Goal: Task Accomplishment & Management: Manage account settings

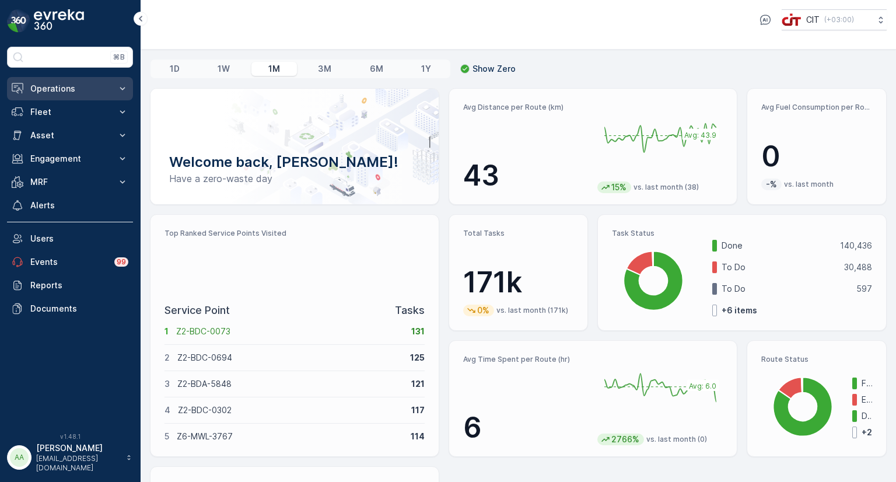
click at [42, 84] on p "Operations" at bounding box center [69, 89] width 79 height 12
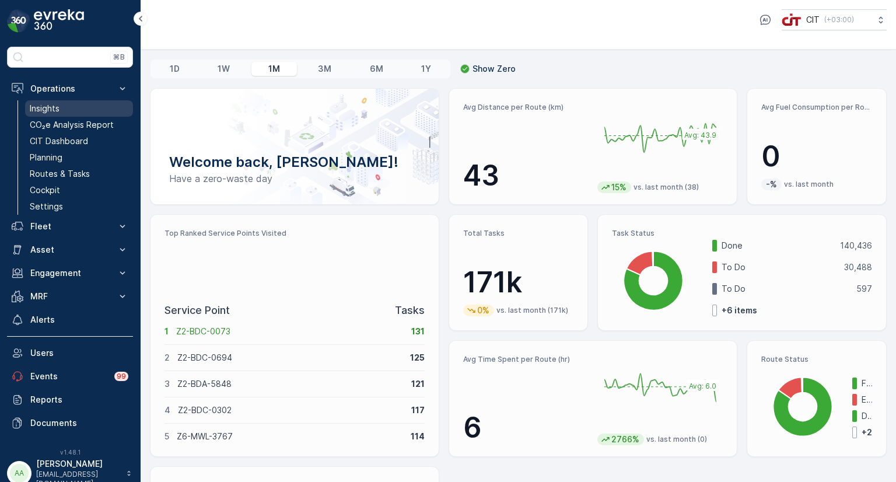
click at [51, 111] on p "Insights" at bounding box center [45, 109] width 30 height 12
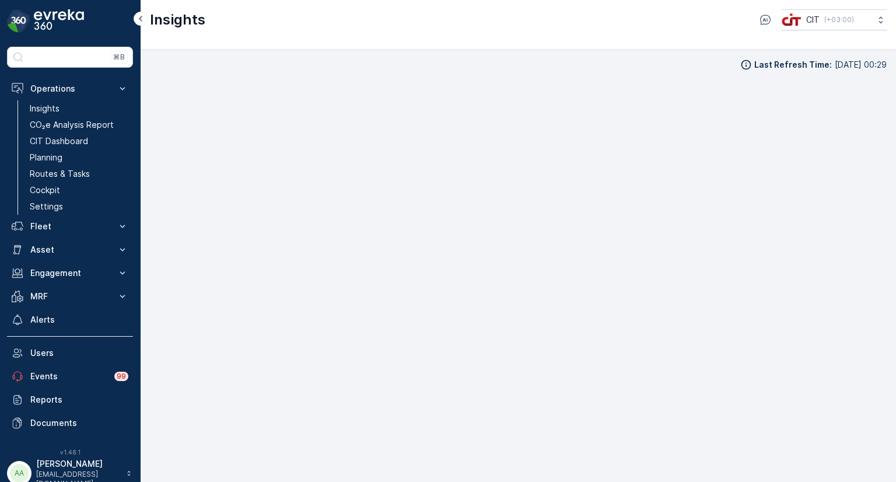
scroll to position [9, 0]
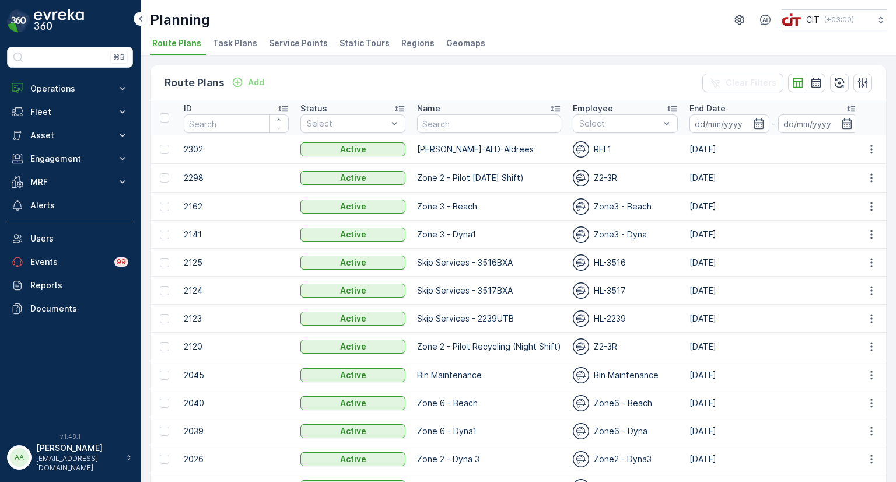
click at [305, 41] on span "Service Points" at bounding box center [298, 43] width 59 height 12
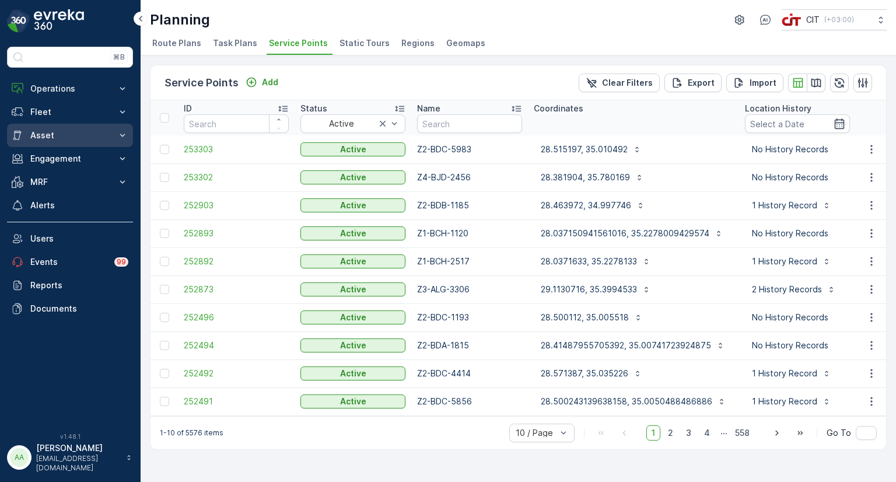
click at [56, 135] on p "Asset" at bounding box center [69, 136] width 79 height 12
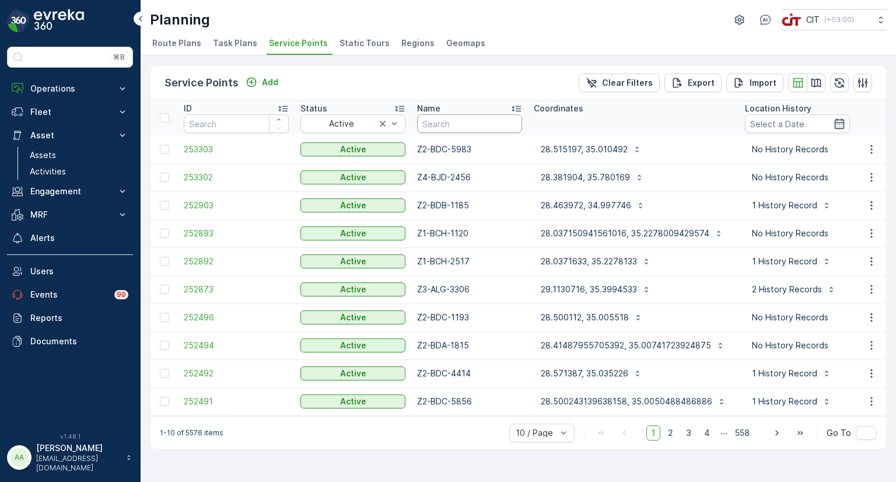
click at [479, 122] on input "text" at bounding box center [469, 123] width 105 height 19
type input "1471"
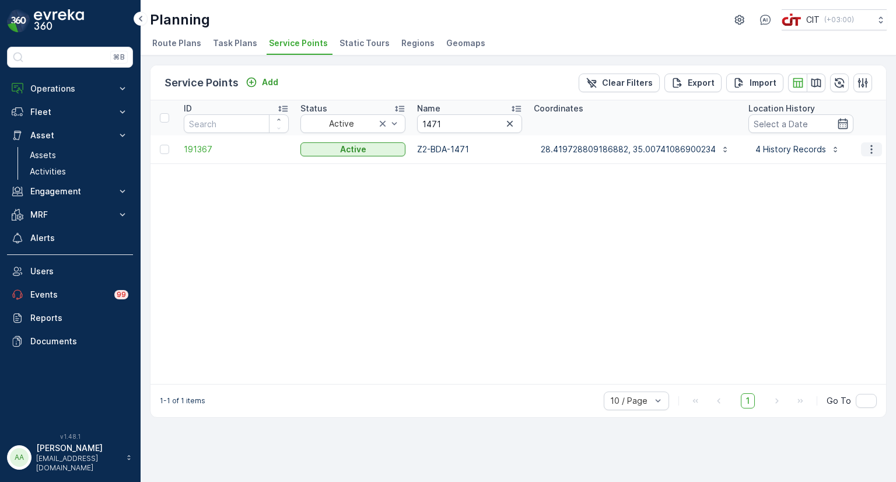
click at [875, 151] on icon "button" at bounding box center [872, 150] width 12 height 12
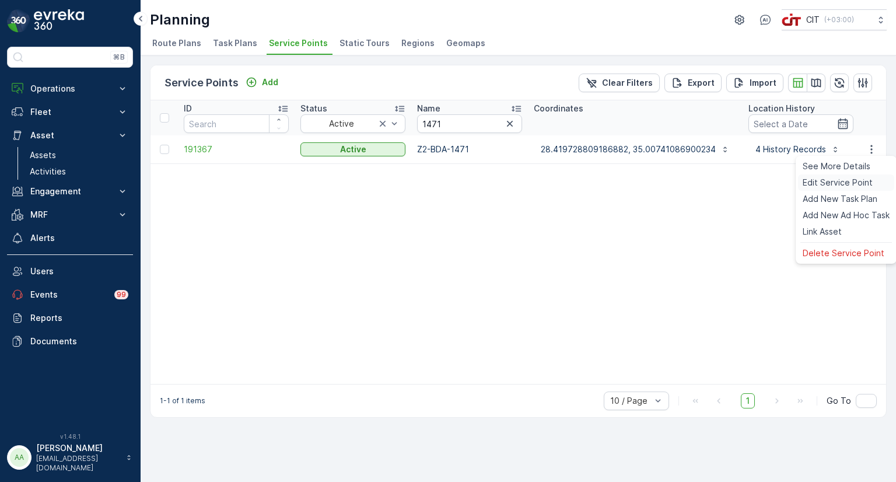
click at [828, 180] on span "Edit Service Point" at bounding box center [838, 183] width 70 height 12
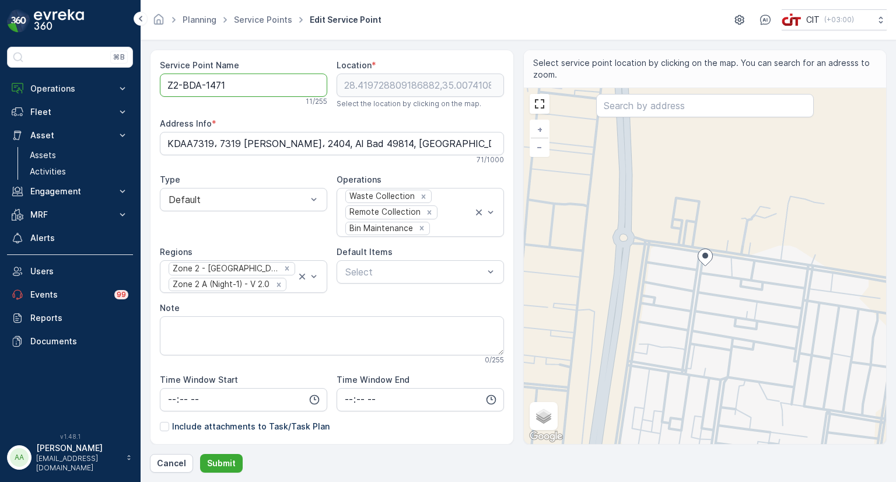
click at [198, 87] on Name "Z2-BDA-1471" at bounding box center [243, 85] width 167 height 23
click at [283, 268] on icon "Remove Zone 2 - ALBADA-Area A" at bounding box center [287, 268] width 8 height 8
type Name "Z2-BDb-1471"
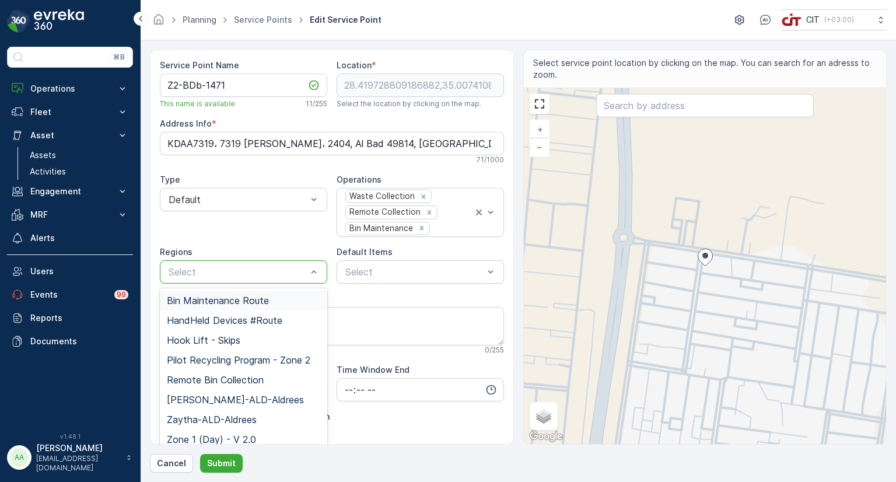
click at [240, 267] on div at bounding box center [237, 272] width 141 height 11
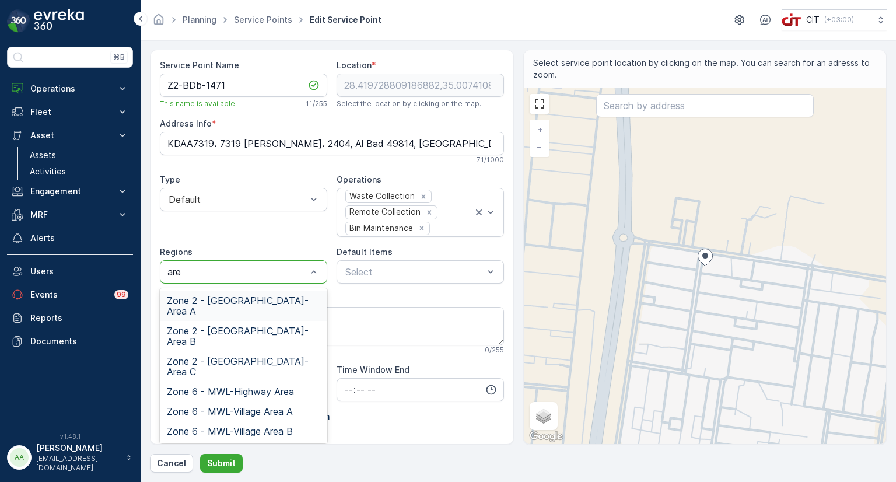
type input "area"
click at [257, 326] on span "Zone 2 - ALBADA-Area B" at bounding box center [243, 336] width 153 height 21
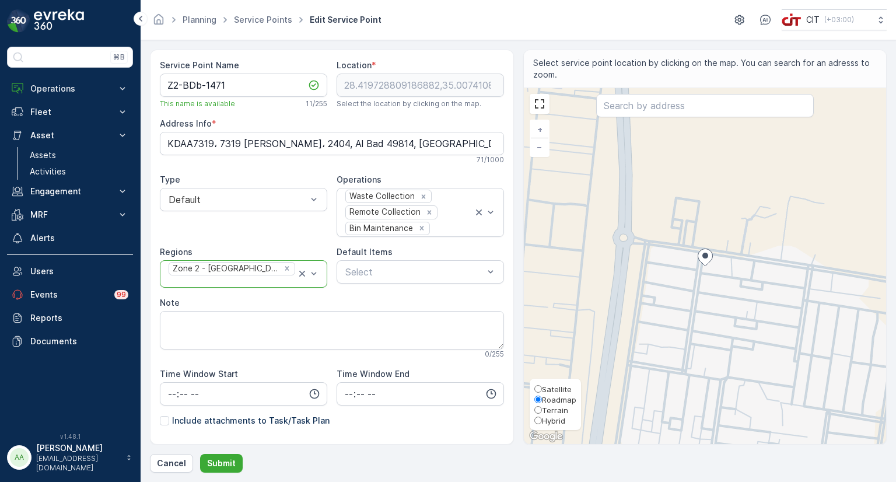
click at [544, 420] on span "Hybrid" at bounding box center [553, 420] width 23 height 9
click at [542, 420] on input "Hybrid" at bounding box center [539, 421] width 8 height 8
radio input "true"
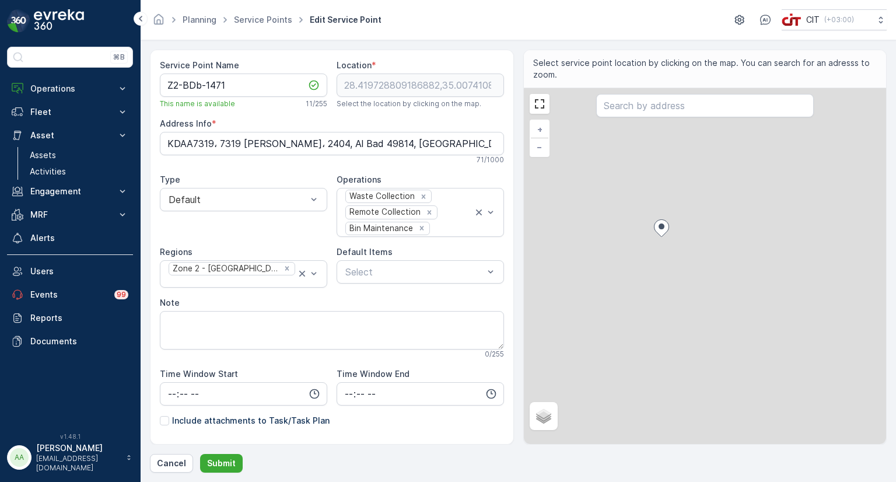
click at [618, 206] on div "+ − Satellite Roadmap Terrain Hybrid Leaflet" at bounding box center [705, 266] width 363 height 356
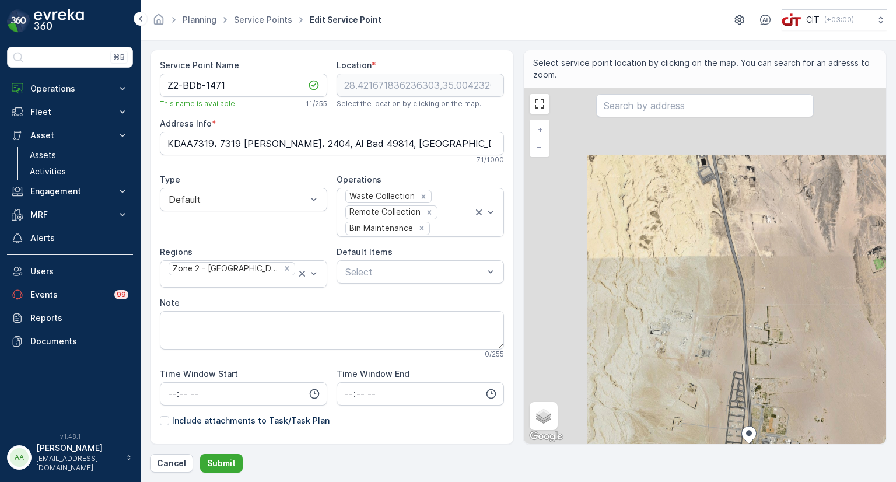
drag, startPoint x: 613, startPoint y: 200, endPoint x: 700, endPoint y: 407, distance: 224.9
click at [700, 407] on div "+ − Satellite Roadmap Terrain Hybrid Leaflet Keyboard shortcuts Map Data Map da…" at bounding box center [705, 266] width 363 height 356
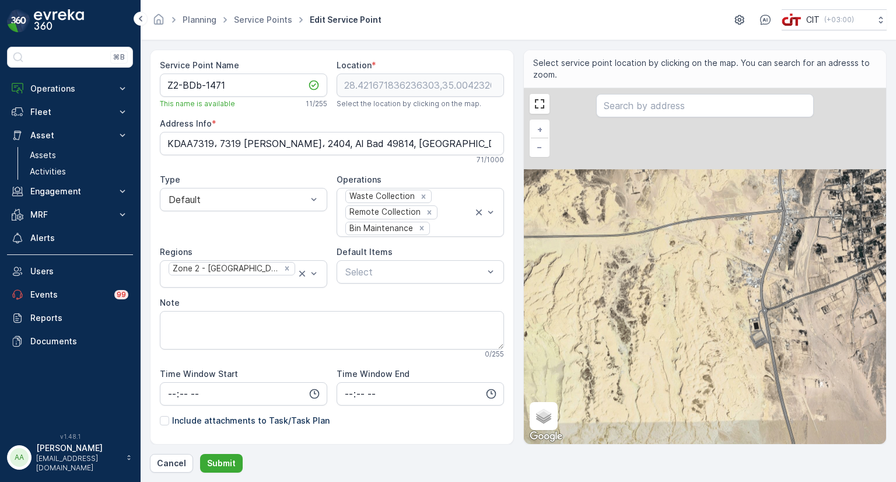
drag, startPoint x: 655, startPoint y: 198, endPoint x: 707, endPoint y: 363, distance: 172.7
click at [707, 363] on div "+ − Satellite Roadmap Terrain Hybrid Leaflet Keyboard shortcuts Map Data Map da…" at bounding box center [705, 266] width 363 height 356
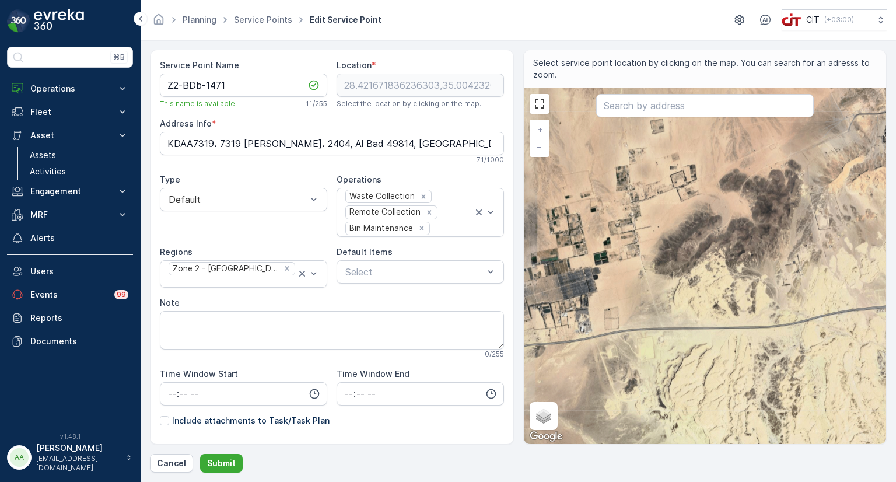
drag, startPoint x: 670, startPoint y: 215, endPoint x: 821, endPoint y: 306, distance: 175.9
click at [821, 306] on div "+ − Satellite Roadmap Terrain Hybrid Leaflet Keyboard shortcuts Map Data Map da…" at bounding box center [705, 266] width 363 height 356
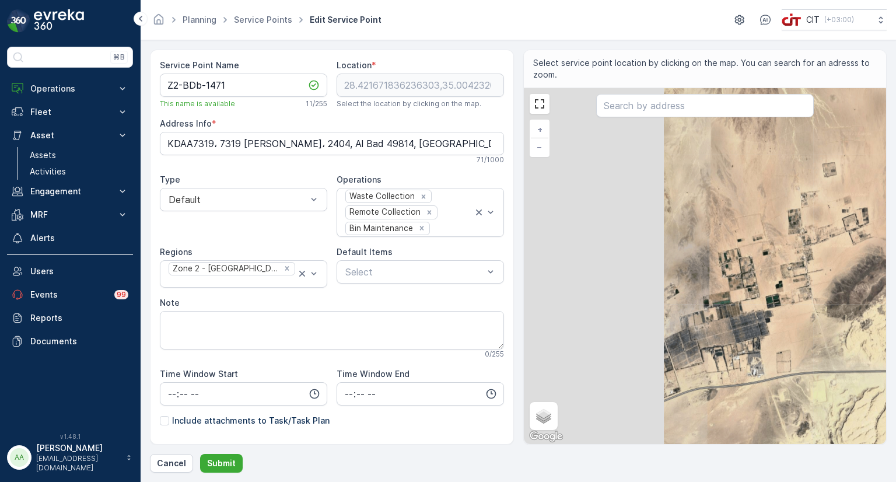
drag, startPoint x: 687, startPoint y: 296, endPoint x: 825, endPoint y: 329, distance: 141.4
click at [825, 329] on div "+ − Satellite Roadmap Terrain Hybrid Leaflet Keyboard shortcuts Map Data Map da…" at bounding box center [705, 266] width 363 height 356
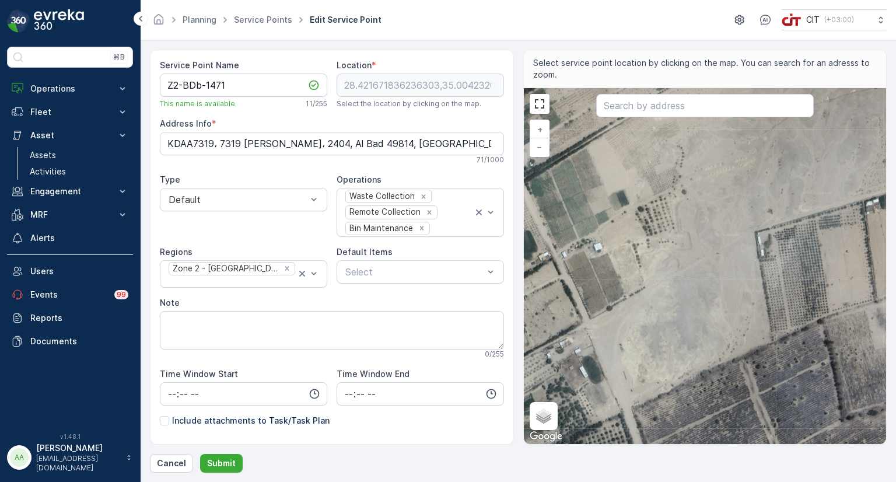
click at [737, 255] on div "+ − Satellite Roadmap Terrain Hybrid Leaflet Keyboard shortcuts Map Data Map da…" at bounding box center [705, 266] width 363 height 356
type input "28.476313450123204,34.93854723201002"
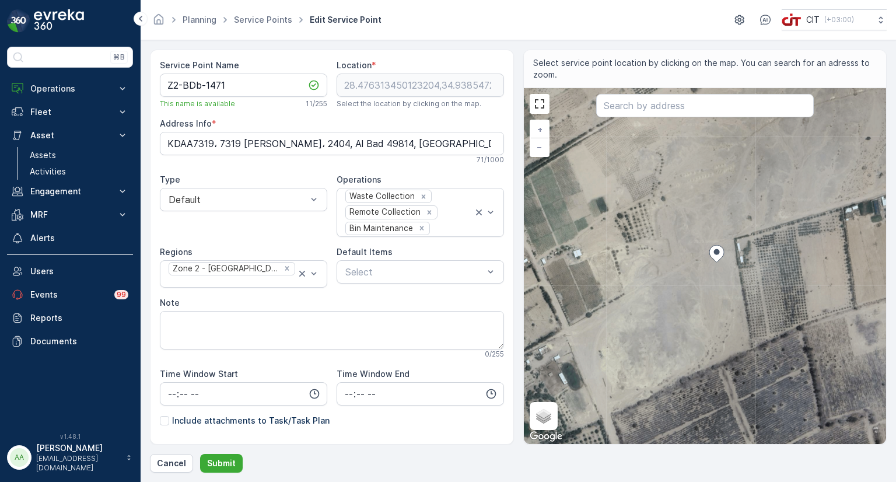
type Info "KNMA4705، 4705 الملك فهد ابن عبدالعزيز سعود، 7590، البدع 49757, Saudi Arabia"
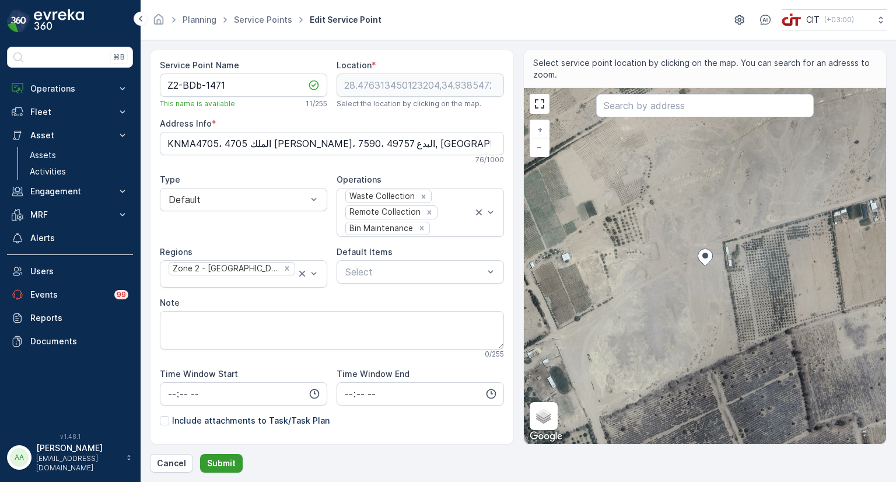
click at [226, 462] on p "Submit" at bounding box center [221, 463] width 29 height 12
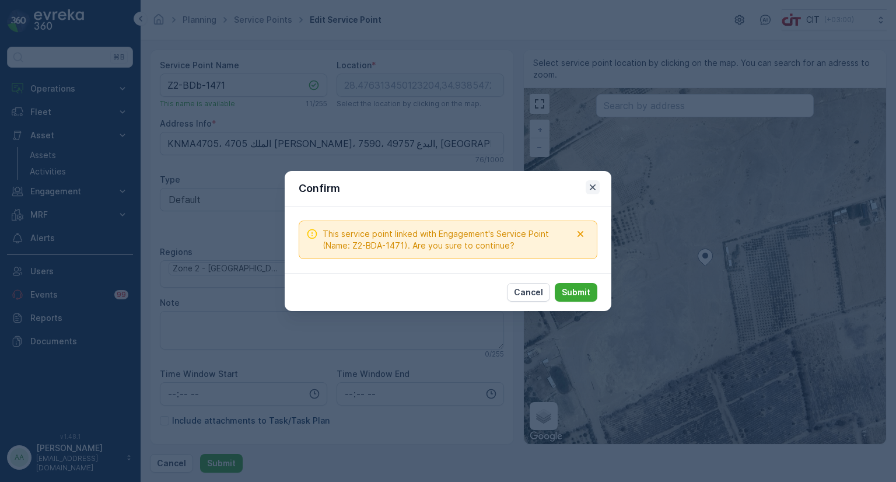
click at [588, 185] on icon "button" at bounding box center [593, 187] width 12 height 12
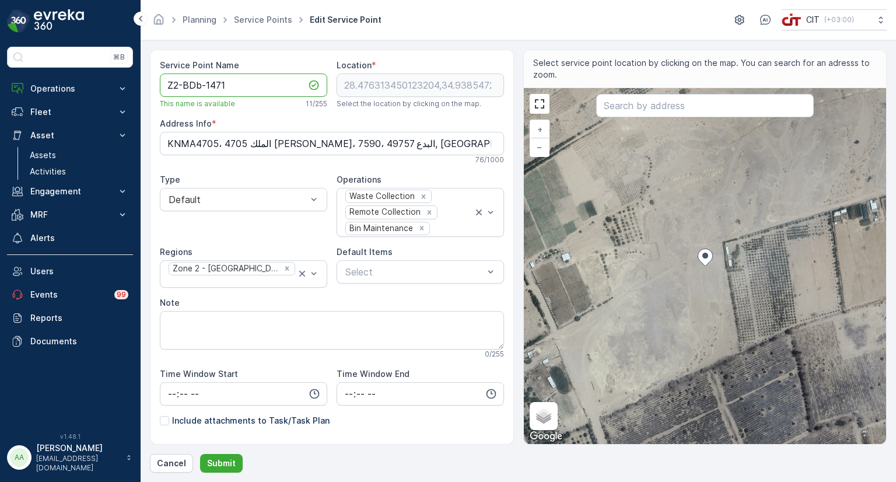
click at [200, 87] on Name "Z2-BDb-1471" at bounding box center [243, 85] width 167 height 23
type Name "Z2-BDB-1471"
click at [223, 460] on p "Submit" at bounding box center [221, 463] width 29 height 12
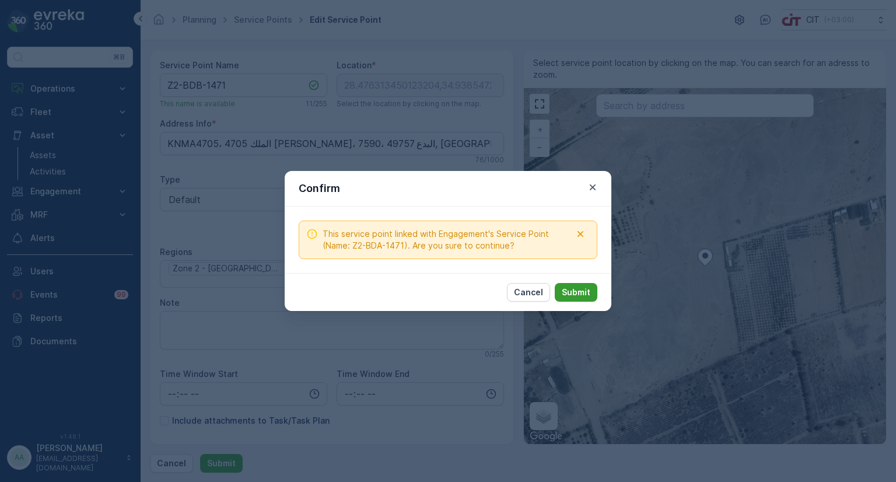
click at [586, 294] on p "Submit" at bounding box center [576, 293] width 29 height 12
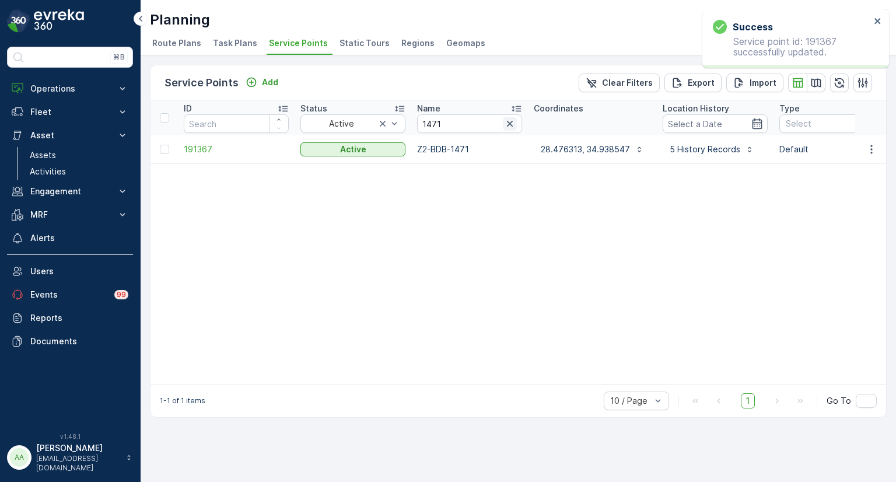
click at [509, 124] on icon "button" at bounding box center [510, 124] width 12 height 12
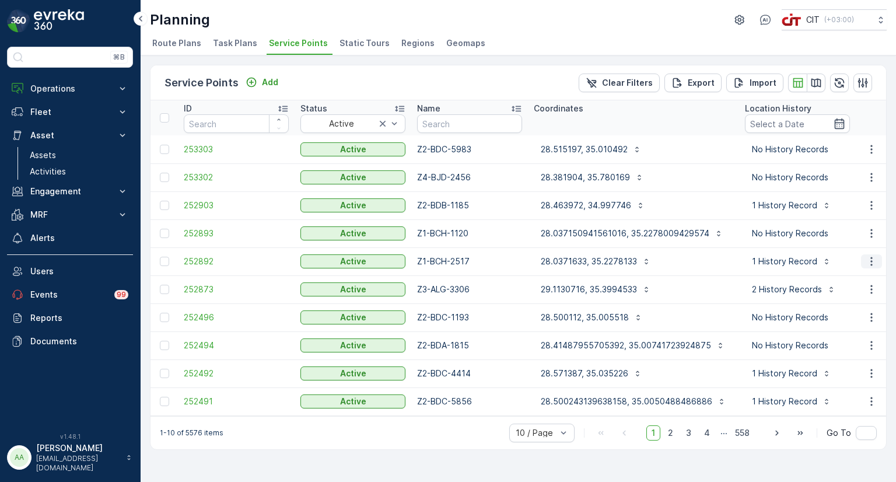
click at [873, 262] on icon "button" at bounding box center [872, 262] width 12 height 12
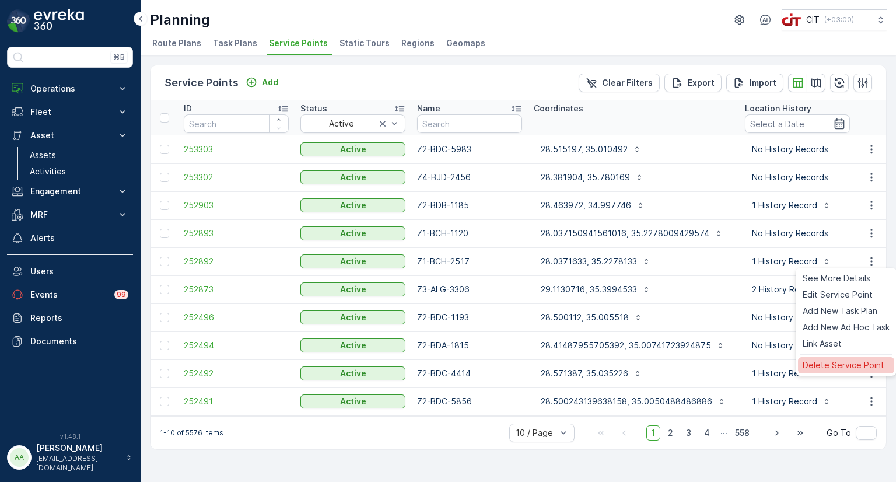
click at [819, 363] on span "Delete Service Point" at bounding box center [844, 365] width 82 height 12
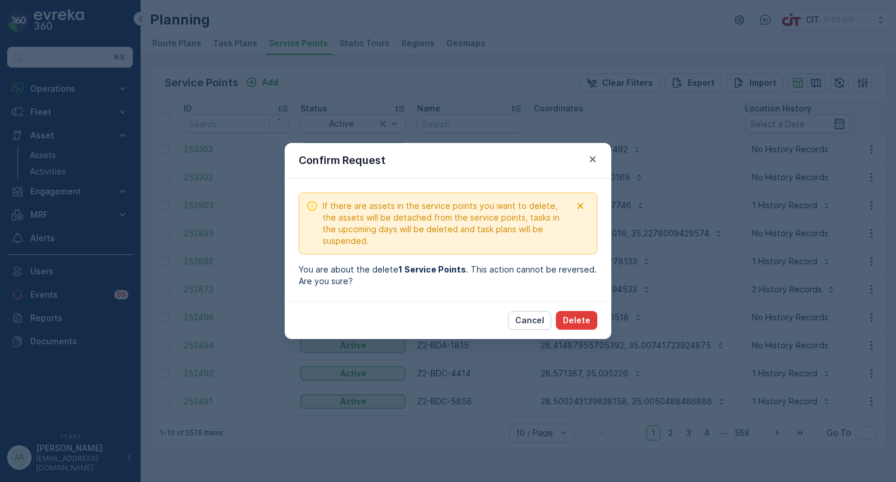
click at [574, 320] on p "Delete" at bounding box center [576, 321] width 27 height 12
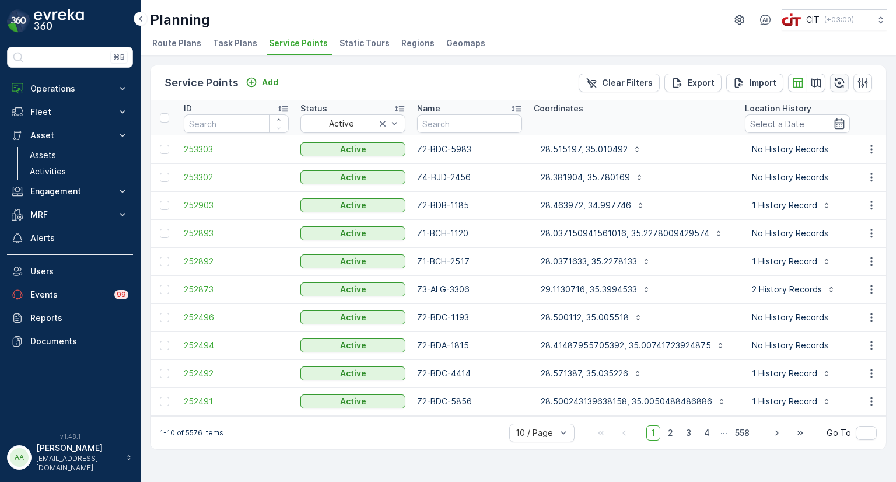
click at [840, 82] on icon "button" at bounding box center [840, 83] width 10 height 10
click at [868, 230] on icon "button" at bounding box center [872, 234] width 12 height 12
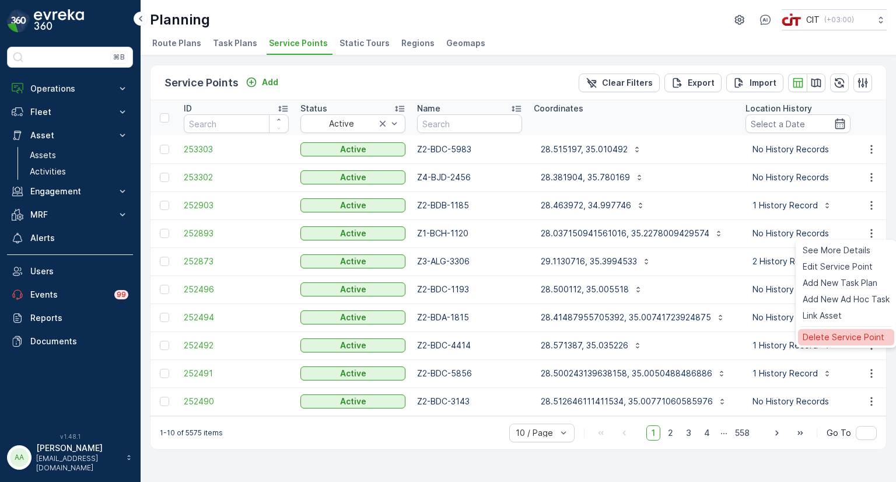
click at [825, 335] on span "Delete Service Point" at bounding box center [844, 337] width 82 height 12
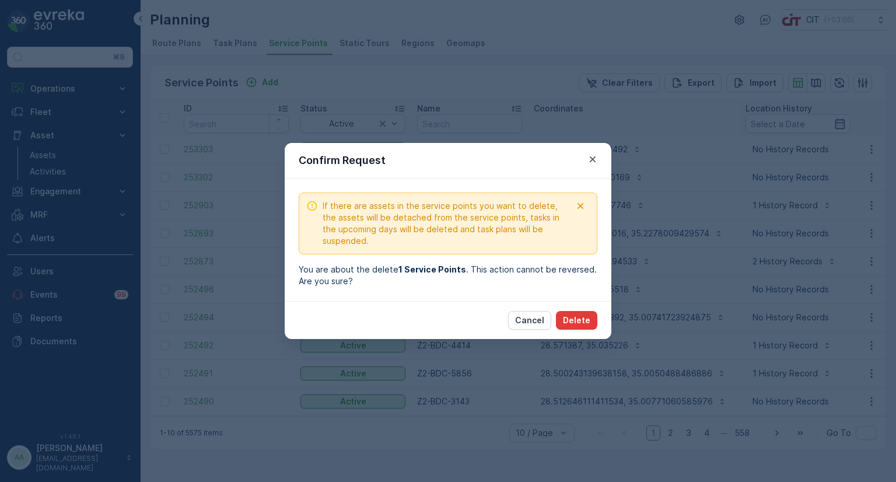
click at [586, 323] on p "Delete" at bounding box center [576, 321] width 27 height 12
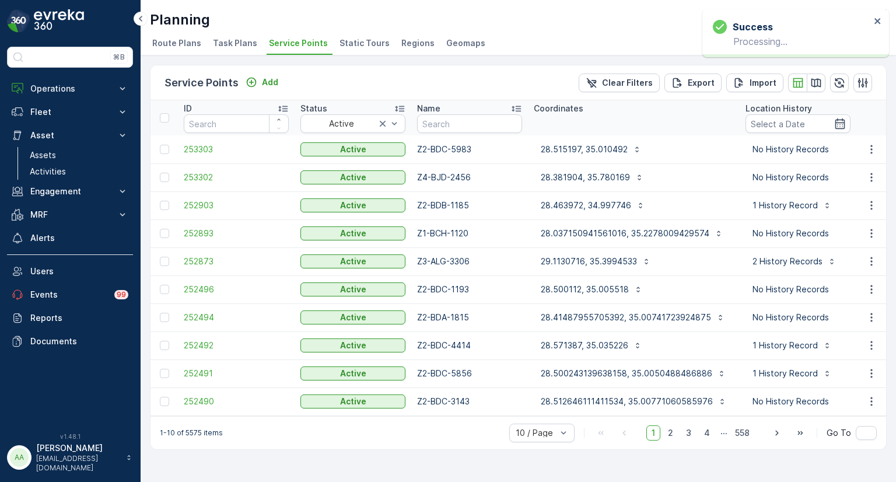
click at [224, 304] on td "252494" at bounding box center [236, 317] width 117 height 28
click at [841, 82] on icon "button" at bounding box center [840, 83] width 12 height 12
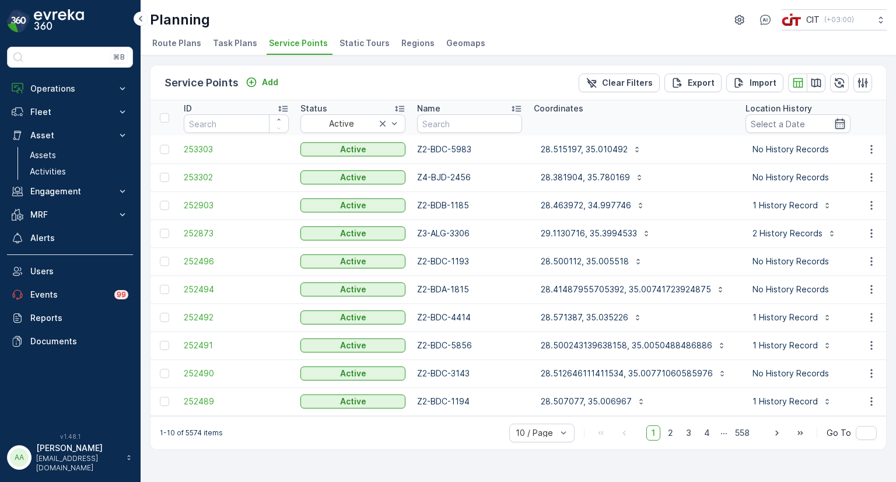
click at [504, 169] on td "Z4-BJD-2456" at bounding box center [469, 177] width 117 height 28
click at [444, 123] on input "text" at bounding box center [469, 123] width 105 height 19
paste input "2806"
type input "2806"
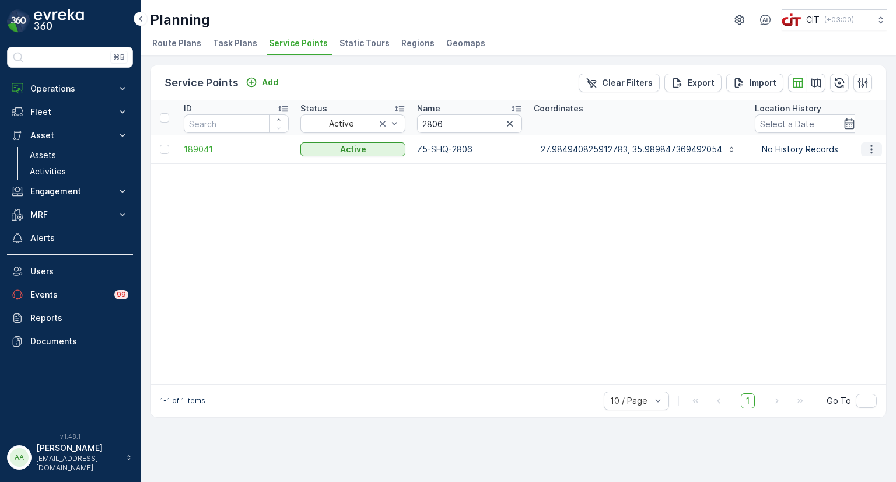
click at [871, 145] on icon "button" at bounding box center [872, 149] width 2 height 9
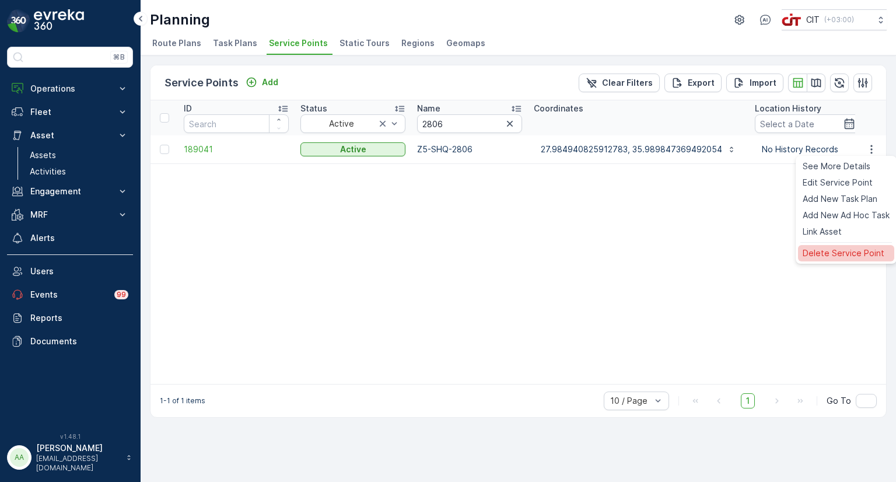
click at [819, 257] on span "Delete Service Point" at bounding box center [844, 253] width 82 height 12
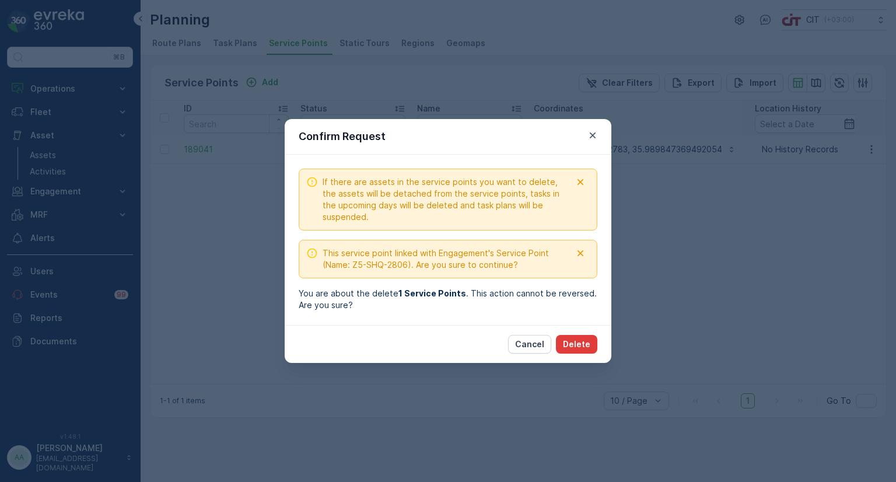
click at [578, 336] on button "Delete" at bounding box center [576, 344] width 41 height 19
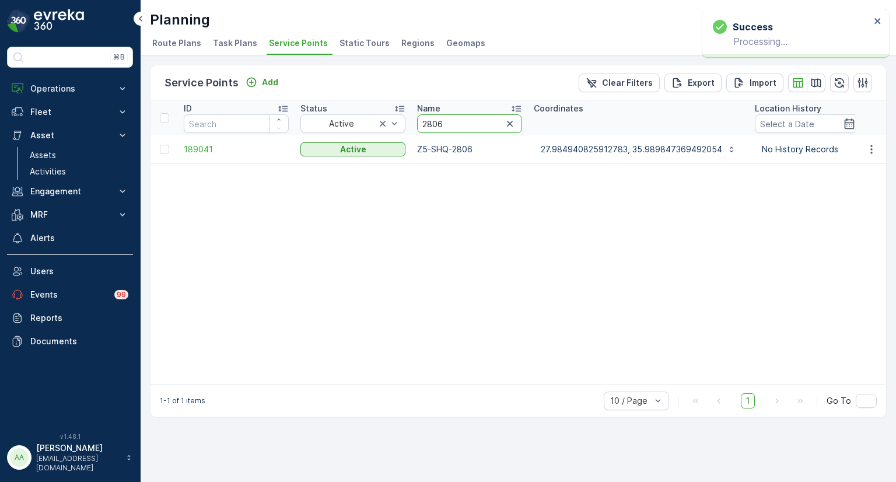
drag, startPoint x: 455, startPoint y: 120, endPoint x: 413, endPoint y: 126, distance: 42.4
click at [413, 126] on th "Name 2806" at bounding box center [469, 117] width 117 height 35
paste input "3"
type input "2803"
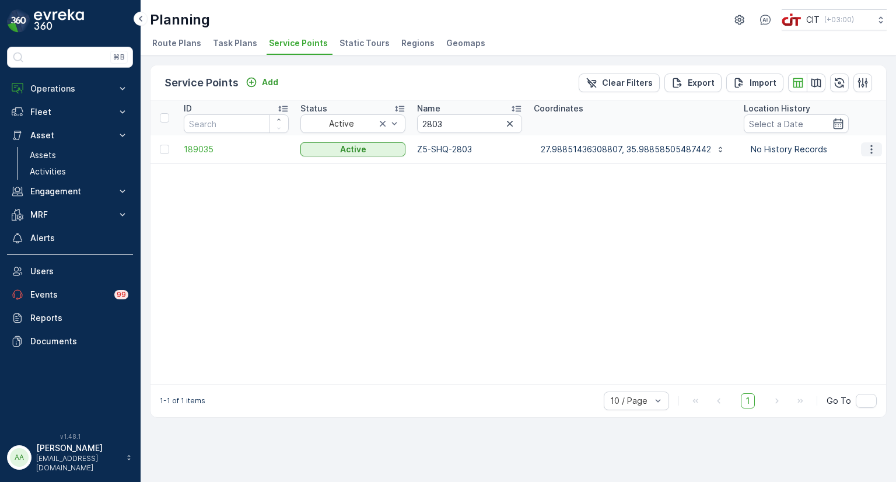
click at [871, 149] on icon "button" at bounding box center [872, 150] width 12 height 12
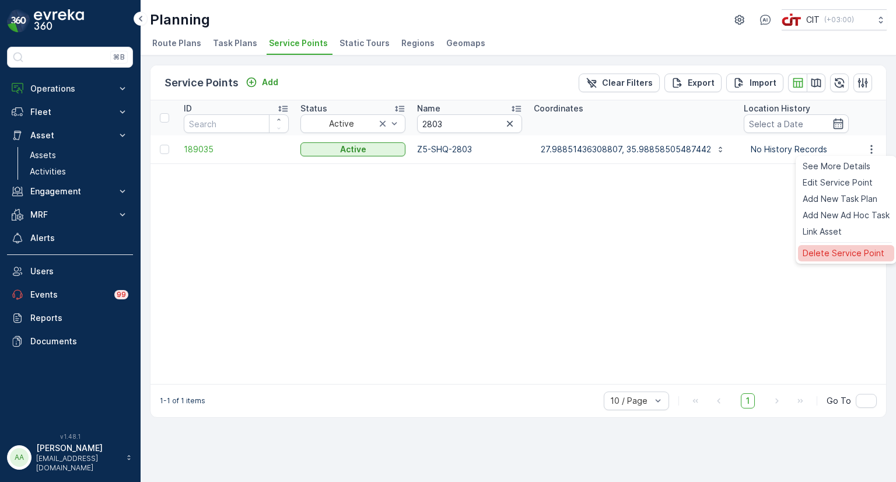
click at [829, 248] on span "Delete Service Point" at bounding box center [844, 253] width 82 height 12
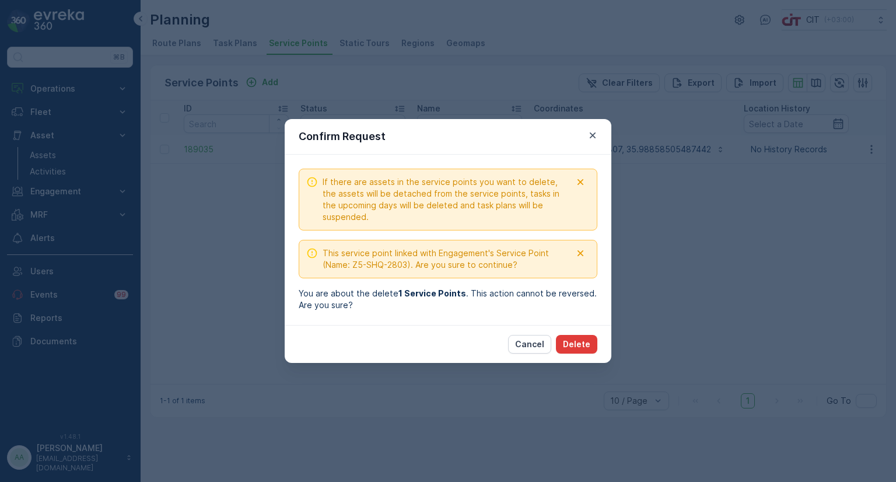
click at [581, 344] on p "Delete" at bounding box center [576, 344] width 27 height 12
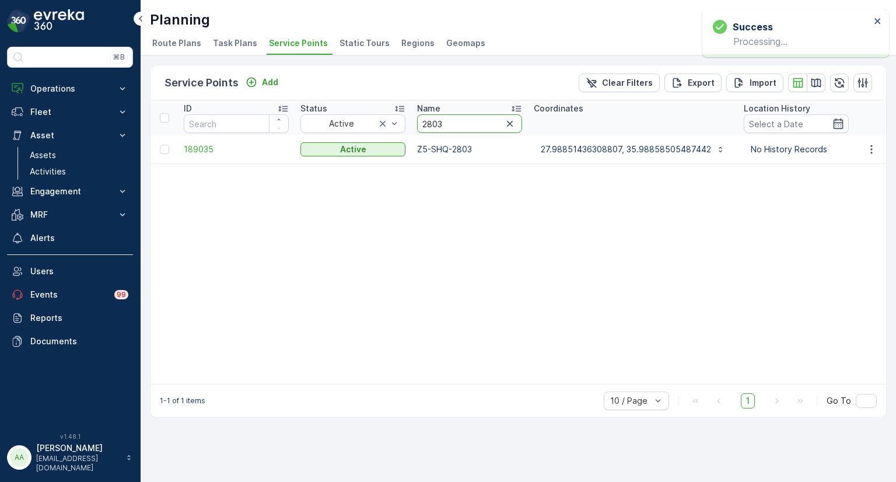
drag, startPoint x: 459, startPoint y: 124, endPoint x: 406, endPoint y: 122, distance: 53.2
paste input "7"
type input "2807"
click at [873, 152] on icon "button" at bounding box center [872, 150] width 12 height 12
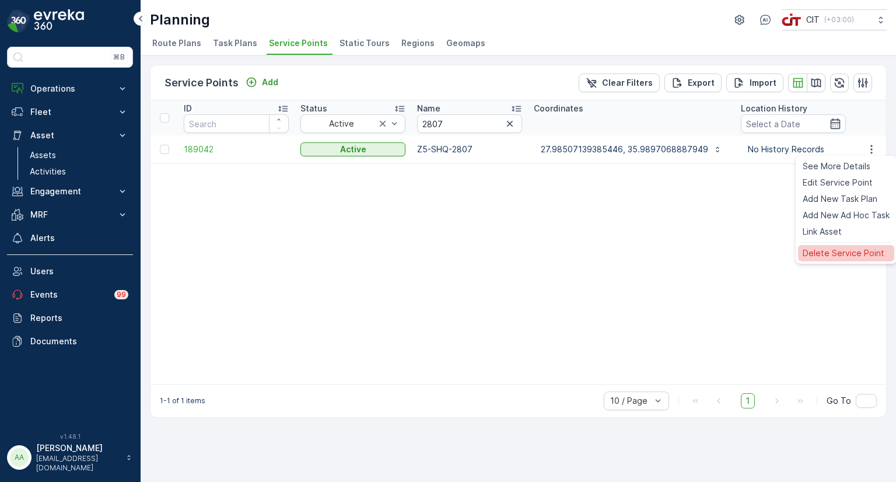
click at [837, 253] on span "Delete Service Point" at bounding box center [844, 253] width 82 height 12
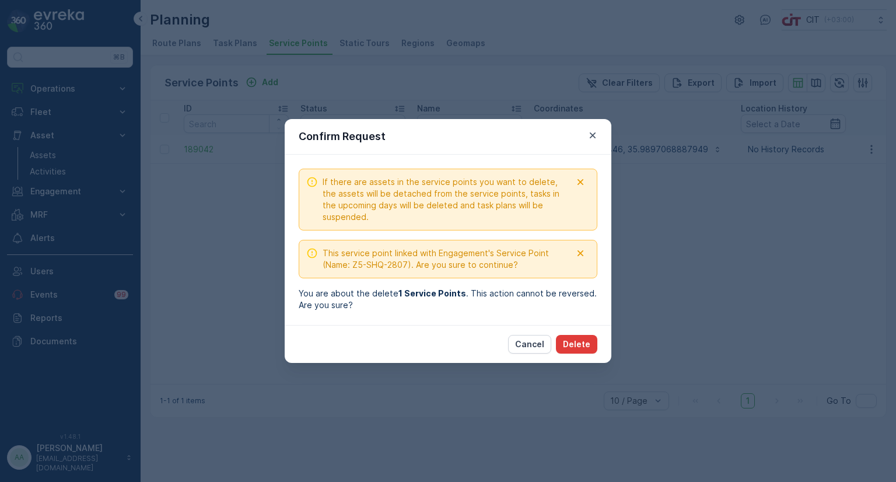
click at [589, 341] on p "Delete" at bounding box center [576, 344] width 27 height 12
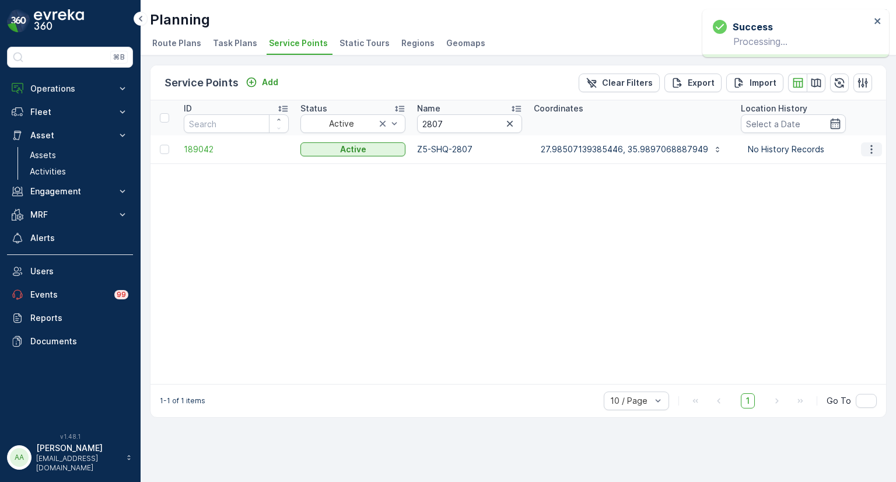
click at [873, 155] on button "button" at bounding box center [871, 149] width 21 height 14
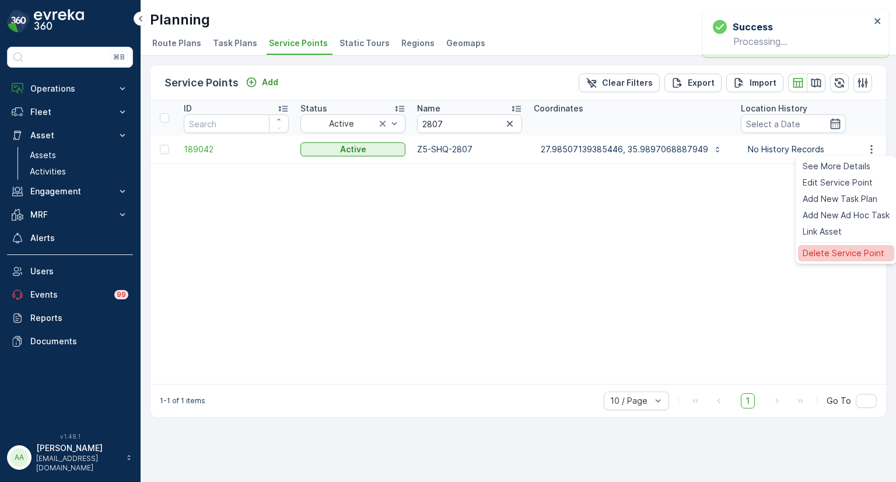
click at [819, 253] on span "Delete Service Point" at bounding box center [844, 253] width 82 height 12
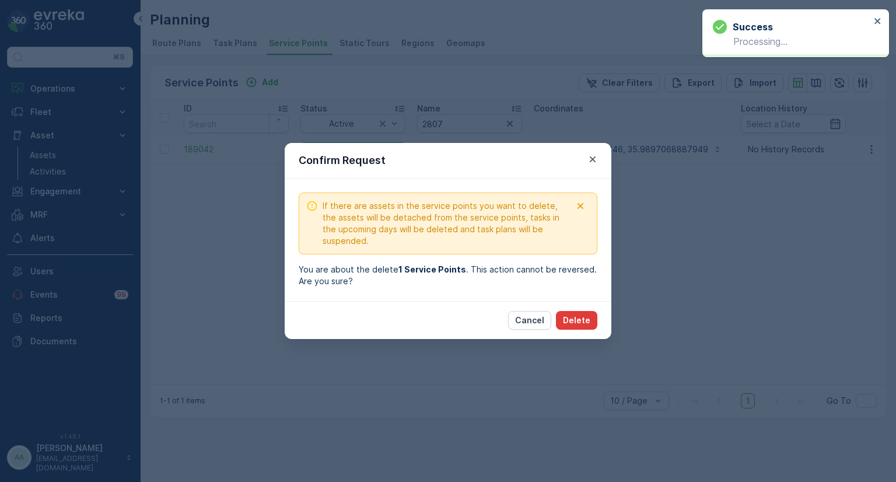
click at [579, 323] on p "Delete" at bounding box center [576, 321] width 27 height 12
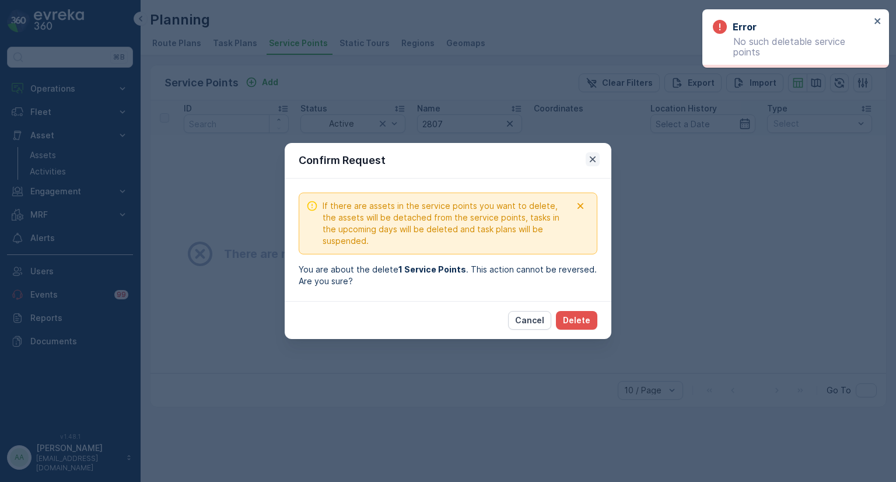
click at [591, 162] on icon "button" at bounding box center [593, 159] width 12 height 12
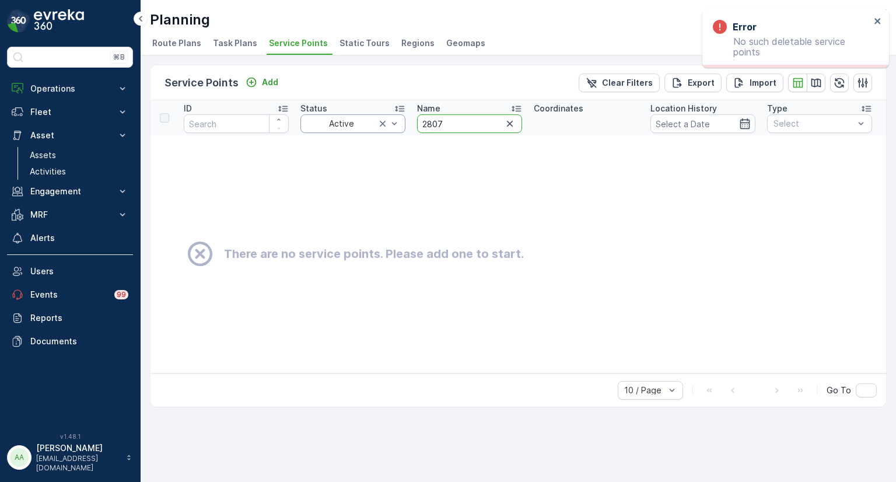
drag, startPoint x: 444, startPoint y: 127, endPoint x: 383, endPoint y: 127, distance: 60.7
paste input "960"
type input "2960"
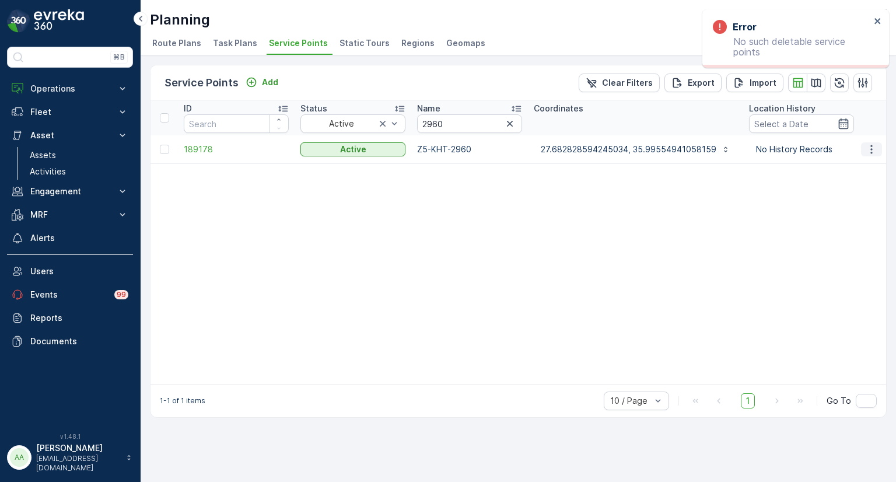
click at [872, 150] on icon "button" at bounding box center [872, 150] width 12 height 12
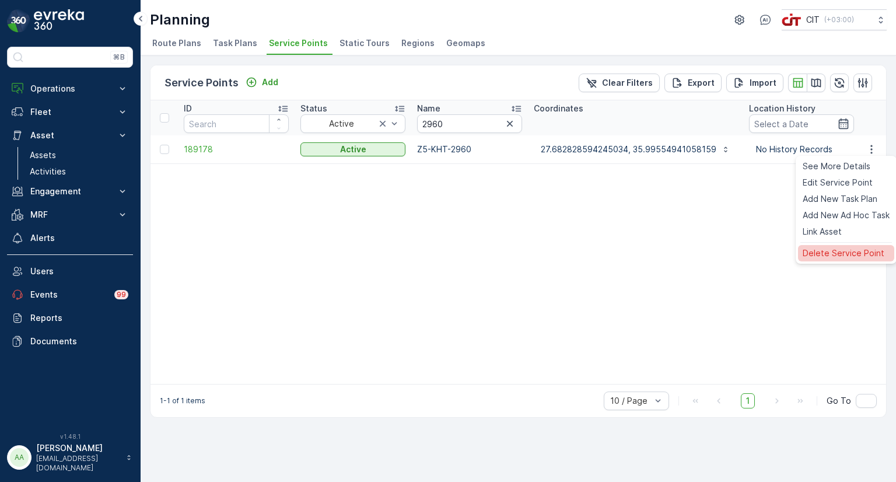
click at [839, 247] on span "Delete Service Point" at bounding box center [844, 253] width 82 height 12
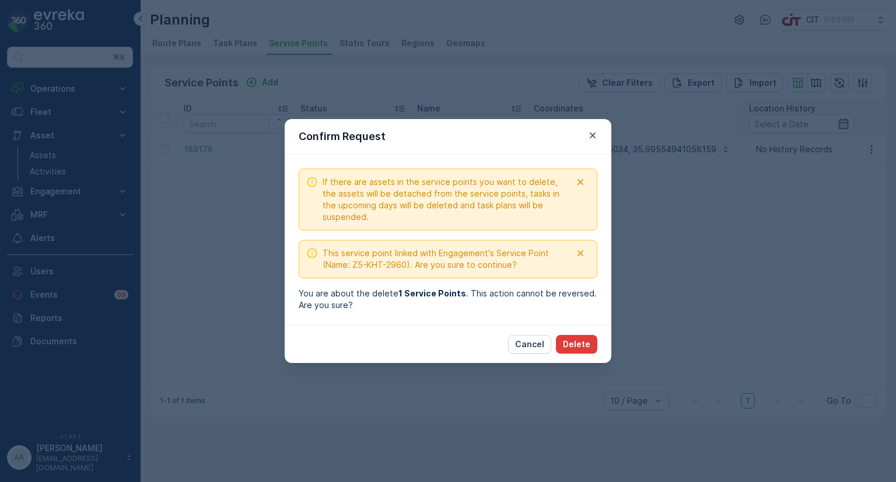
click at [577, 341] on p "Delete" at bounding box center [576, 344] width 27 height 12
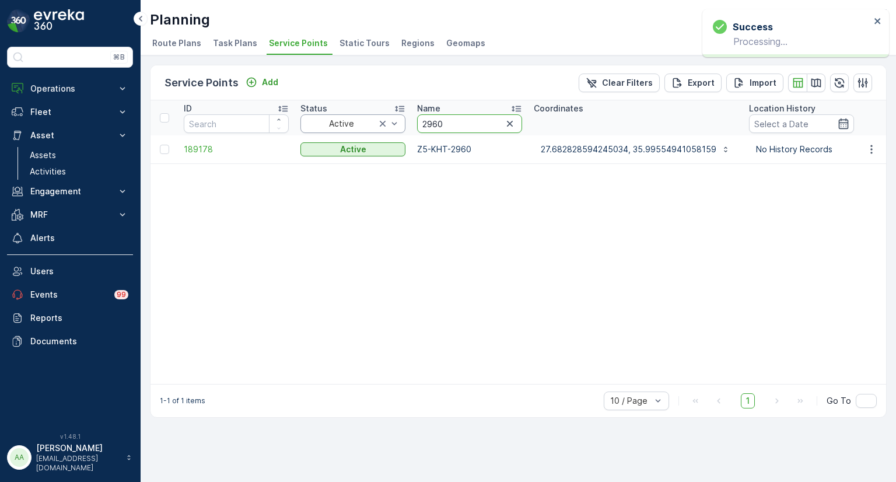
drag, startPoint x: 463, startPoint y: 127, endPoint x: 401, endPoint y: 127, distance: 61.3
paste input "809"
type input "2809"
click at [869, 151] on icon "button" at bounding box center [872, 150] width 12 height 12
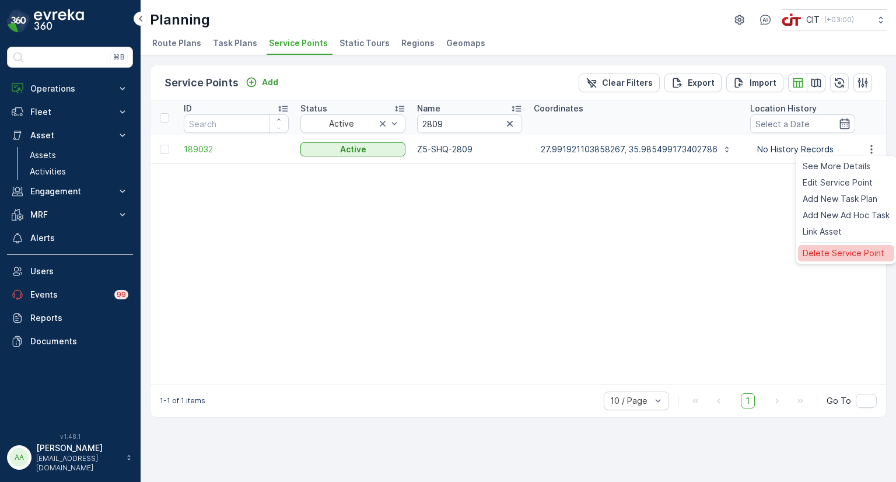
click at [817, 250] on span "Delete Service Point" at bounding box center [844, 253] width 82 height 12
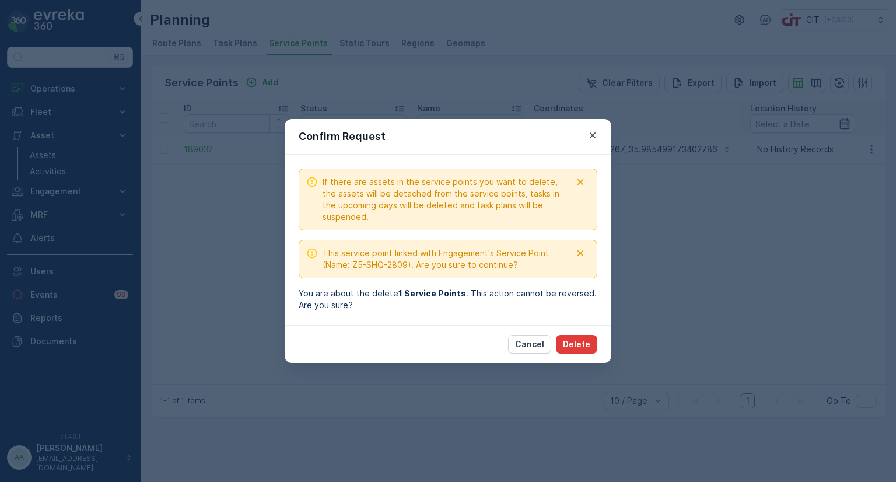
click at [586, 344] on p "Delete" at bounding box center [576, 344] width 27 height 12
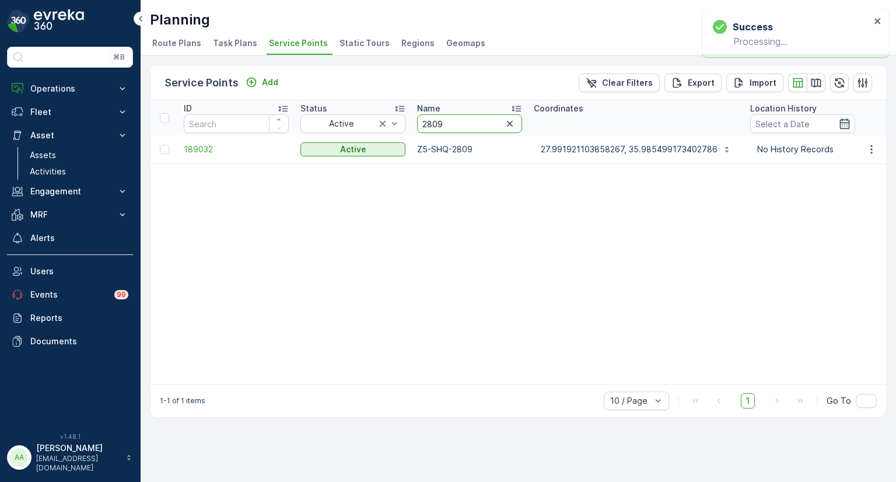
drag, startPoint x: 462, startPoint y: 120, endPoint x: 411, endPoint y: 117, distance: 50.8
click at [411, 117] on th "Name 2809" at bounding box center [469, 117] width 117 height 35
paste input "985"
type input "2985"
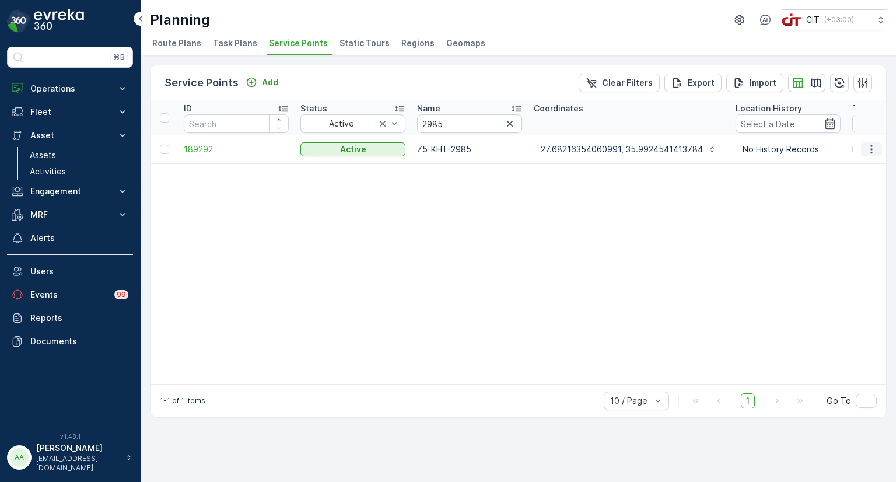
click at [871, 145] on icon "button" at bounding box center [872, 149] width 2 height 9
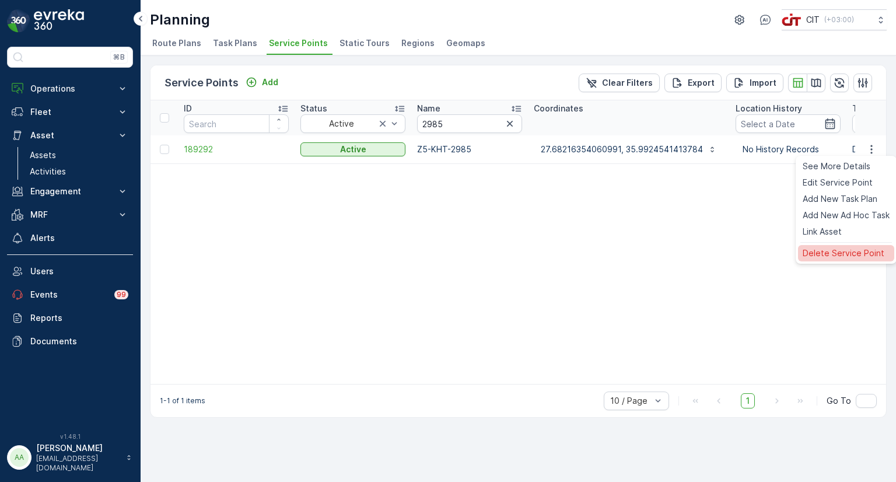
click at [809, 249] on span "Delete Service Point" at bounding box center [844, 253] width 82 height 12
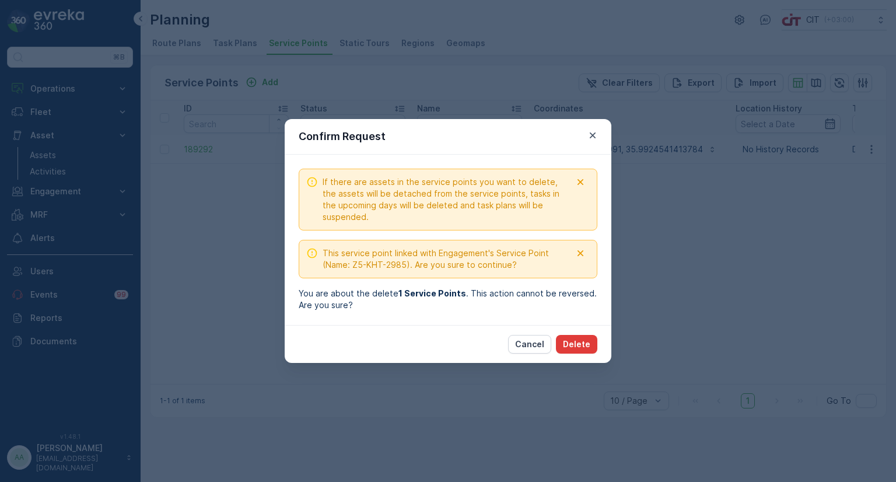
click at [581, 344] on p "Delete" at bounding box center [576, 344] width 27 height 12
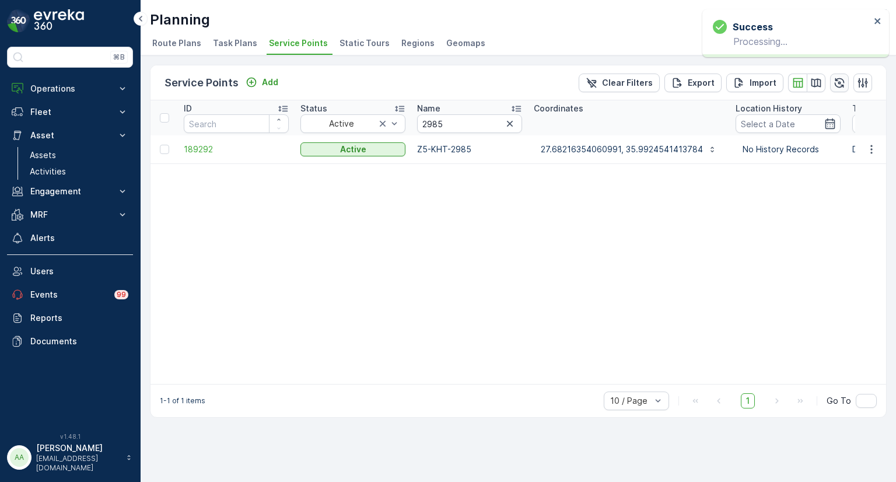
click at [844, 86] on icon "button" at bounding box center [840, 83] width 12 height 12
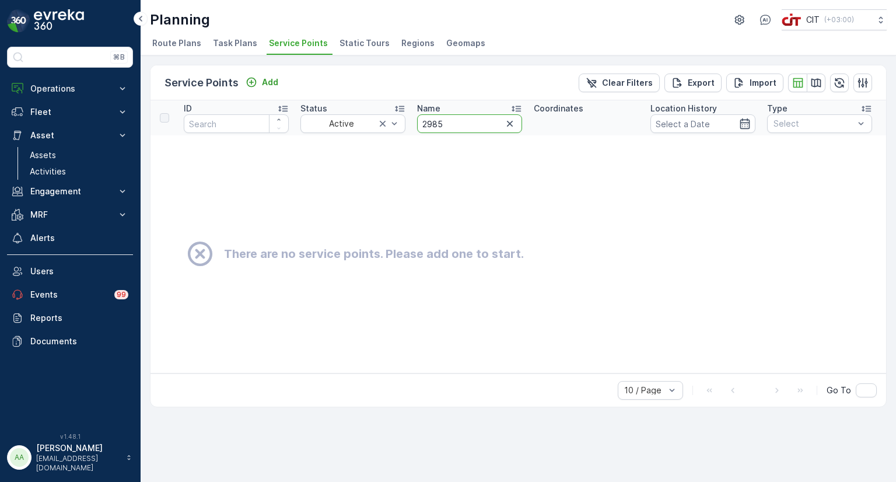
drag, startPoint x: 445, startPoint y: 127, endPoint x: 418, endPoint y: 127, distance: 27.4
click at [418, 127] on input "2985" at bounding box center [469, 123] width 105 height 19
paste input "59"
type input "2959"
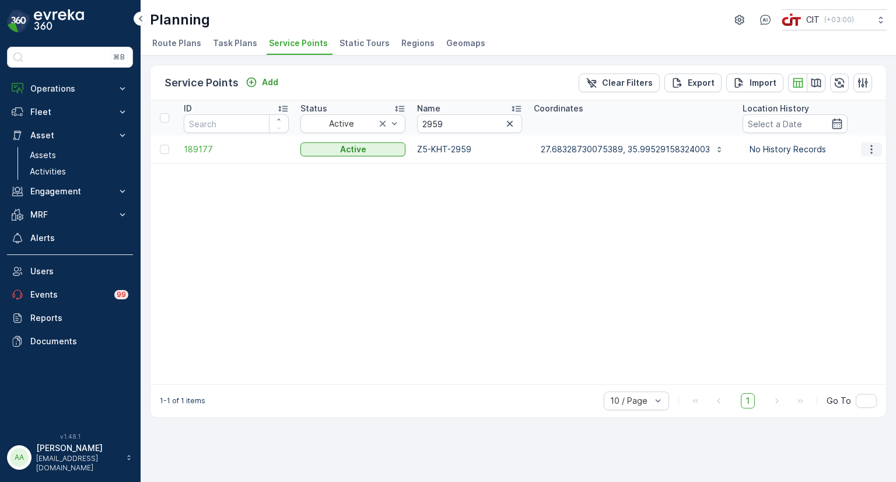
click at [873, 149] on icon "button" at bounding box center [872, 150] width 12 height 12
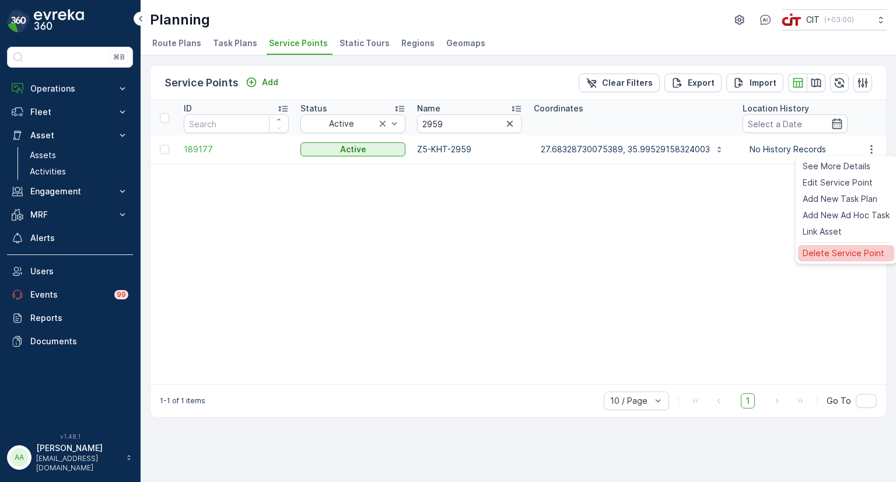
click at [831, 254] on span "Delete Service Point" at bounding box center [844, 253] width 82 height 12
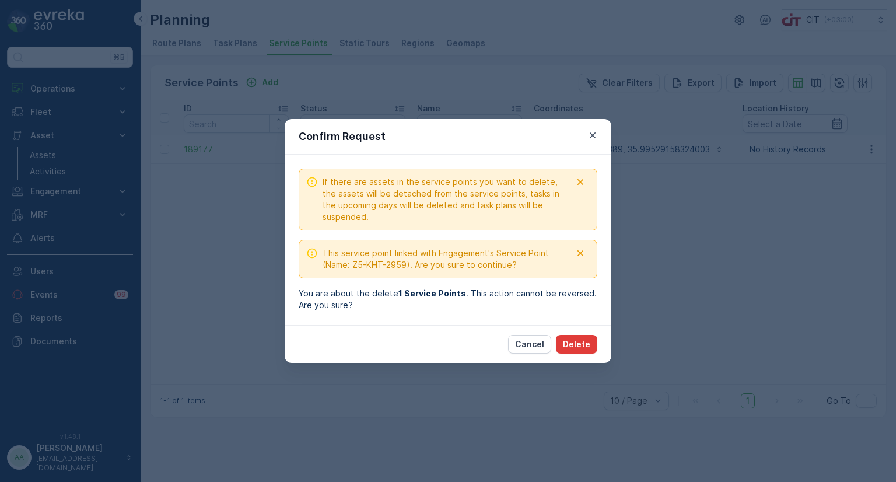
click at [577, 341] on p "Delete" at bounding box center [576, 344] width 27 height 12
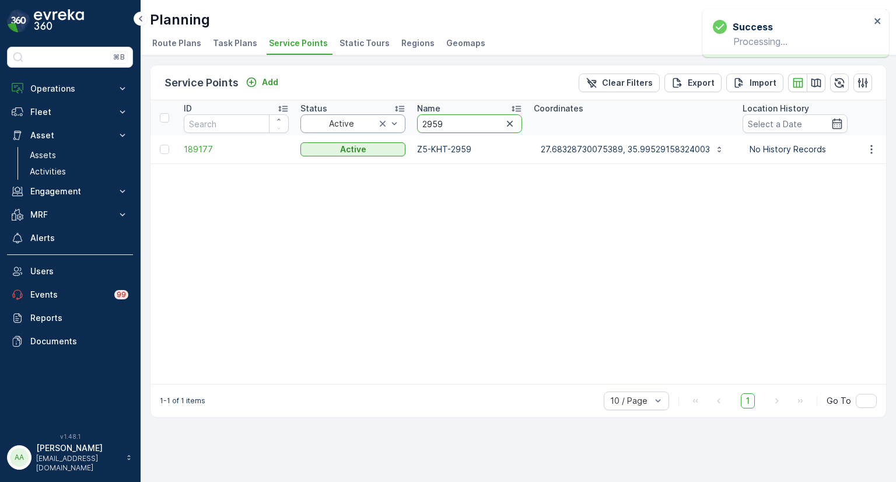
drag, startPoint x: 446, startPoint y: 124, endPoint x: 394, endPoint y: 124, distance: 51.4
paste input "80"
type input "2980"
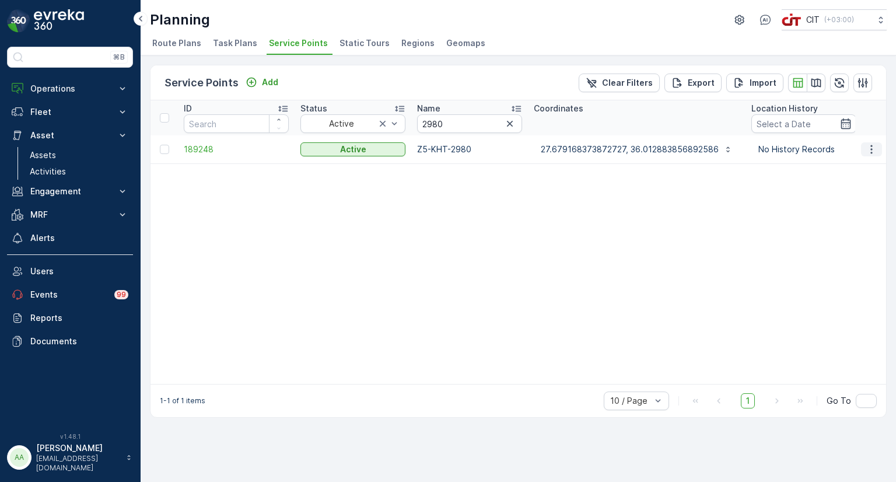
click at [872, 153] on icon "button" at bounding box center [872, 150] width 12 height 12
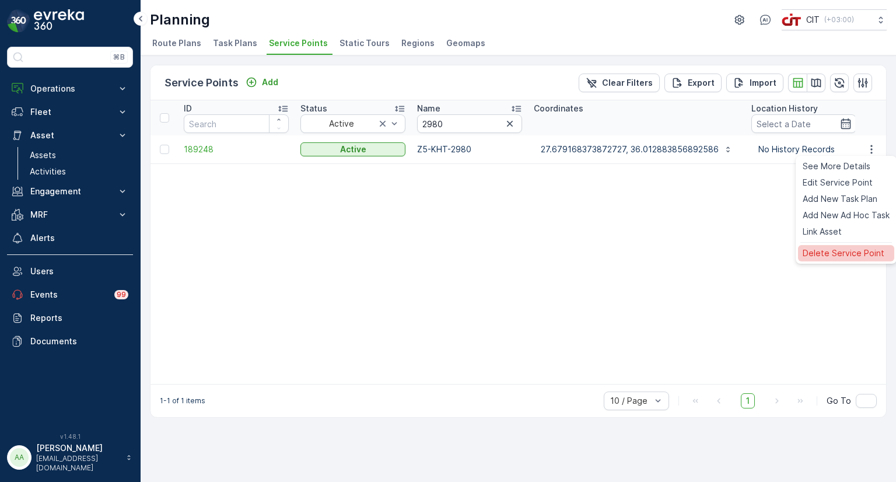
click at [838, 252] on span "Delete Service Point" at bounding box center [844, 253] width 82 height 12
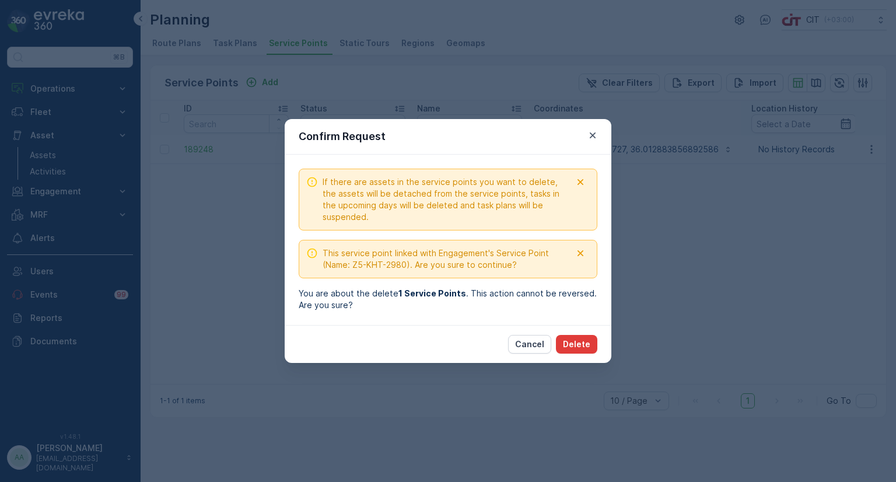
click at [575, 346] on p "Delete" at bounding box center [576, 344] width 27 height 12
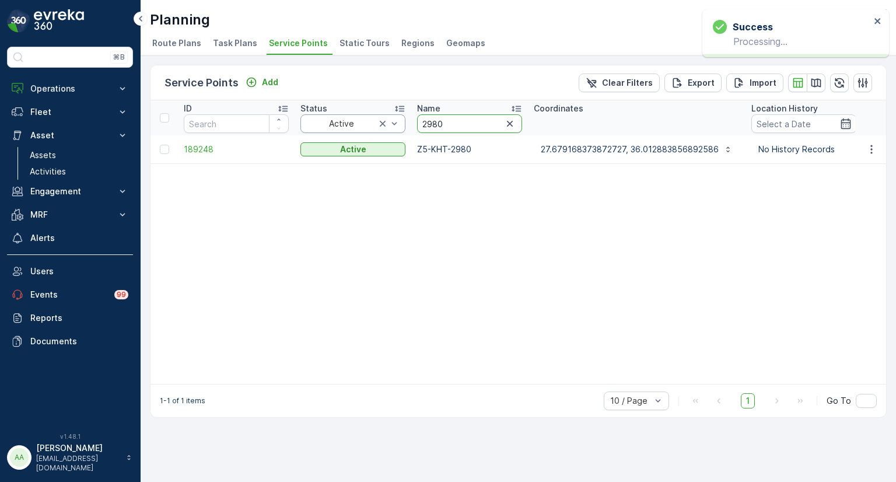
drag, startPoint x: 448, startPoint y: 125, endPoint x: 405, endPoint y: 121, distance: 43.3
paste input "73"
type input "2973"
click at [873, 145] on icon "button" at bounding box center [872, 150] width 12 height 12
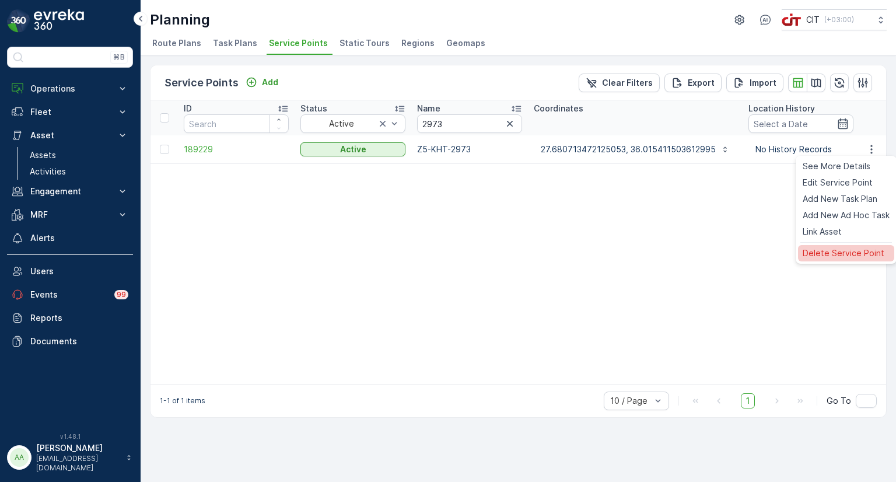
click at [826, 248] on span "Delete Service Point" at bounding box center [844, 253] width 82 height 12
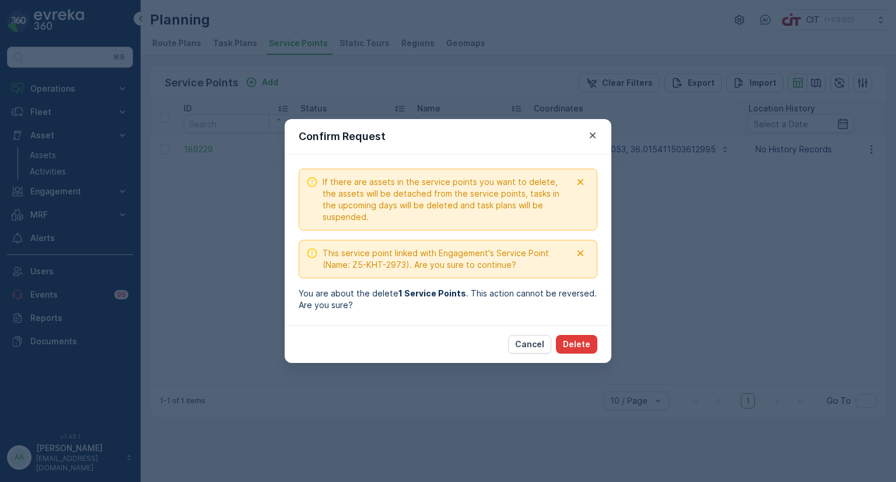
click at [581, 347] on p "Delete" at bounding box center [576, 344] width 27 height 12
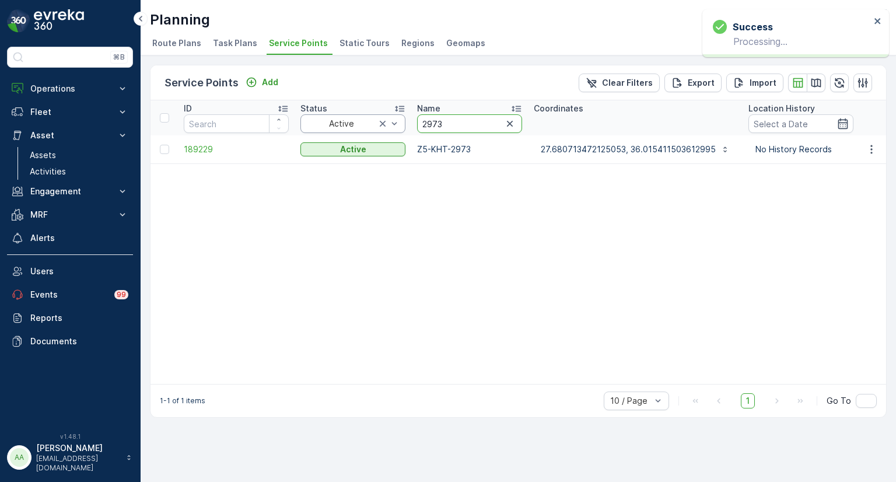
drag, startPoint x: 442, startPoint y: 126, endPoint x: 399, endPoint y: 126, distance: 43.2
paste input "82"
type input "2823"
click at [871, 149] on icon "button" at bounding box center [872, 149] width 2 height 9
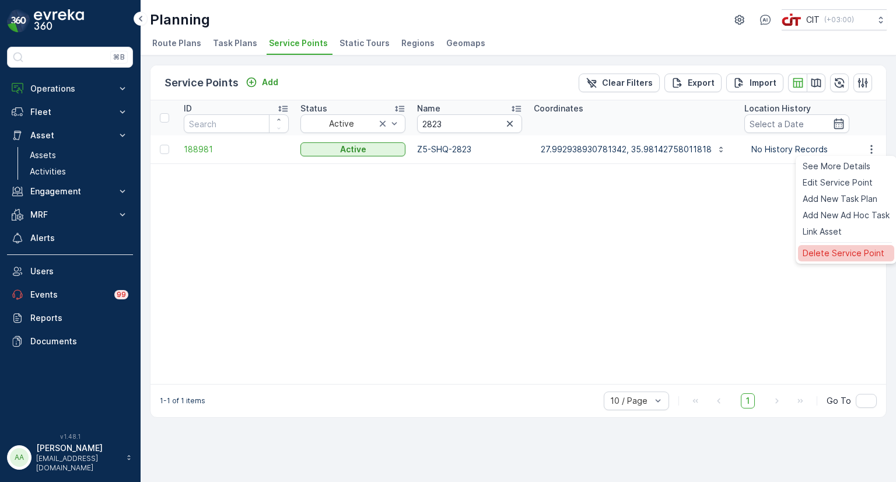
click at [840, 252] on span "Delete Service Point" at bounding box center [844, 253] width 82 height 12
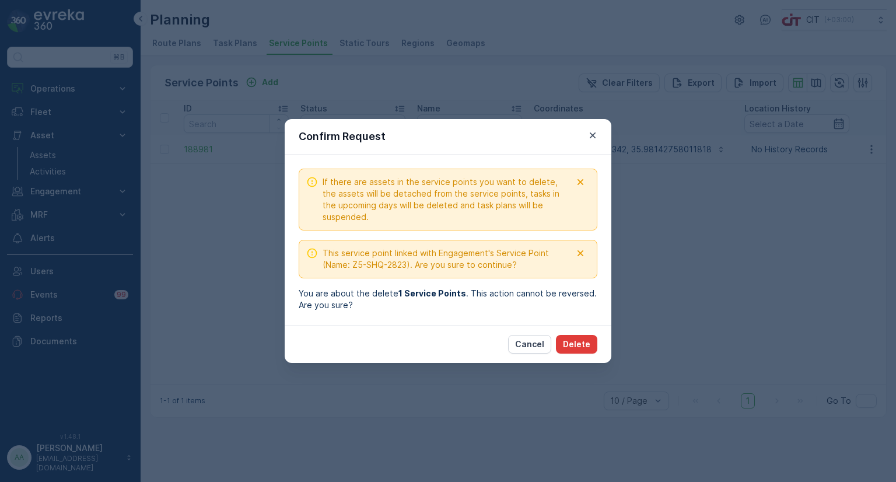
click at [579, 343] on p "Delete" at bounding box center [576, 344] width 27 height 12
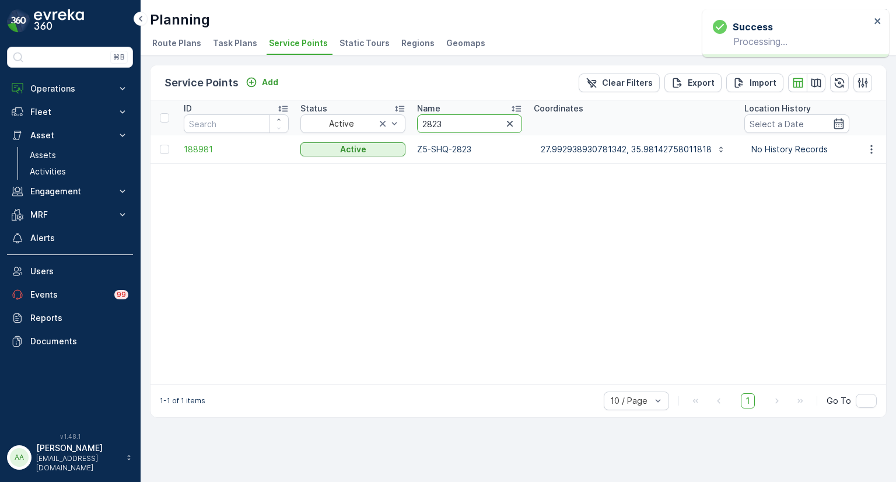
drag, startPoint x: 450, startPoint y: 124, endPoint x: 408, endPoint y: 121, distance: 42.7
paste input "32"
type input "2832"
click at [871, 150] on icon "button" at bounding box center [872, 150] width 12 height 12
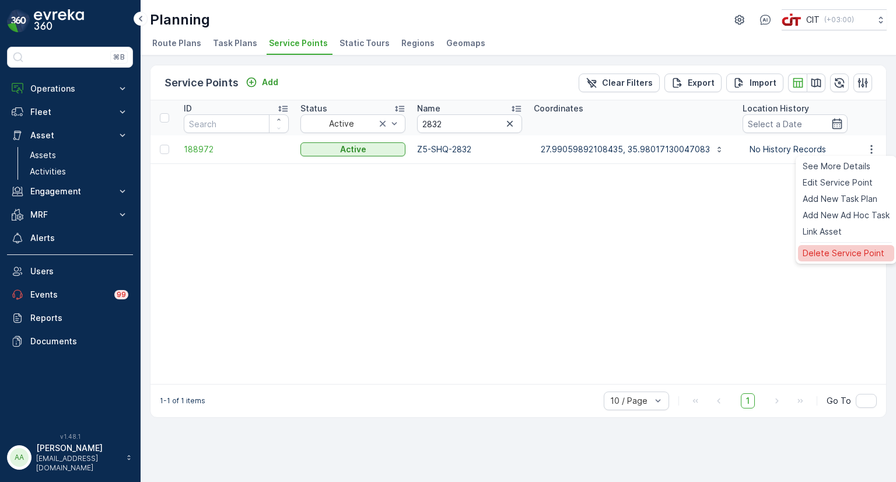
click at [836, 254] on span "Delete Service Point" at bounding box center [844, 253] width 82 height 12
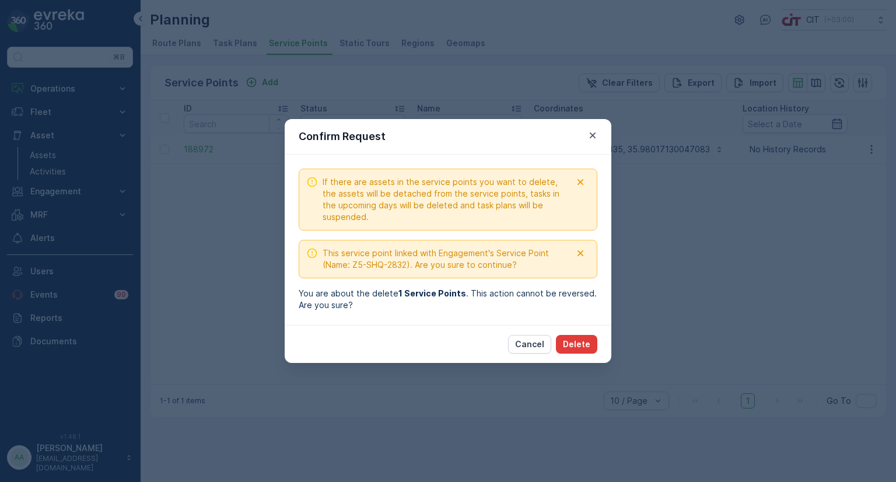
click at [581, 344] on p "Delete" at bounding box center [576, 344] width 27 height 12
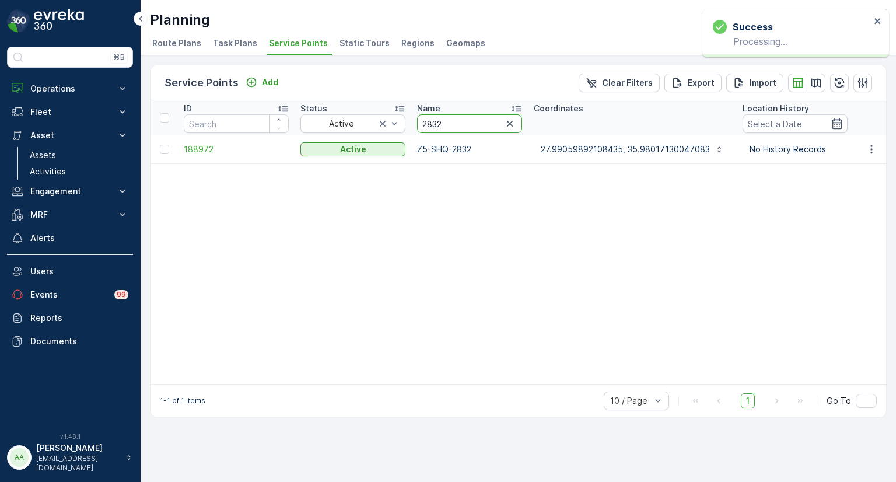
drag, startPoint x: 455, startPoint y: 128, endPoint x: 406, endPoint y: 124, distance: 49.8
paste input "10"
type input "2810"
click at [871, 150] on icon "button" at bounding box center [872, 150] width 12 height 12
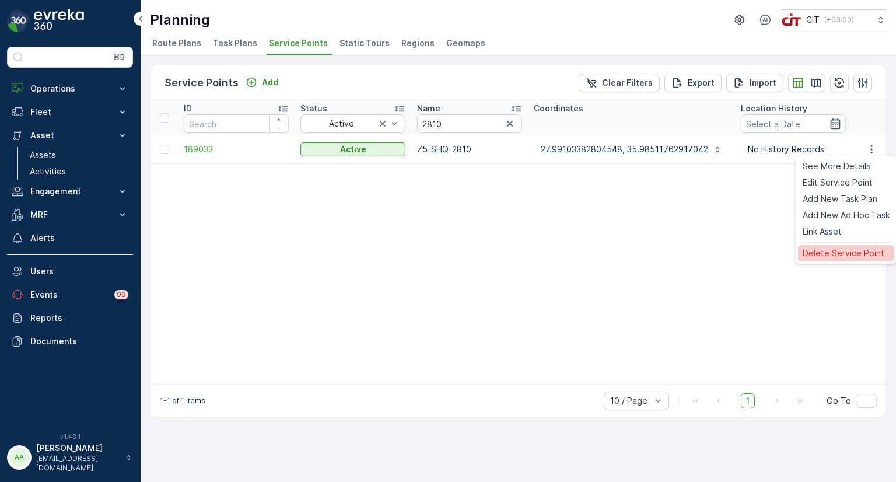
click at [824, 252] on span "Delete Service Point" at bounding box center [844, 253] width 82 height 12
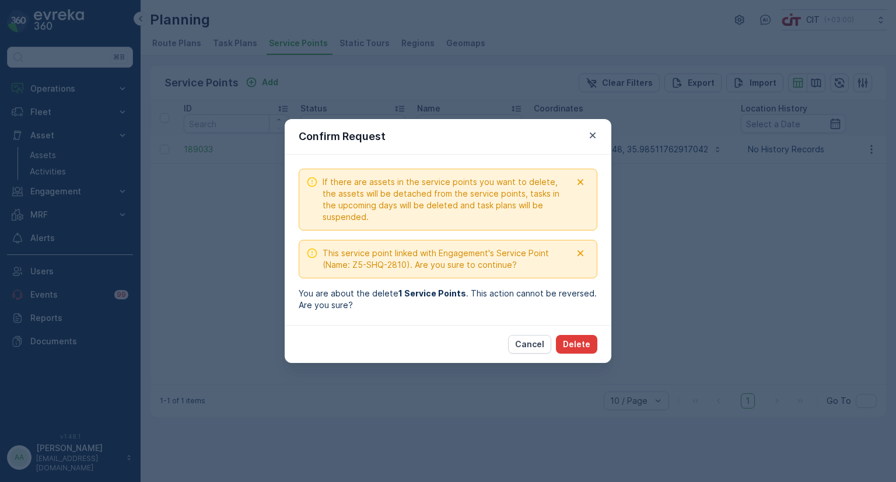
click at [584, 344] on p "Delete" at bounding box center [576, 344] width 27 height 12
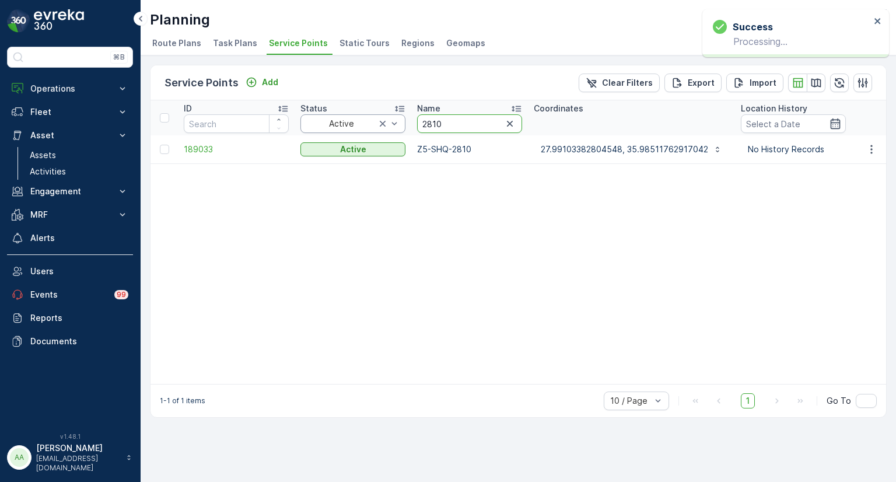
drag, startPoint x: 441, startPoint y: 123, endPoint x: 401, endPoint y: 120, distance: 39.8
paste input "988"
type input "2988"
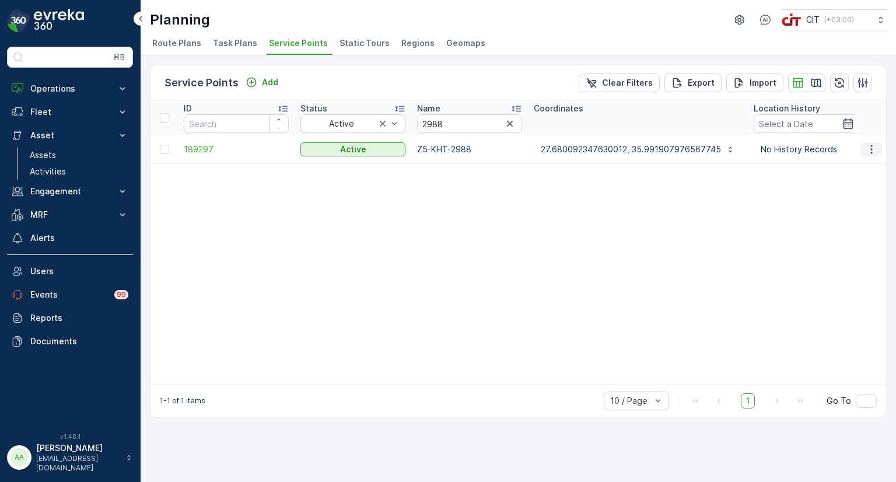
click at [875, 149] on icon "button" at bounding box center [872, 150] width 12 height 12
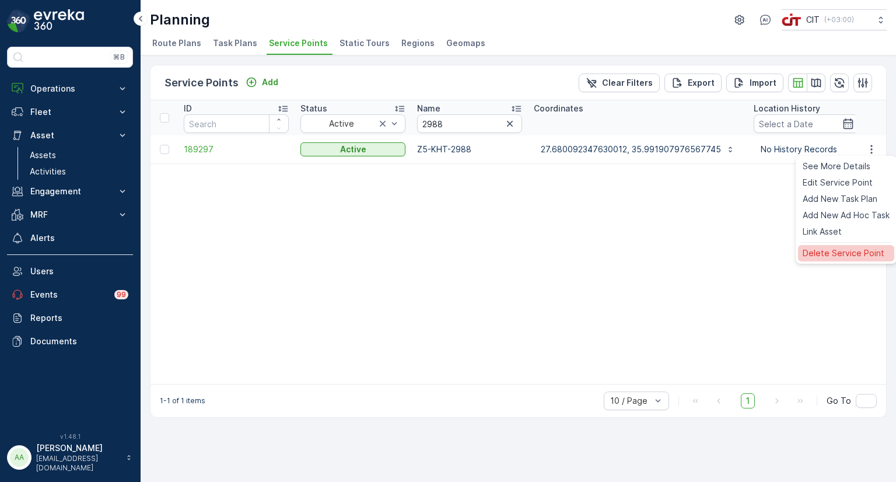
click at [845, 246] on div "Delete Service Point" at bounding box center [846, 253] width 96 height 16
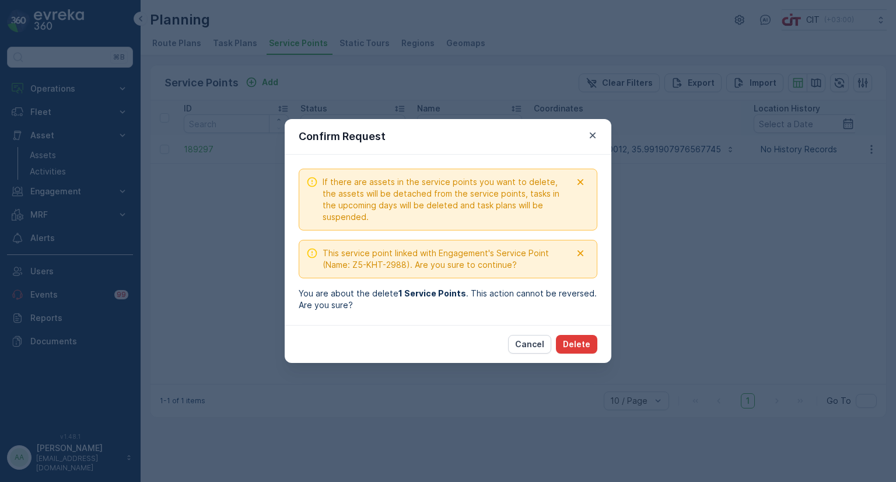
click at [586, 346] on p "Delete" at bounding box center [576, 344] width 27 height 12
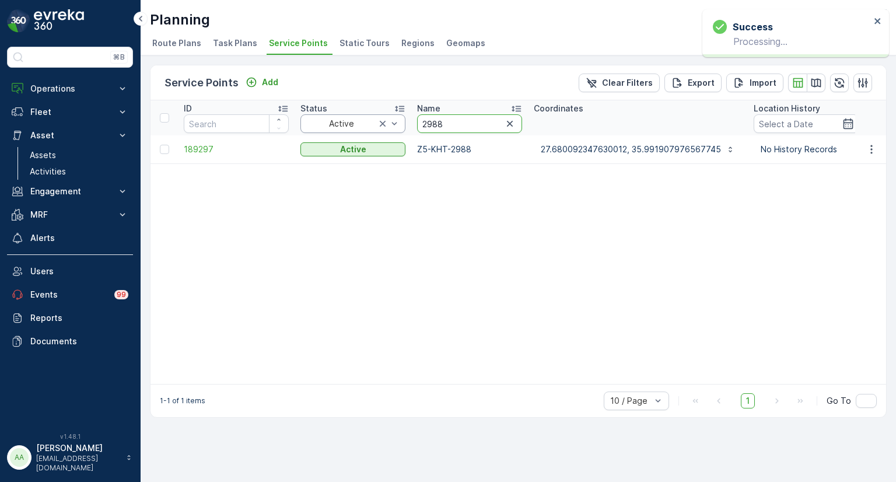
drag, startPoint x: 452, startPoint y: 124, endPoint x: 395, endPoint y: 120, distance: 57.3
paste input "75"
type input "2975"
click at [875, 151] on icon "button" at bounding box center [872, 150] width 12 height 12
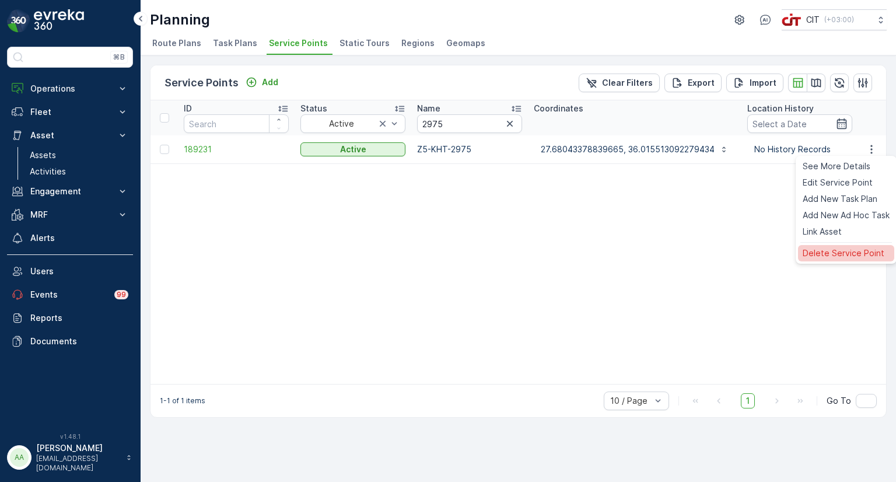
click at [833, 252] on span "Delete Service Point" at bounding box center [844, 253] width 82 height 12
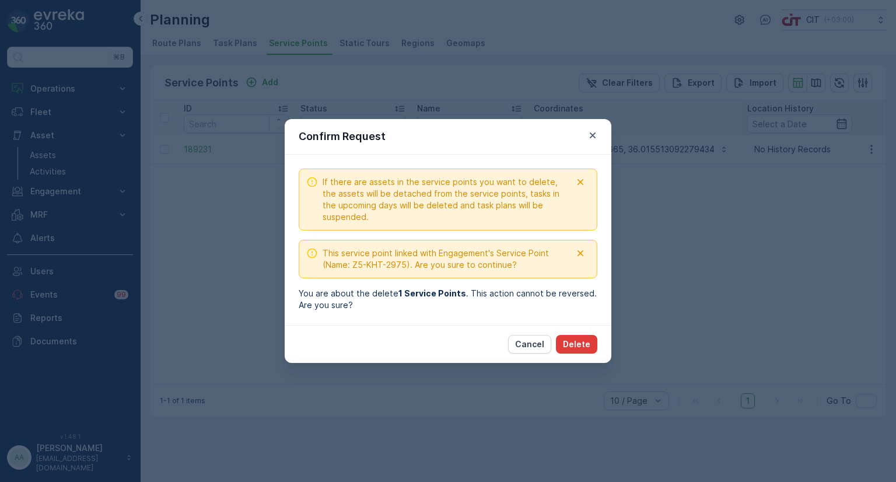
click at [588, 344] on p "Delete" at bounding box center [576, 344] width 27 height 12
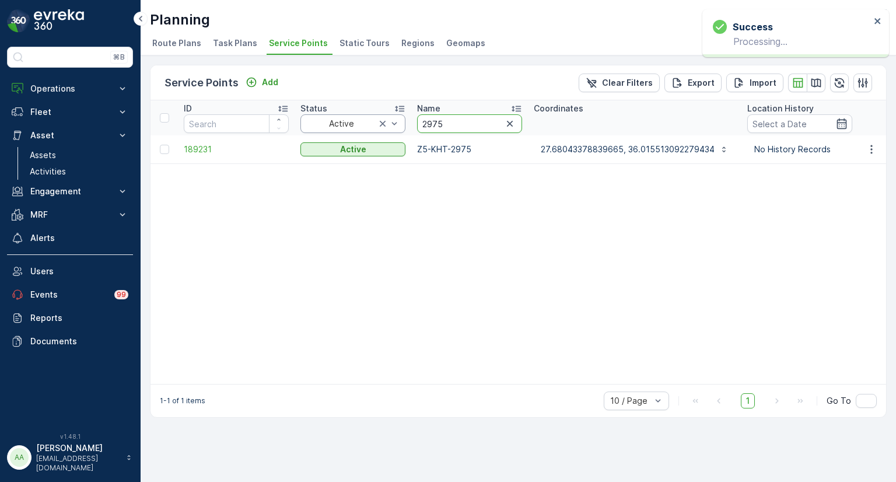
drag, startPoint x: 466, startPoint y: 127, endPoint x: 390, endPoint y: 124, distance: 75.9
paste input "810"
type input "2810"
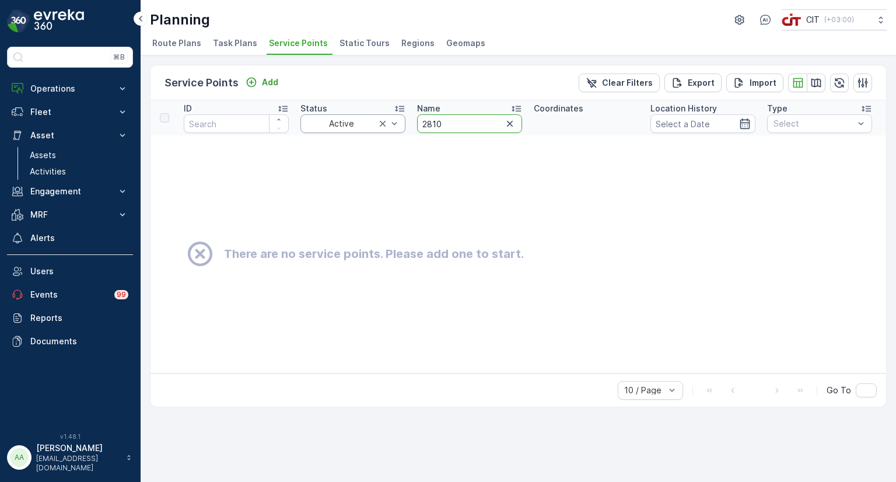
drag, startPoint x: 442, startPoint y: 126, endPoint x: 404, endPoint y: 126, distance: 37.3
paste input "416"
type input "4160"
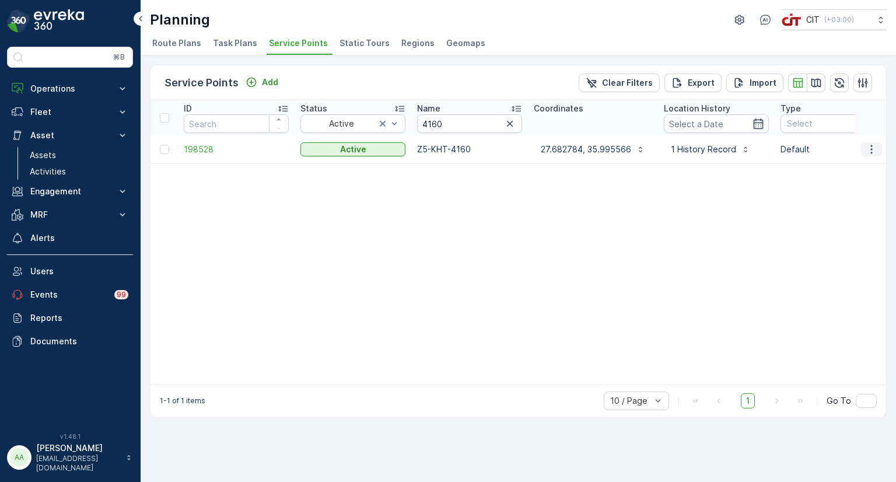
click at [872, 149] on icon "button" at bounding box center [872, 149] width 2 height 9
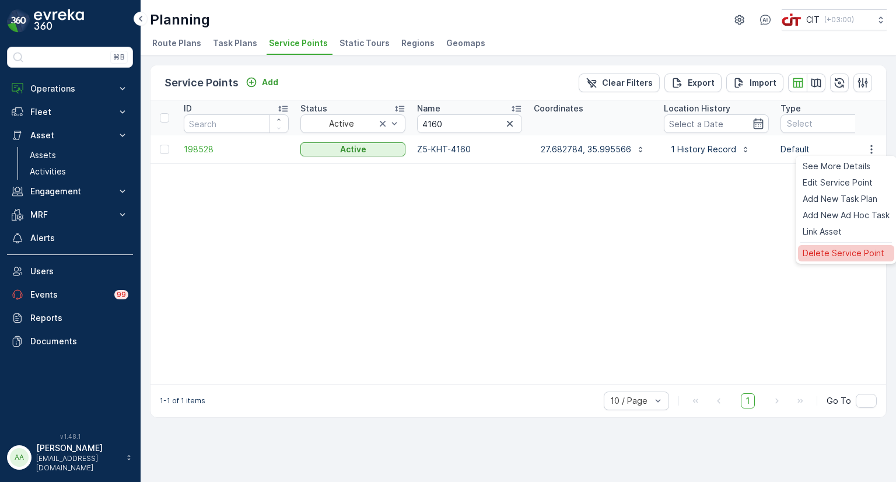
click at [840, 251] on span "Delete Service Point" at bounding box center [844, 253] width 82 height 12
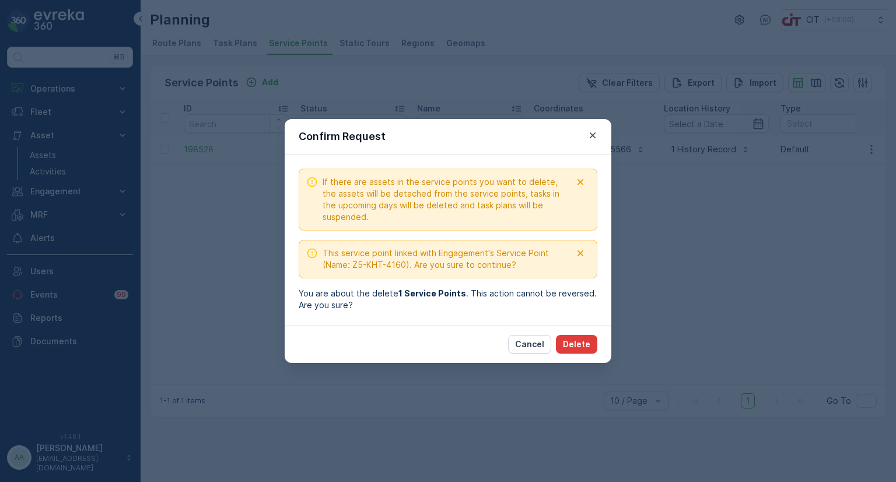
click at [586, 348] on p "Delete" at bounding box center [576, 344] width 27 height 12
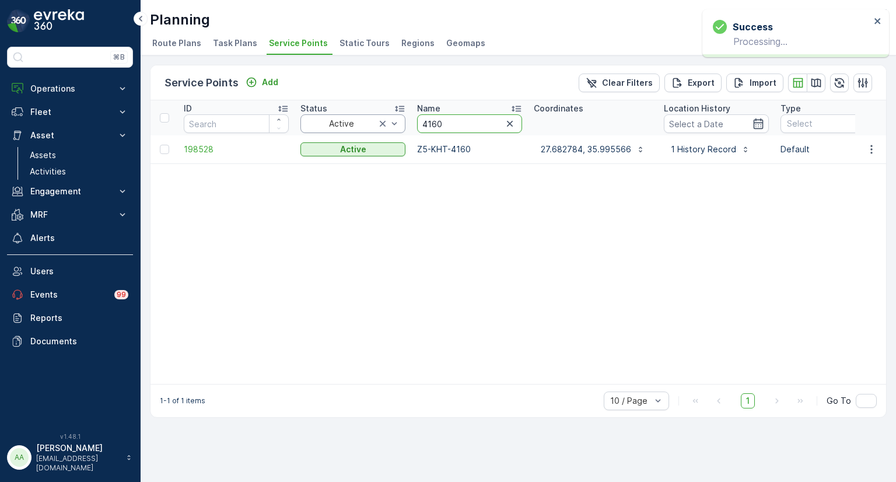
drag, startPoint x: 449, startPoint y: 126, endPoint x: 393, endPoint y: 125, distance: 55.4
paste input "2965"
type input "2965"
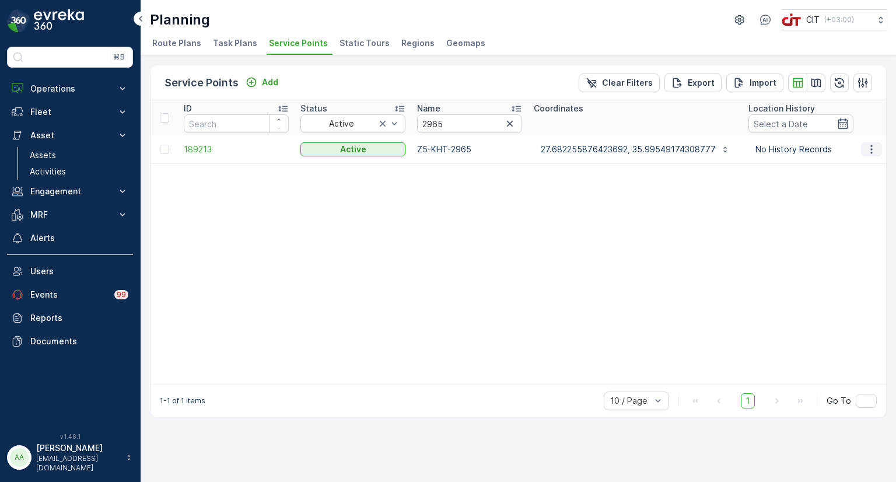
click at [871, 149] on icon "button" at bounding box center [872, 149] width 2 height 9
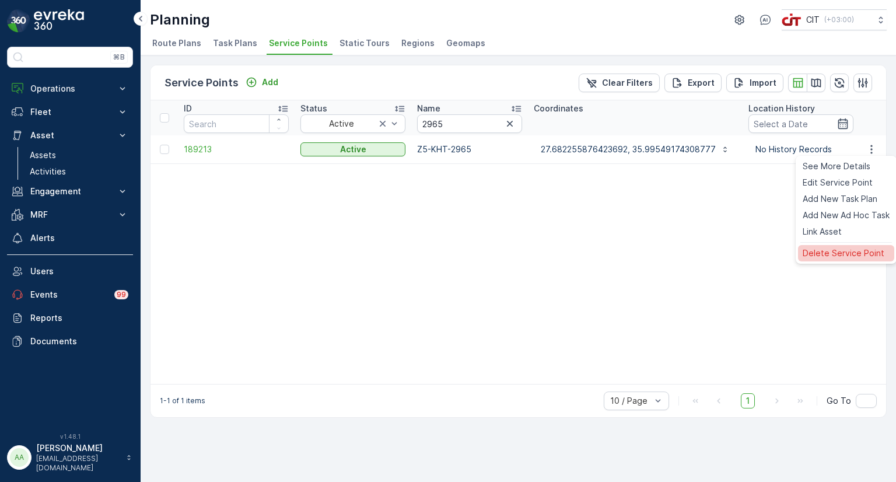
click at [817, 250] on span "Delete Service Point" at bounding box center [844, 253] width 82 height 12
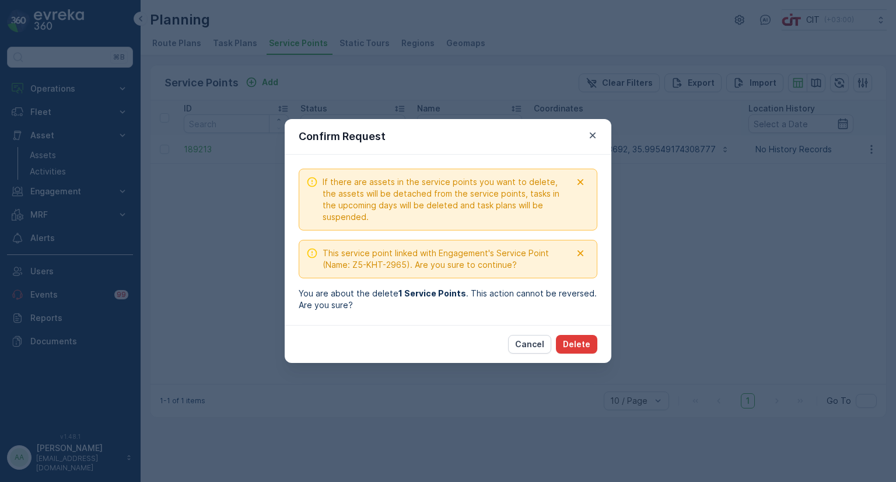
click at [580, 346] on p "Delete" at bounding box center [576, 344] width 27 height 12
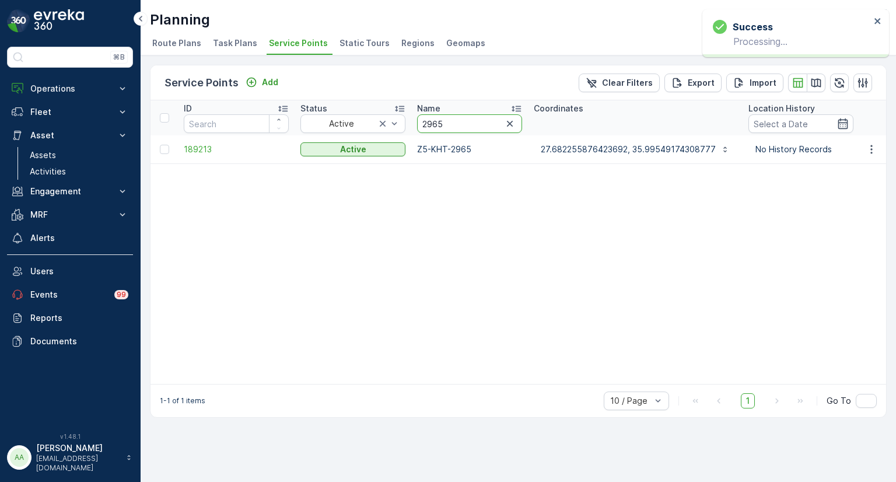
drag, startPoint x: 450, startPoint y: 124, endPoint x: 407, endPoint y: 122, distance: 43.8
paste input "48"
type input "2948"
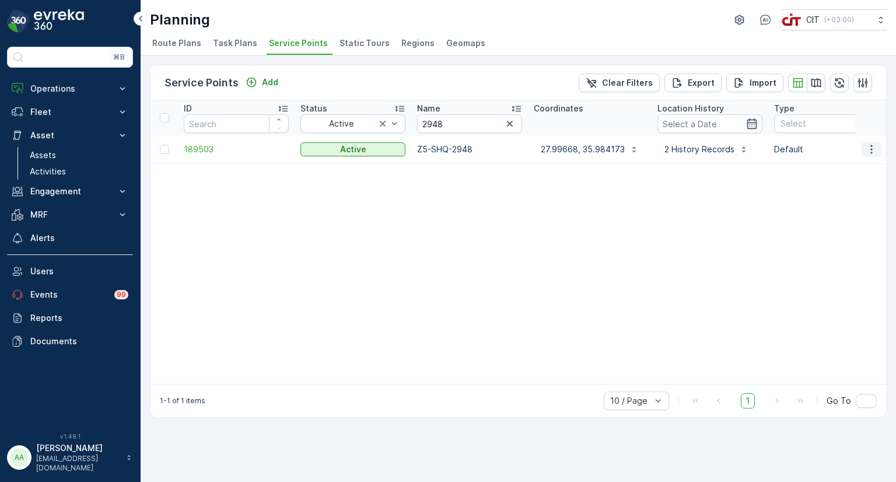
click at [868, 148] on icon "button" at bounding box center [872, 150] width 12 height 12
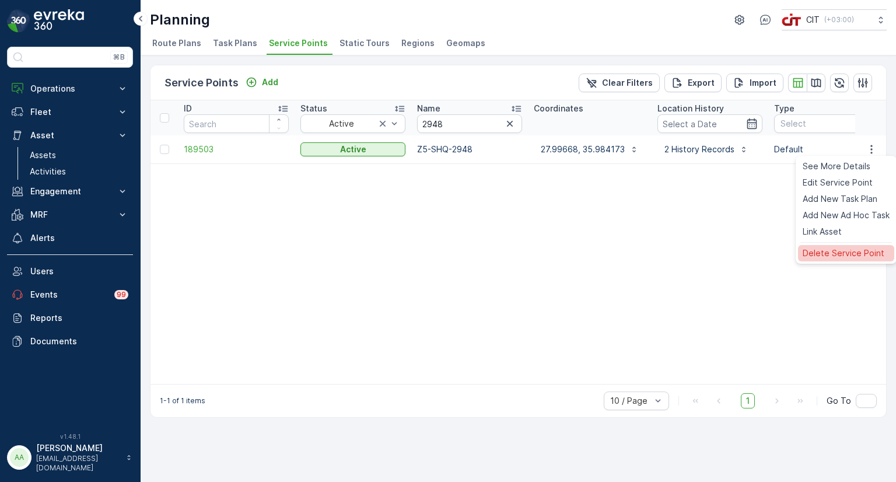
click at [839, 252] on span "Delete Service Point" at bounding box center [844, 253] width 82 height 12
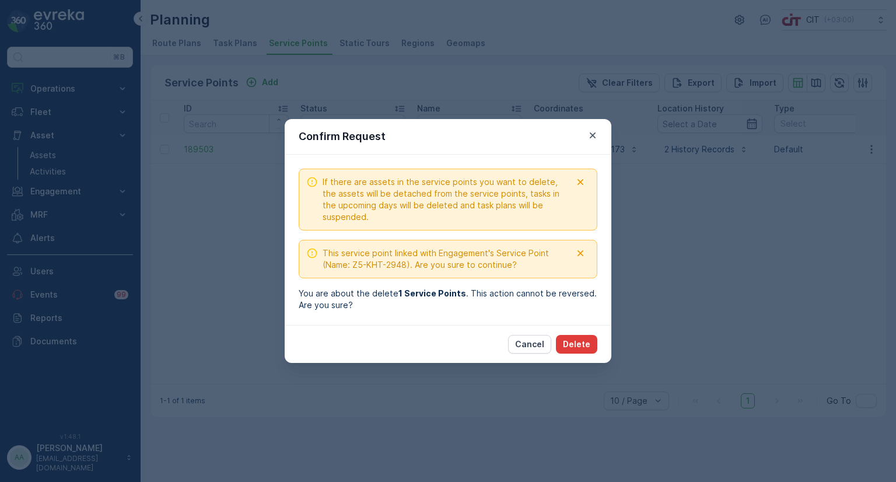
click at [573, 343] on p "Delete" at bounding box center [576, 344] width 27 height 12
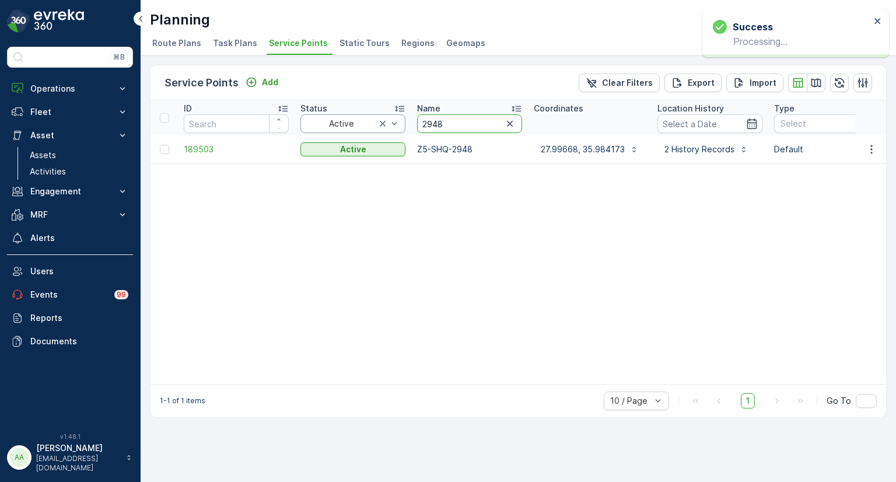
drag, startPoint x: 453, startPoint y: 125, endPoint x: 392, endPoint y: 124, distance: 60.7
paste input "493"
type input "2493"
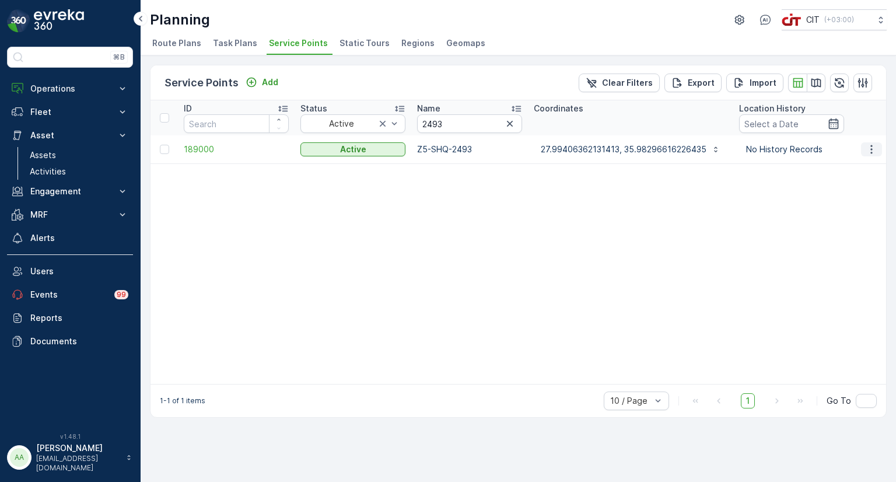
click at [871, 149] on icon "button" at bounding box center [872, 150] width 12 height 12
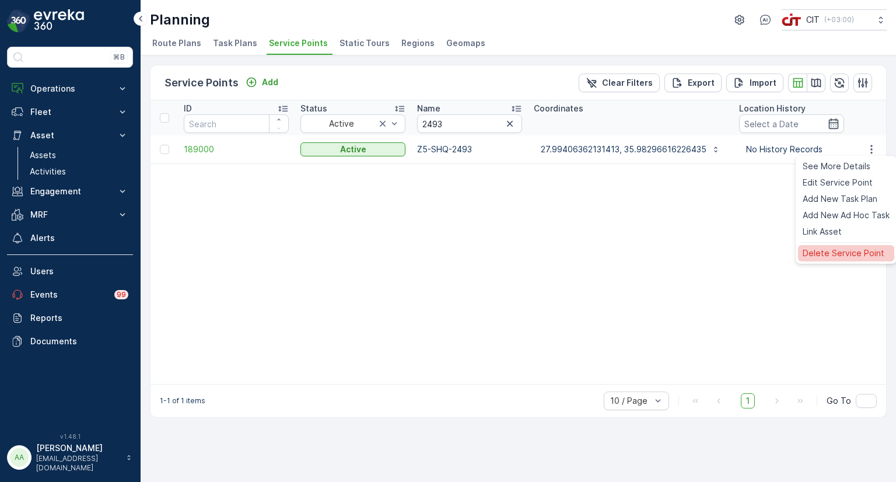
click at [840, 254] on span "Delete Service Point" at bounding box center [844, 253] width 82 height 12
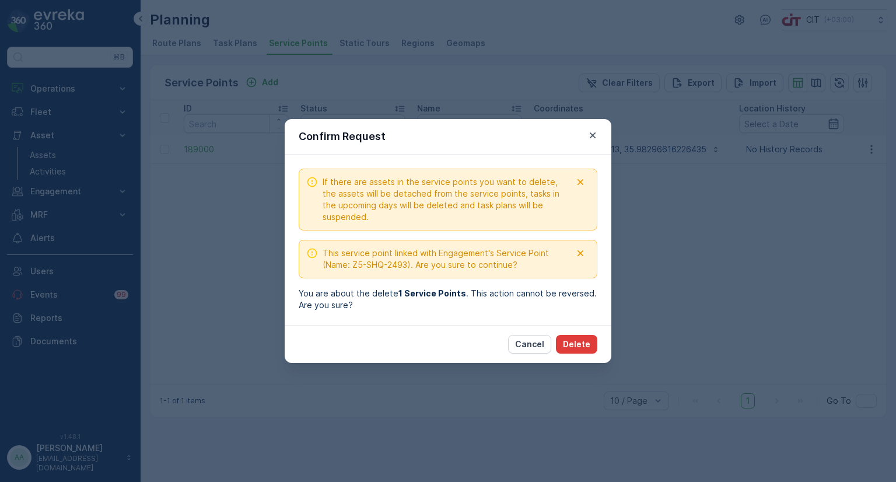
click at [586, 348] on p "Delete" at bounding box center [576, 344] width 27 height 12
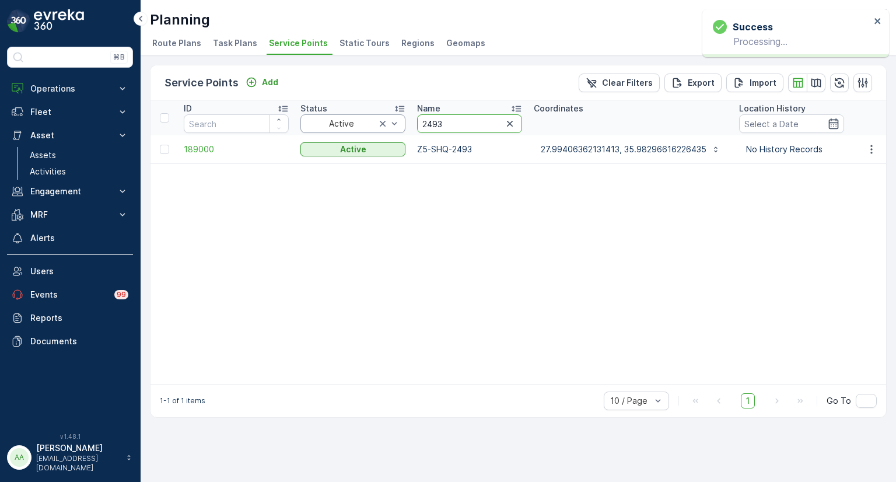
drag, startPoint x: 445, startPoint y: 125, endPoint x: 398, endPoint y: 121, distance: 46.8
paste input "86"
type input "2486"
click at [869, 148] on icon "button" at bounding box center [872, 150] width 12 height 12
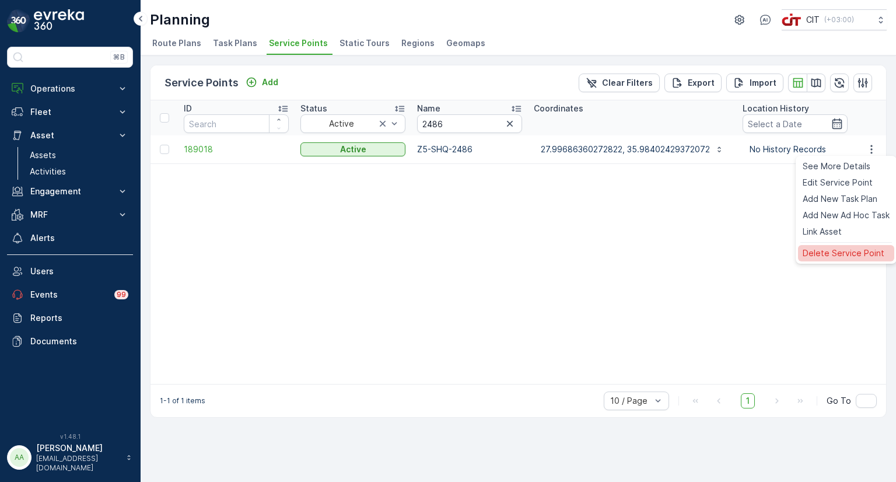
click at [832, 257] on span "Delete Service Point" at bounding box center [844, 253] width 82 height 12
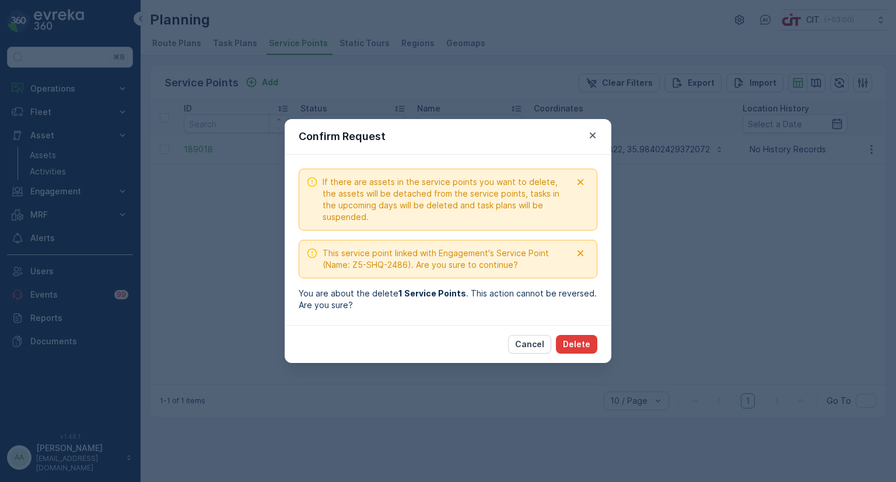
click at [581, 345] on p "Delete" at bounding box center [576, 344] width 27 height 12
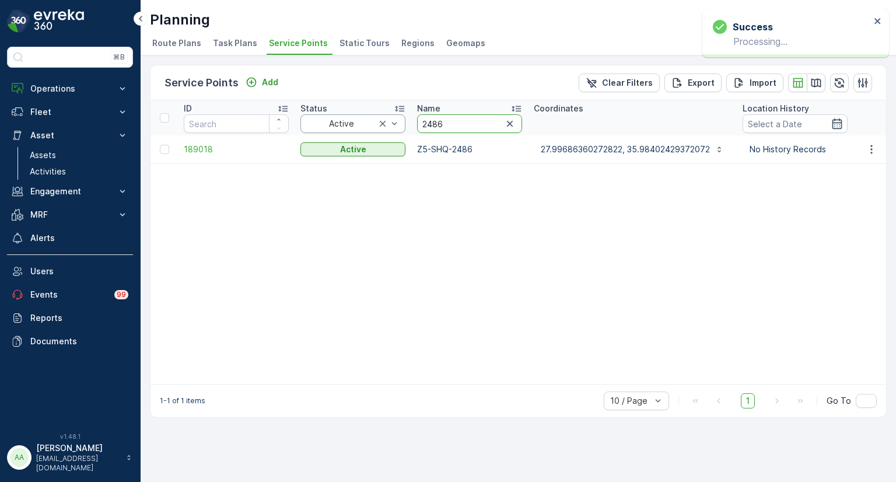
drag, startPoint x: 453, startPoint y: 125, endPoint x: 385, endPoint y: 121, distance: 67.9
paste input "79"
type input "2796"
click at [877, 150] on icon "button" at bounding box center [872, 150] width 12 height 12
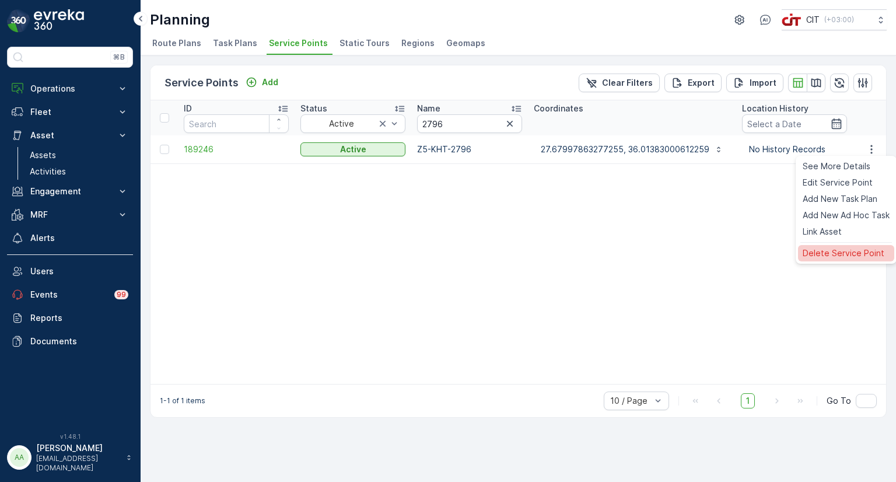
click at [838, 253] on span "Delete Service Point" at bounding box center [844, 253] width 82 height 12
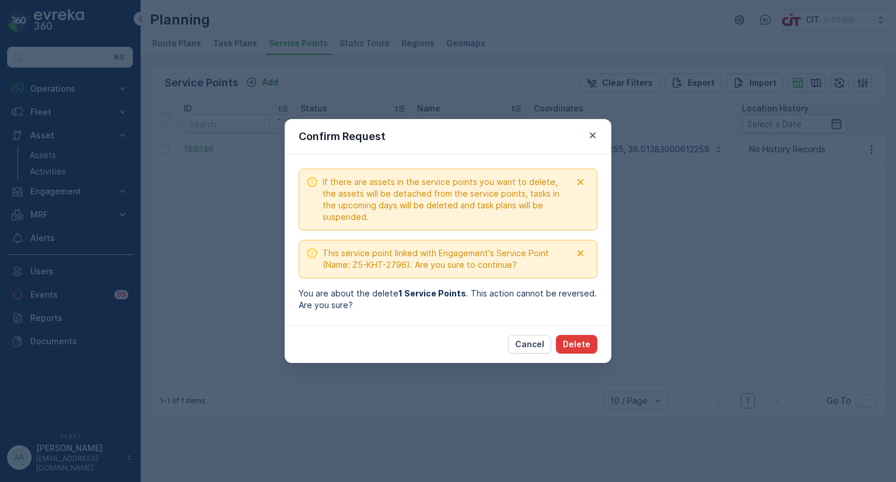
click at [574, 346] on p "Delete" at bounding box center [576, 344] width 27 height 12
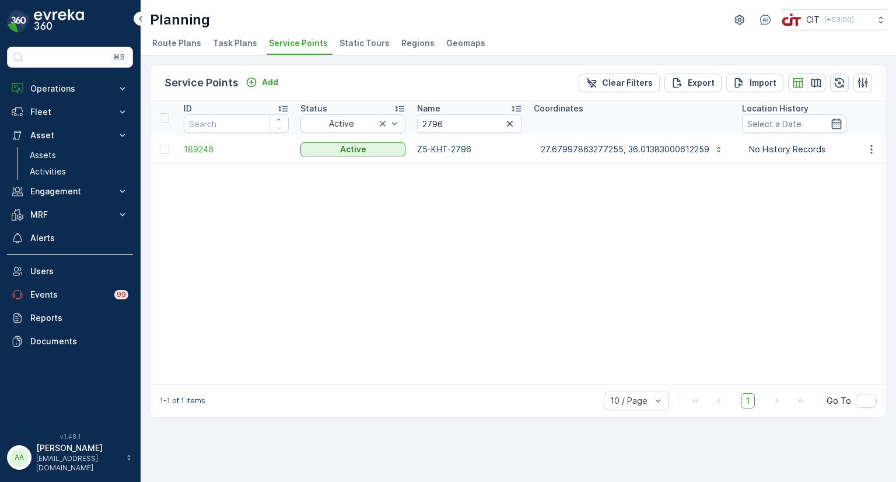
click at [840, 79] on icon "button" at bounding box center [840, 83] width 12 height 12
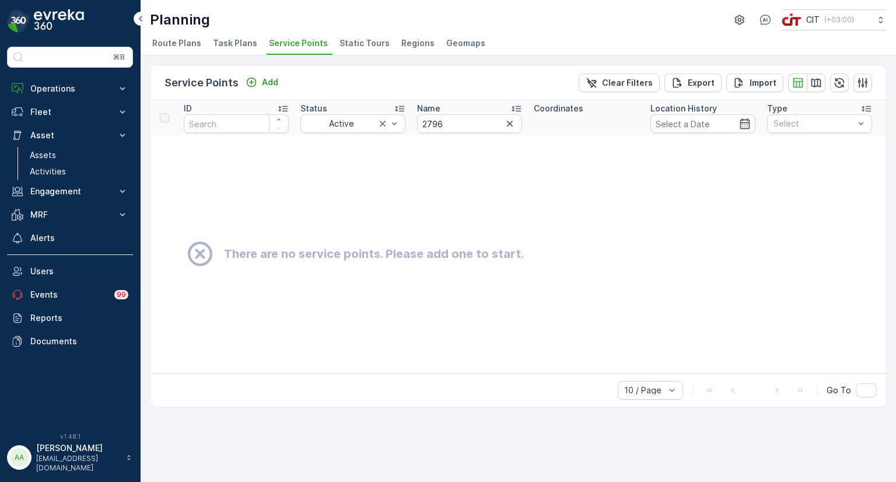
click at [511, 120] on icon "button" at bounding box center [510, 124] width 12 height 12
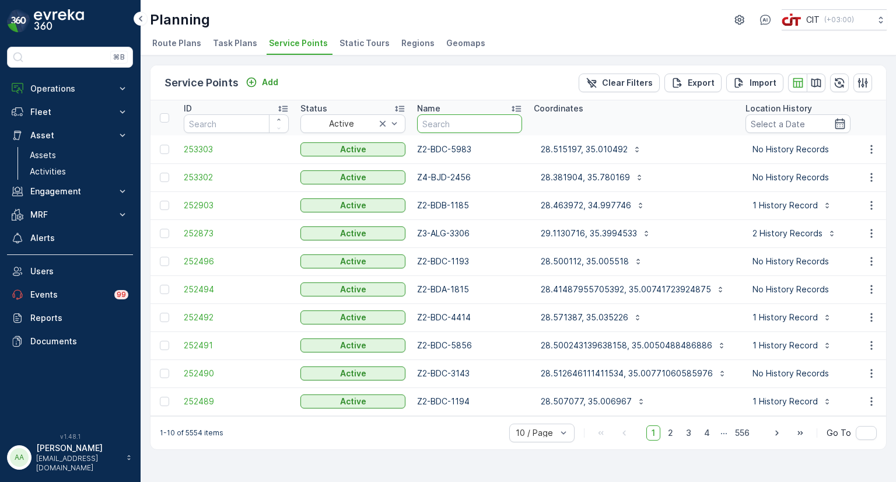
click at [462, 125] on input "text" at bounding box center [469, 123] width 105 height 19
type input "5108"
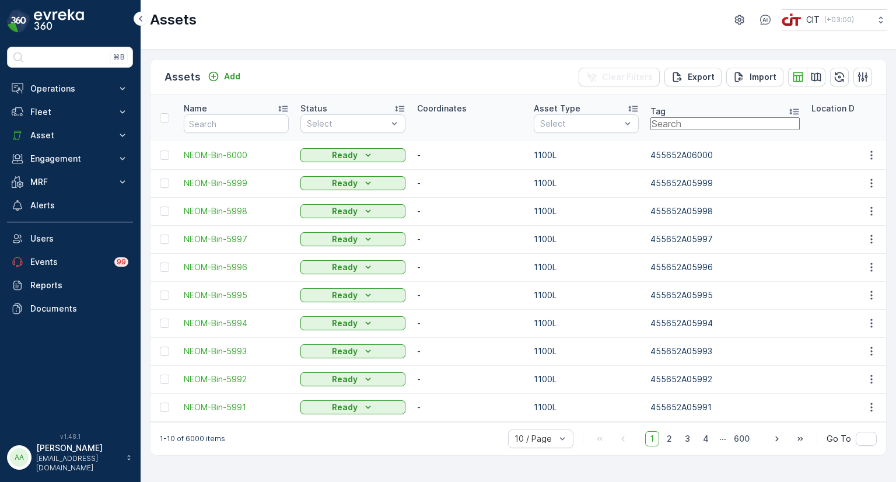
click at [710, 126] on input "text" at bounding box center [725, 123] width 149 height 13
type input "00167"
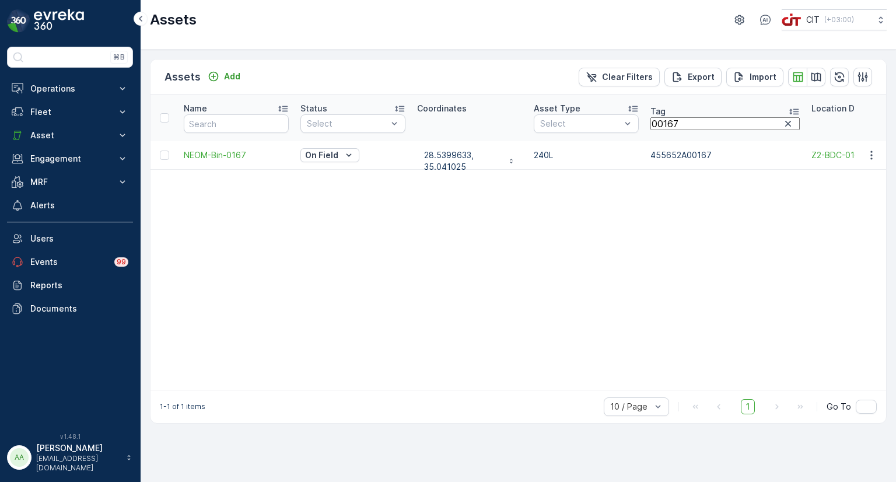
drag, startPoint x: 704, startPoint y: 127, endPoint x: 656, endPoint y: 127, distance: 47.9
click at [877, 155] on icon "button" at bounding box center [872, 155] width 12 height 12
click at [833, 188] on span "Edit Asset" at bounding box center [831, 190] width 46 height 11
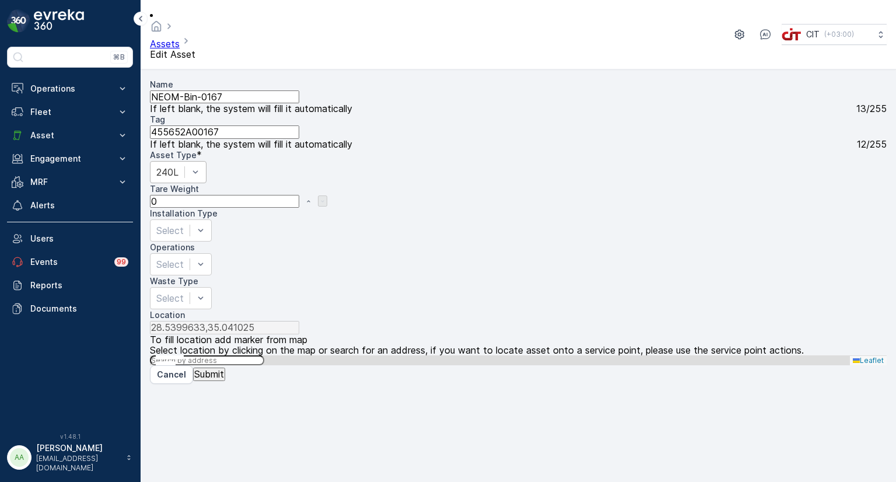
click at [207, 161] on div "240L" at bounding box center [178, 172] width 57 height 22
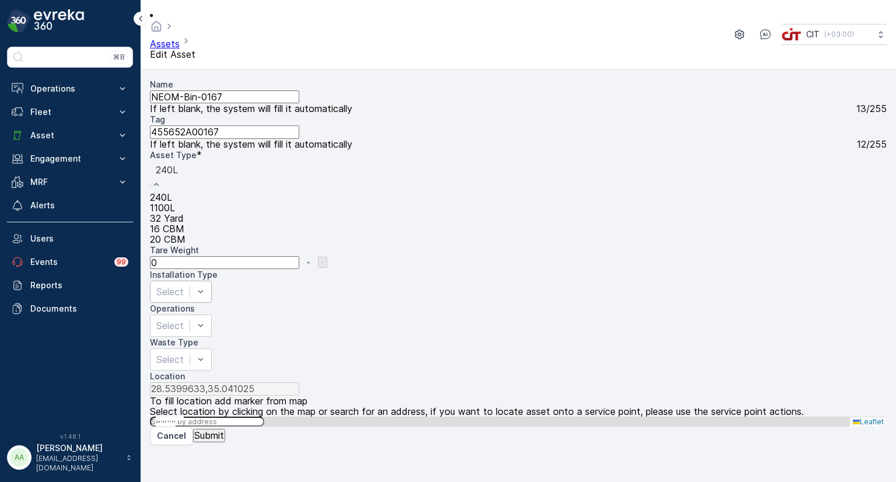
click at [175, 202] on span "1100L" at bounding box center [162, 207] width 25 height 11
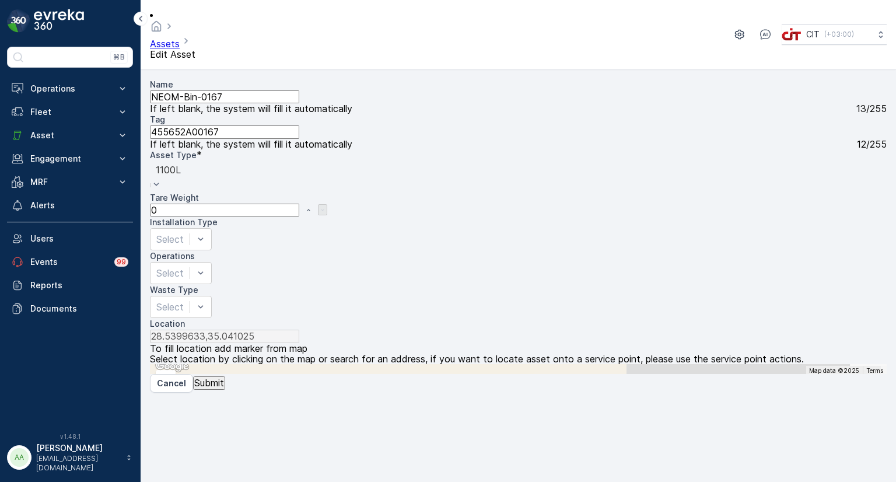
click at [211, 388] on p "Submit" at bounding box center [209, 383] width 30 height 11
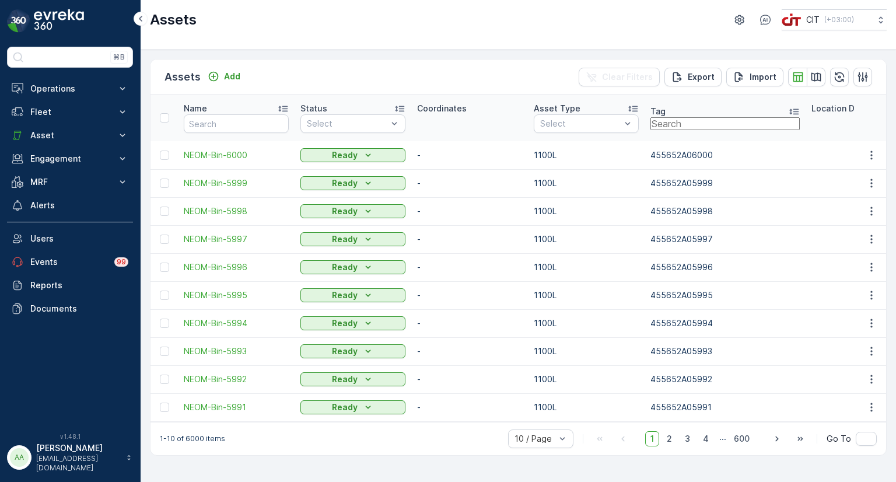
click at [697, 121] on input "text" at bounding box center [725, 123] width 149 height 13
type input "1471"
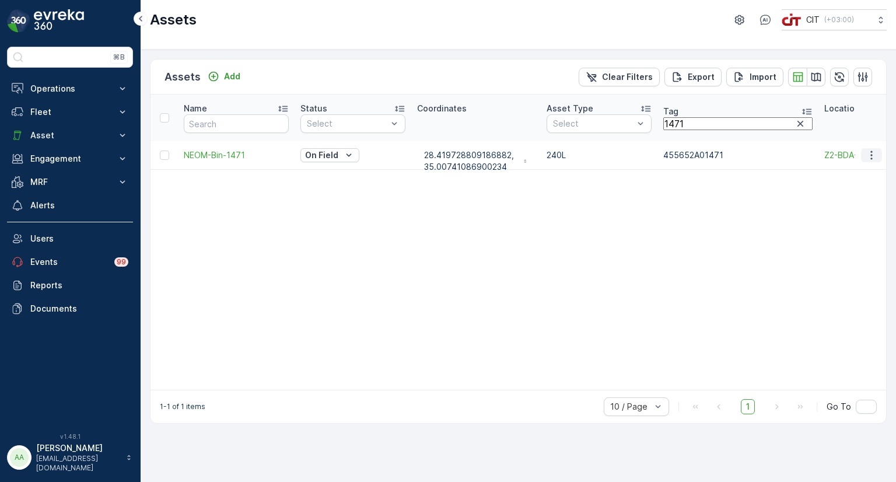
click at [873, 154] on icon "button" at bounding box center [872, 155] width 12 height 12
click at [843, 187] on div "Edit Asset" at bounding box center [831, 190] width 46 height 11
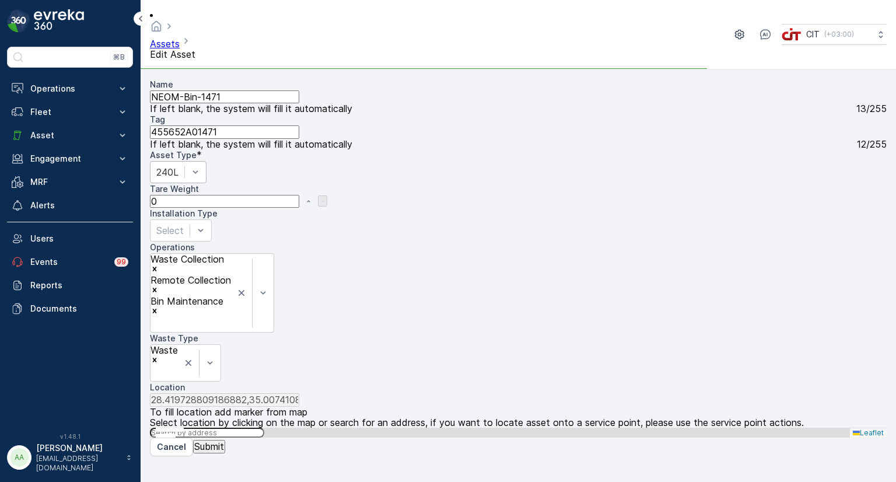
click at [207, 161] on div "240L" at bounding box center [178, 172] width 57 height 22
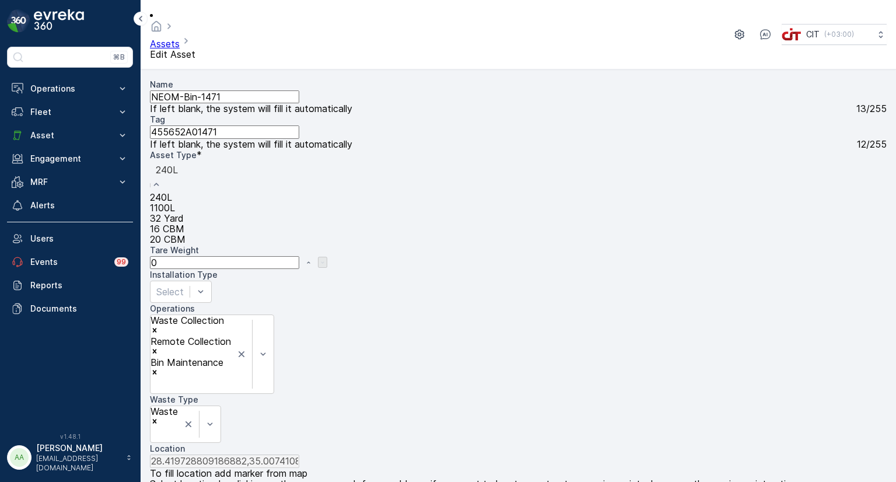
click at [175, 202] on span "1100L" at bounding box center [162, 207] width 25 height 11
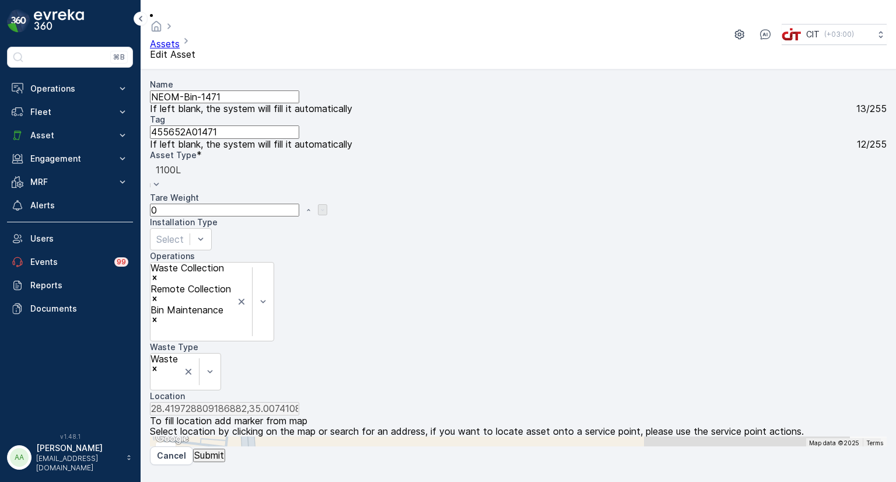
click at [224, 460] on p "Submit" at bounding box center [209, 455] width 30 height 11
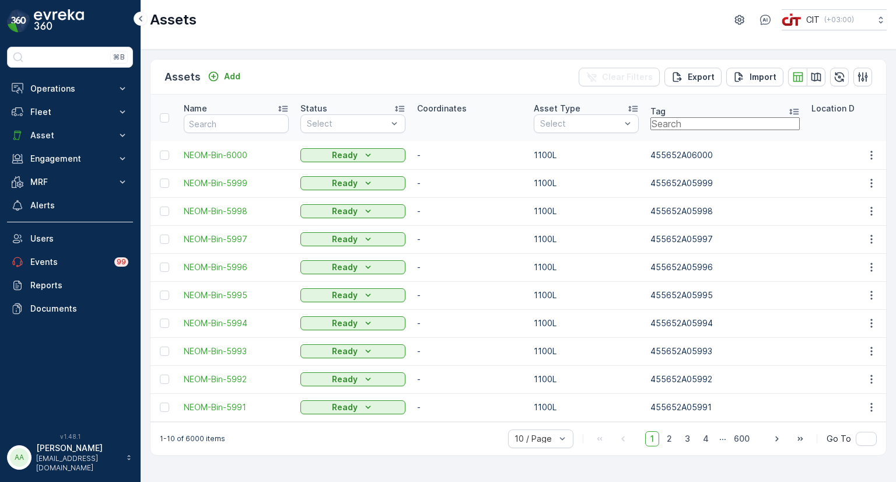
click at [684, 122] on input "text" at bounding box center [725, 123] width 149 height 13
type input "1471"
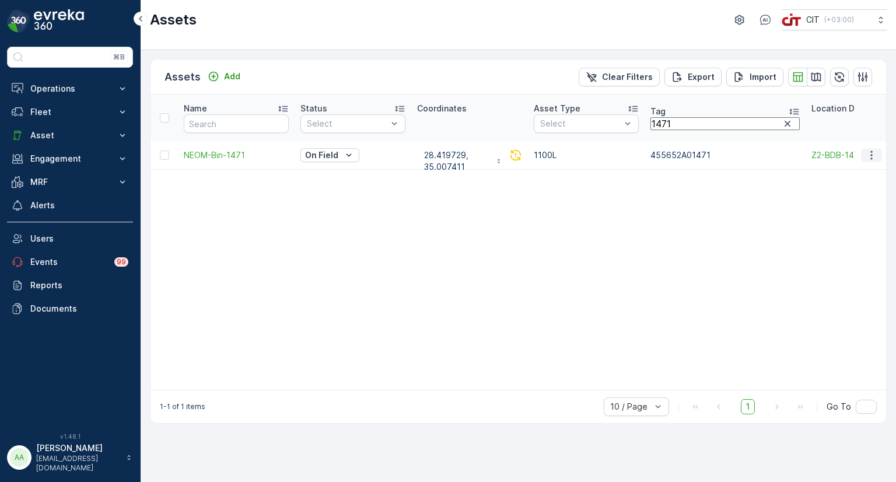
click at [873, 152] on icon "button" at bounding box center [872, 155] width 12 height 12
click at [822, 187] on span "Edit Asset" at bounding box center [831, 190] width 46 height 11
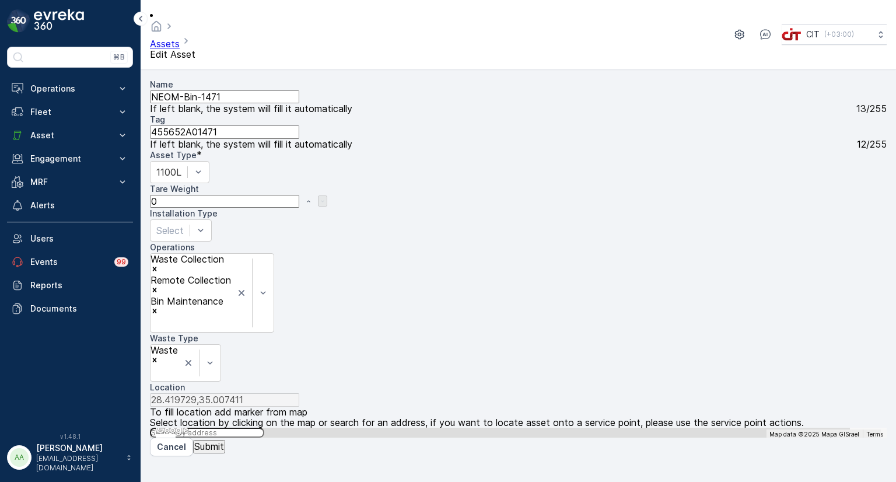
drag, startPoint x: 630, startPoint y: 245, endPoint x: 746, endPoint y: 355, distance: 159.7
click at [746, 428] on div "+ − Satellite Roadmap Terrain Hybrid Leaflet Keyboard shortcuts Map Data Map da…" at bounding box center [518, 433] width 737 height 11
click at [188, 423] on span "Hybrid" at bounding box center [176, 424] width 23 height 9
click at [165, 423] on input "Hybrid" at bounding box center [161, 425] width 8 height 8
radio input "true"
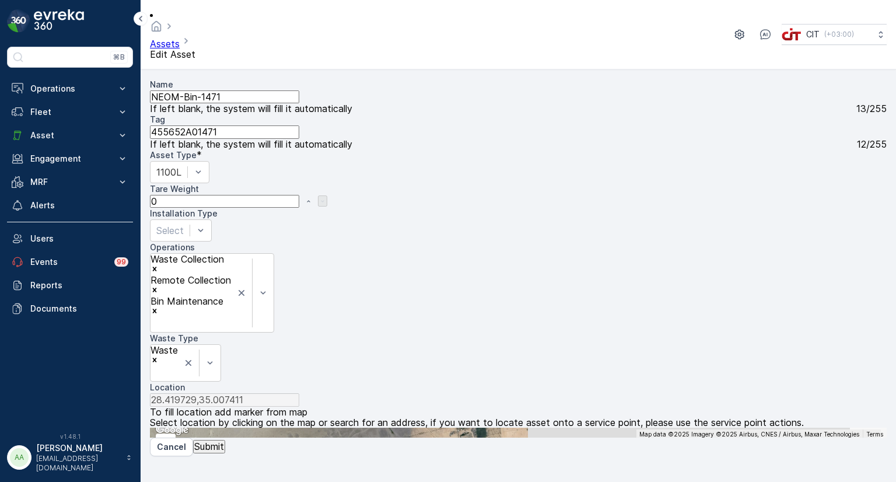
click at [662, 428] on div "+ − Satellite Roadmap Terrain Hybrid Leaflet Keyboard shortcuts Map Data Map da…" at bounding box center [518, 433] width 737 height 11
type input "28.476197284897406,34.93870581996159"
click at [217, 452] on p "Submit" at bounding box center [209, 446] width 30 height 11
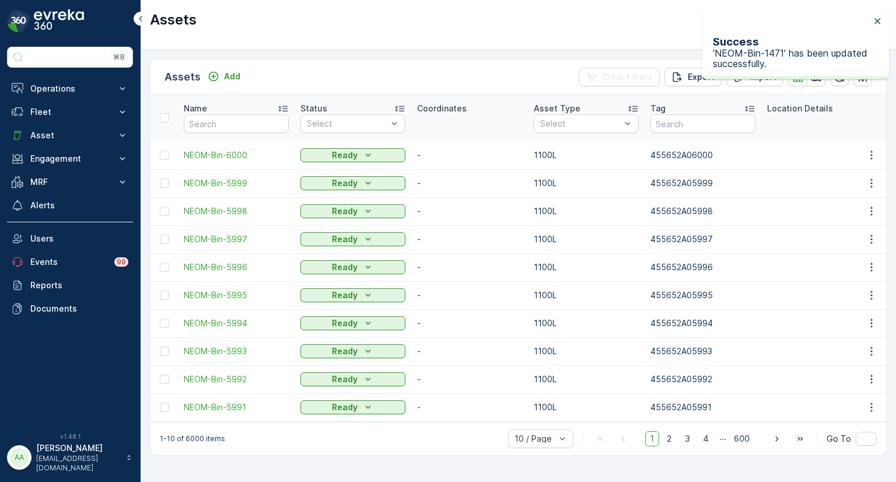
click at [684, 120] on input "text" at bounding box center [703, 123] width 105 height 19
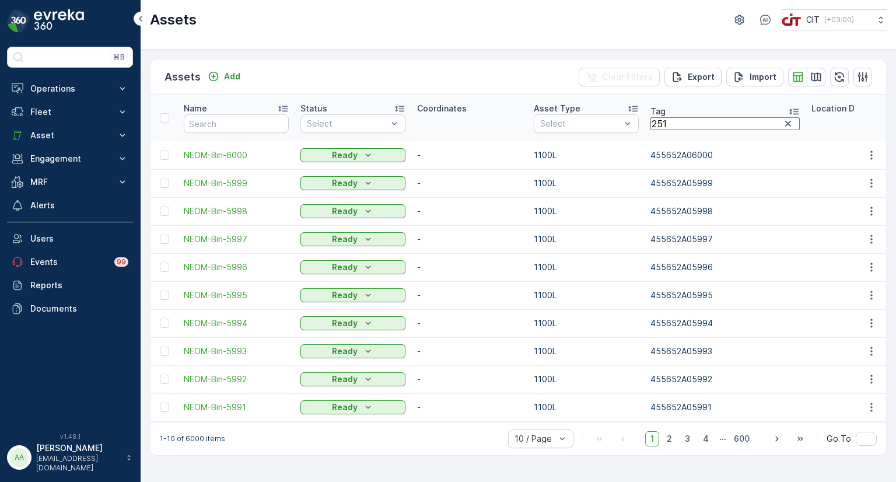
type input "2517"
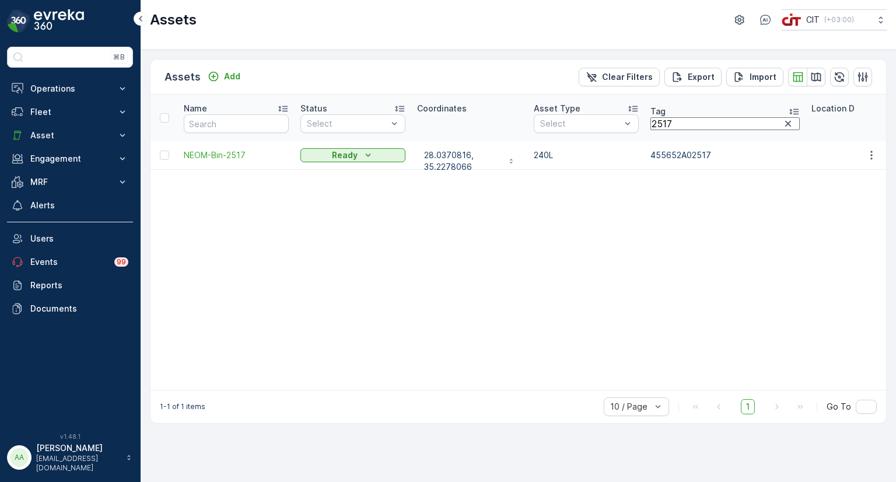
drag, startPoint x: 711, startPoint y: 120, endPoint x: 662, endPoint y: 118, distance: 48.5
type input "1120"
click at [68, 109] on p "Fleet" at bounding box center [69, 112] width 79 height 12
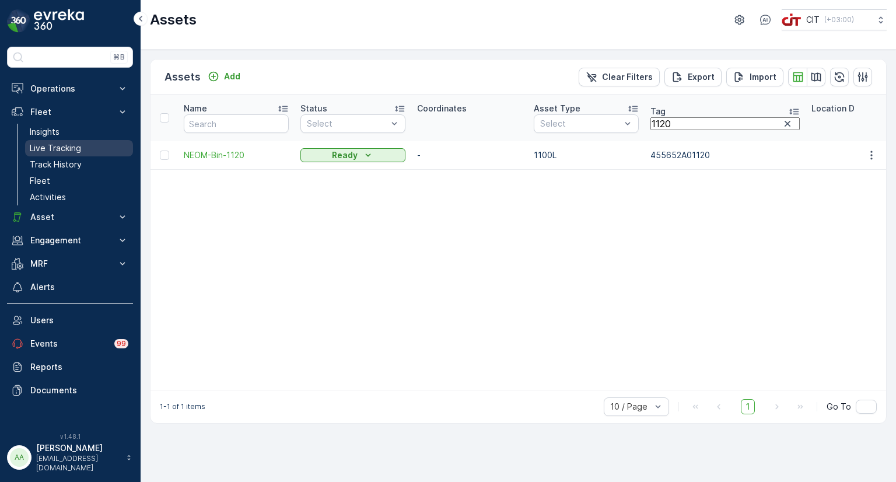
click at [58, 150] on p "Live Tracking" at bounding box center [55, 148] width 51 height 12
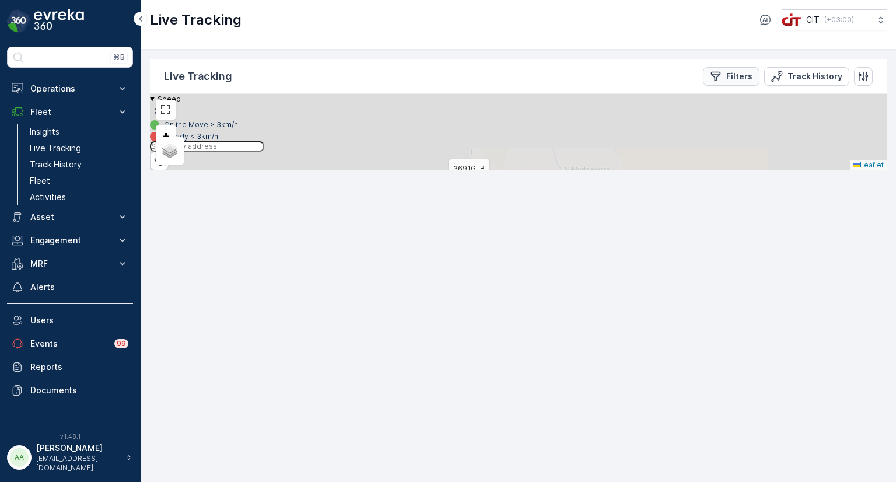
click at [735, 78] on p "Filters" at bounding box center [740, 77] width 26 height 12
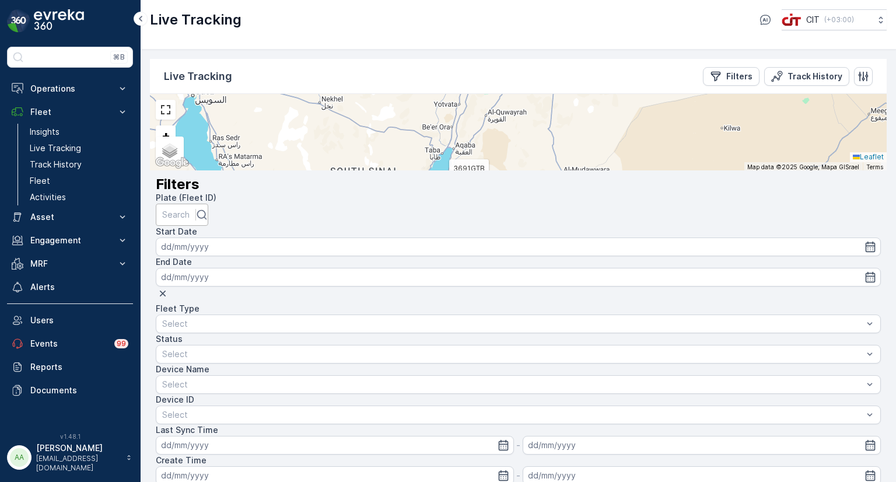
click at [190, 208] on div at bounding box center [175, 214] width 27 height 13
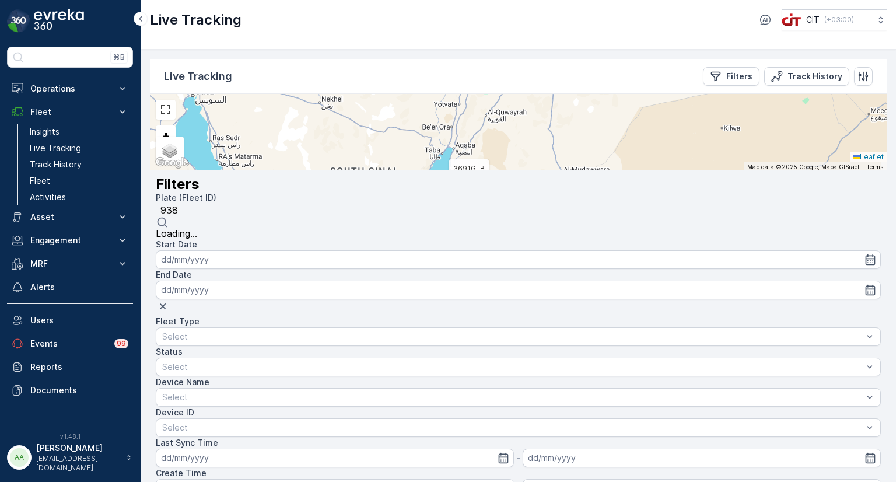
type input "9383"
click at [338, 228] on span "9383 TXA (Chandradhoj- Zone 03 (OCS))" at bounding box center [247, 233] width 183 height 11
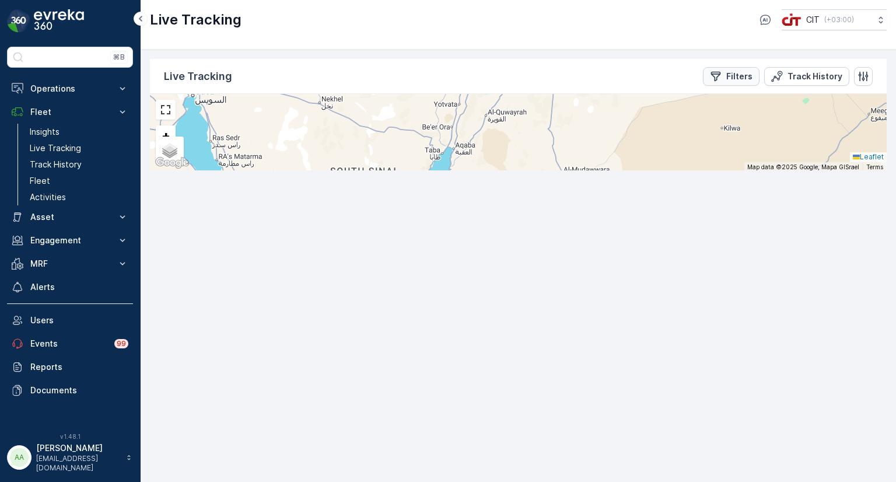
click at [717, 71] on icon "Filters" at bounding box center [716, 77] width 12 height 12
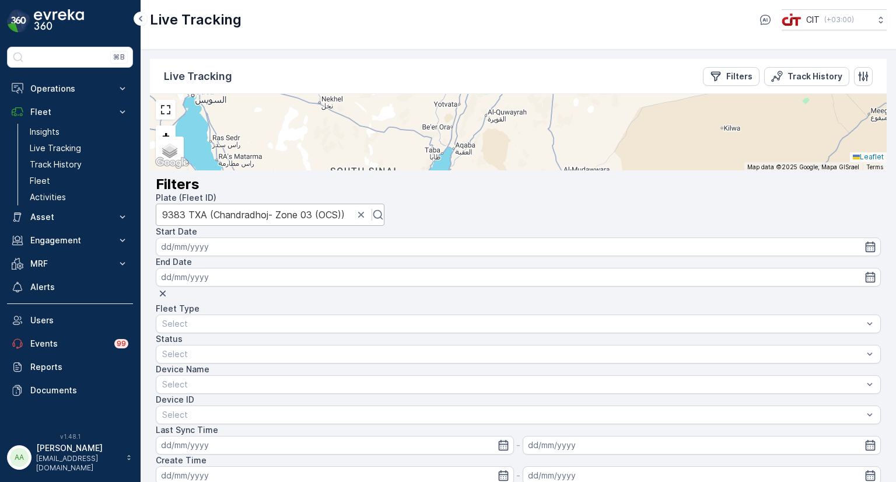
click at [345, 208] on div at bounding box center [253, 214] width 183 height 13
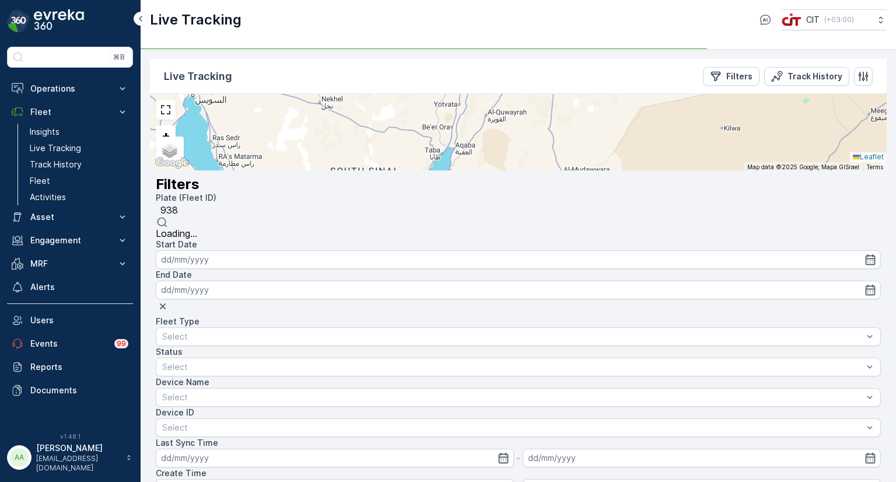
type input "9382"
click at [392, 230] on span "9382 TXA (Mobile Workshop - Dyna)" at bounding box center [274, 235] width 236 height 11
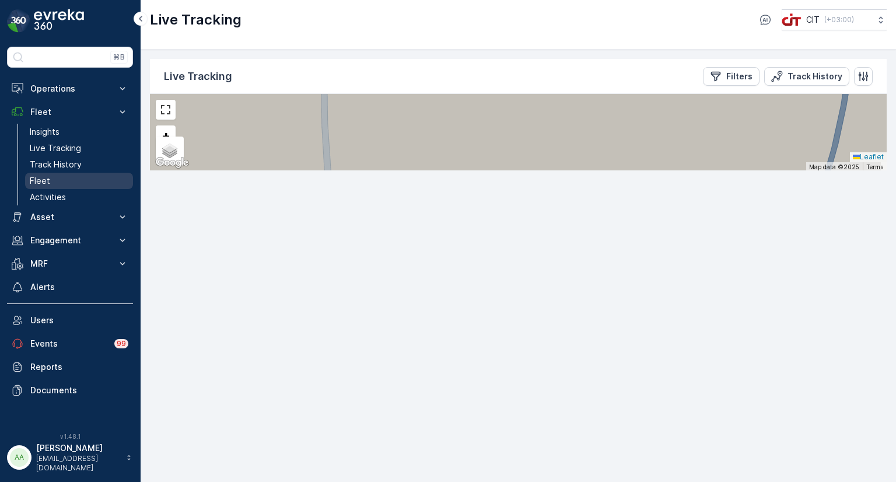
click at [56, 177] on link "Fleet" at bounding box center [79, 181] width 108 height 16
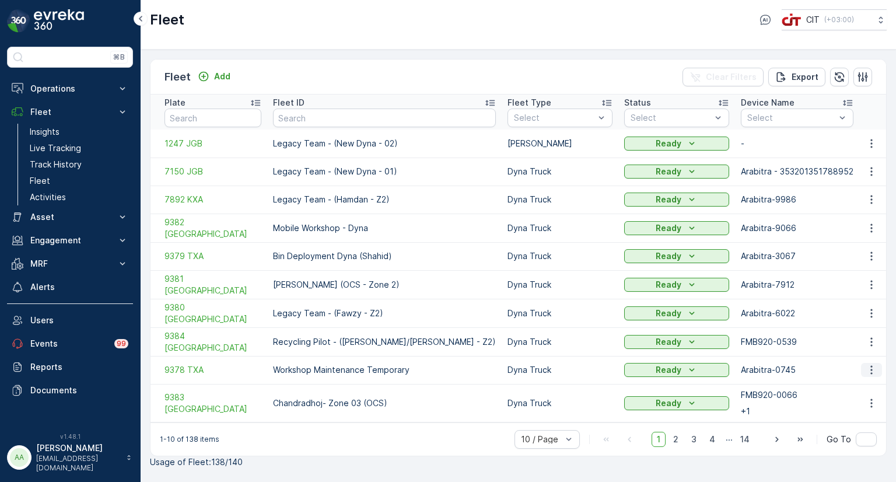
click at [869, 367] on icon "button" at bounding box center [872, 370] width 12 height 12
click at [855, 398] on span "Edit Fleet" at bounding box center [852, 403] width 43 height 11
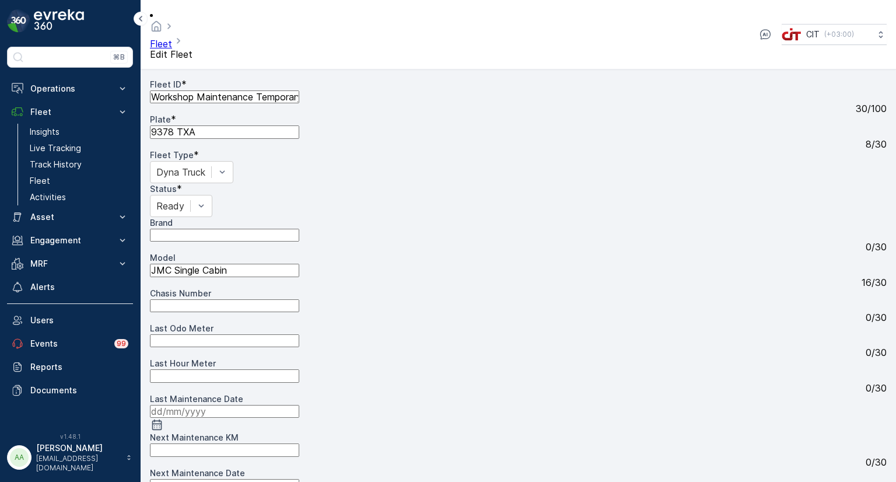
scroll to position [0, 8]
drag, startPoint x: 167, startPoint y: 84, endPoint x: 322, endPoint y: 89, distance: 154.7
click at [299, 90] on ID "Workshop Maintenance Temporary" at bounding box center [224, 96] width 149 height 13
type ID "a"
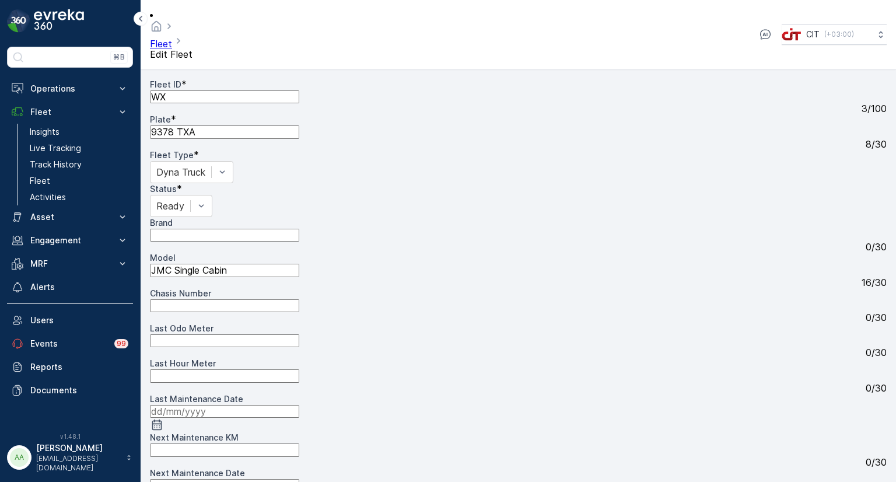
type ID "W"
type ID "WCS Dyna - Z2 (Ahsan)"
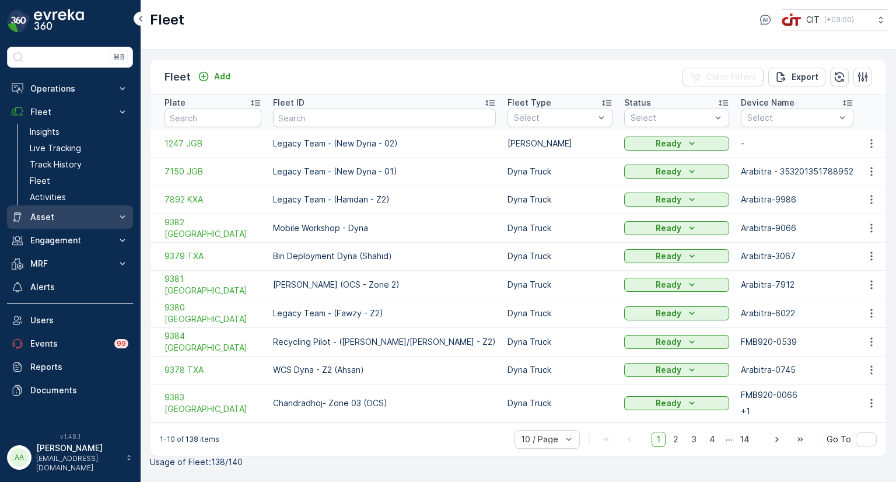
click at [47, 221] on p "Asset" at bounding box center [69, 217] width 79 height 12
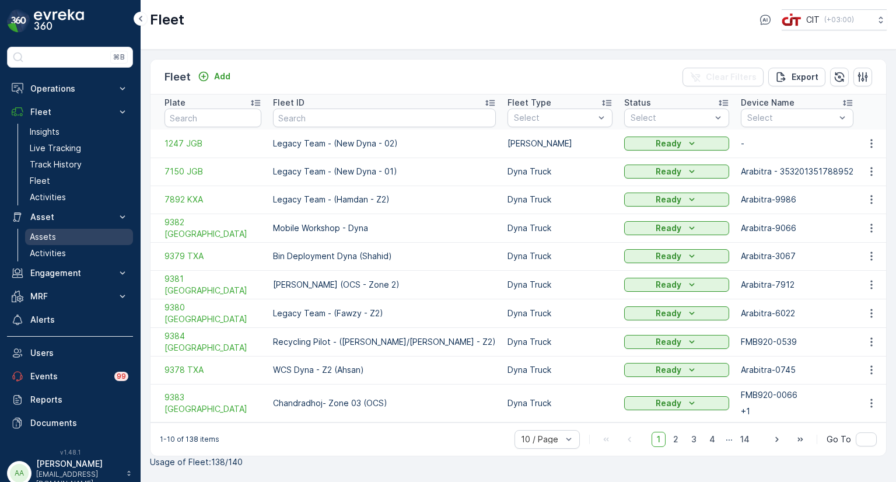
click at [41, 229] on link "Assets" at bounding box center [79, 237] width 108 height 16
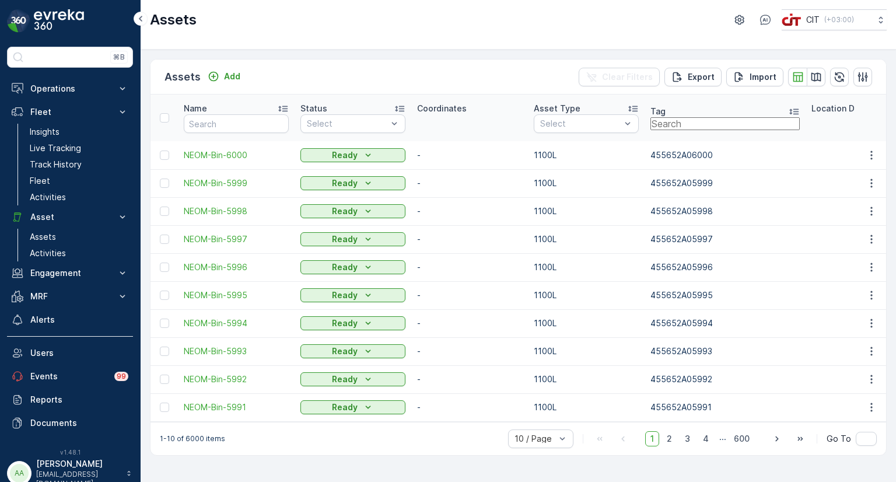
click at [697, 124] on input "text" at bounding box center [725, 123] width 149 height 13
paste input "2810"
type input "2810"
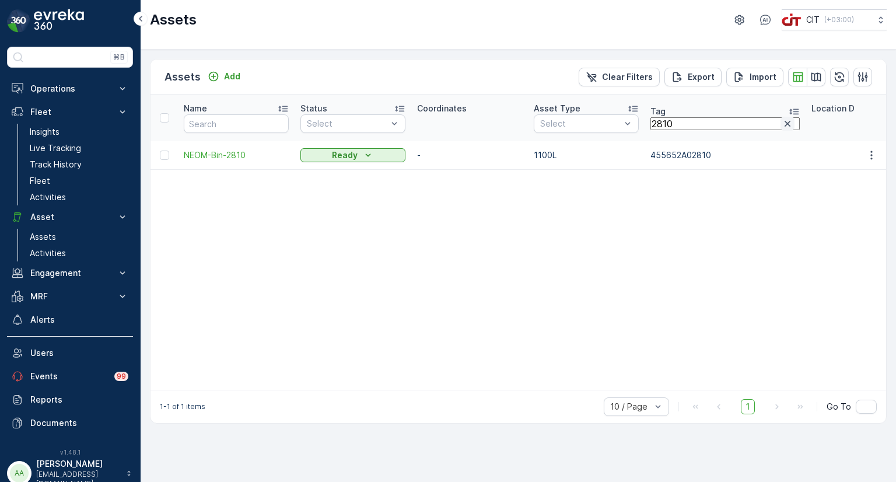
click at [785, 122] on icon "button" at bounding box center [788, 124] width 6 height 6
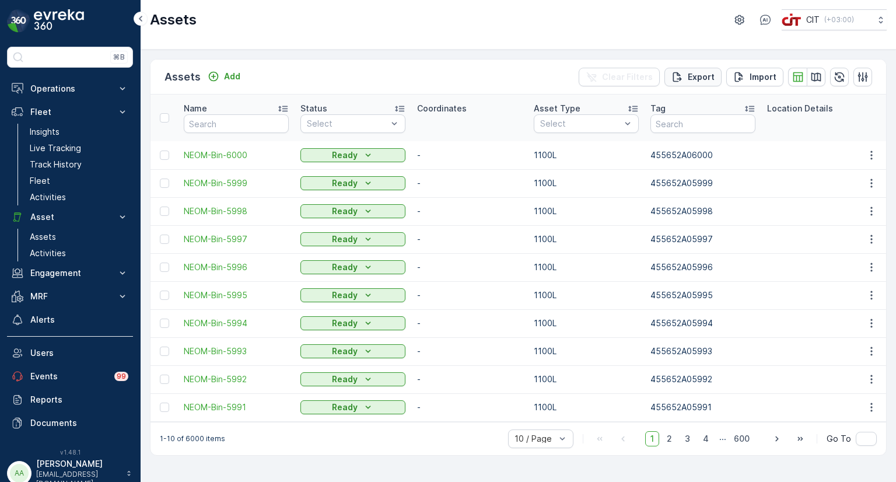
click at [693, 75] on p "Export" at bounding box center [701, 77] width 27 height 12
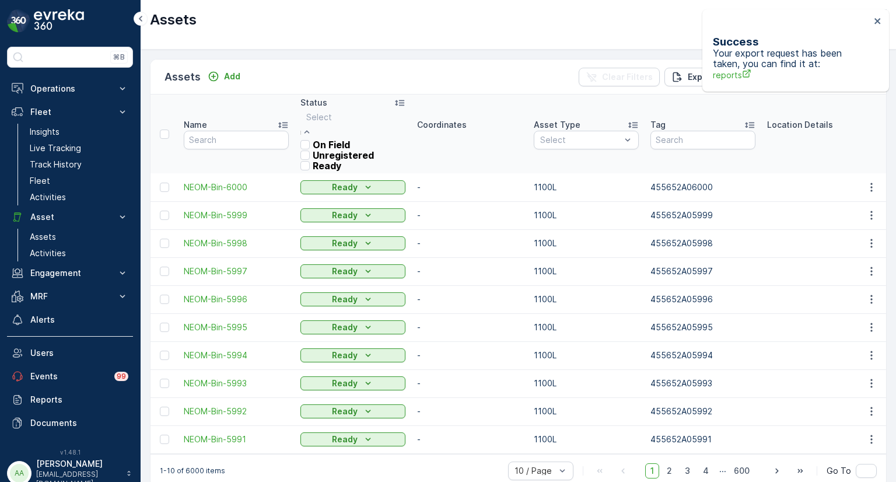
click at [357, 124] on div at bounding box center [337, 117] width 62 height 13
click at [338, 150] on p "On Field" at bounding box center [331, 144] width 37 height 11
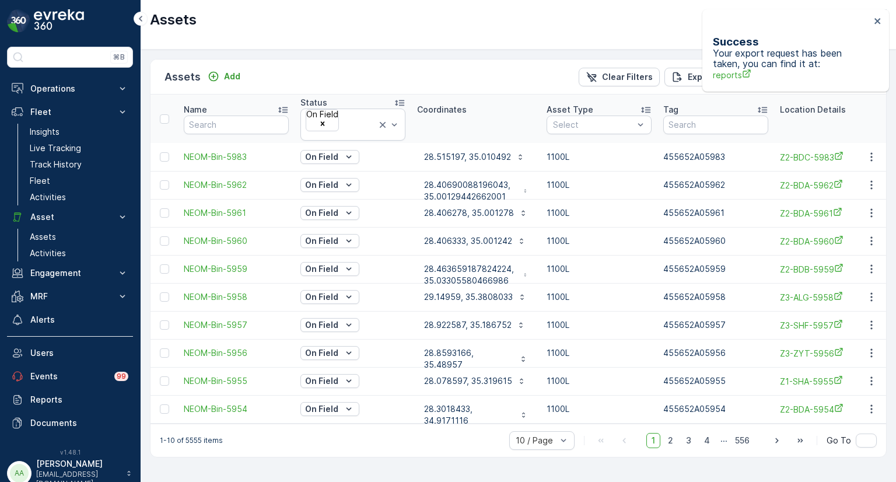
click at [440, 51] on div "Assets Add Clear Filters Export Import Name Status On Field Coordinates Asset T…" at bounding box center [519, 266] width 756 height 432
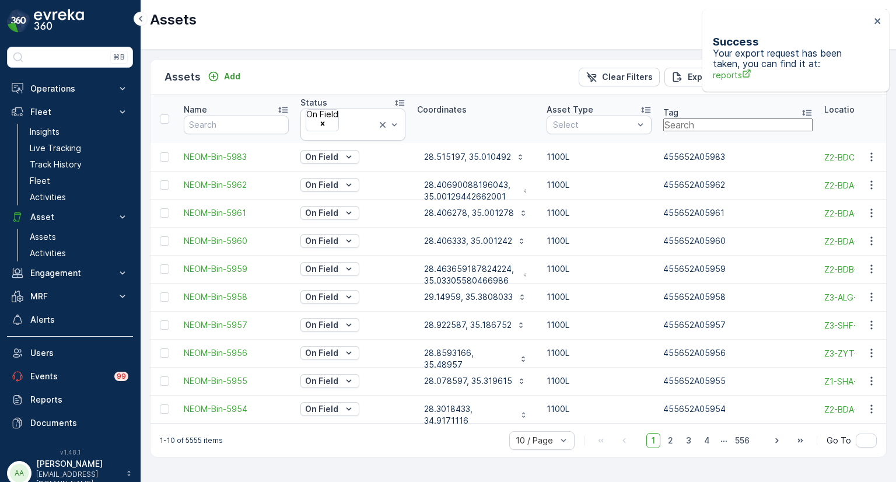
click at [779, 119] on input "text" at bounding box center [737, 124] width 149 height 13
paste input "455652A05108"
type input "455652A05108"
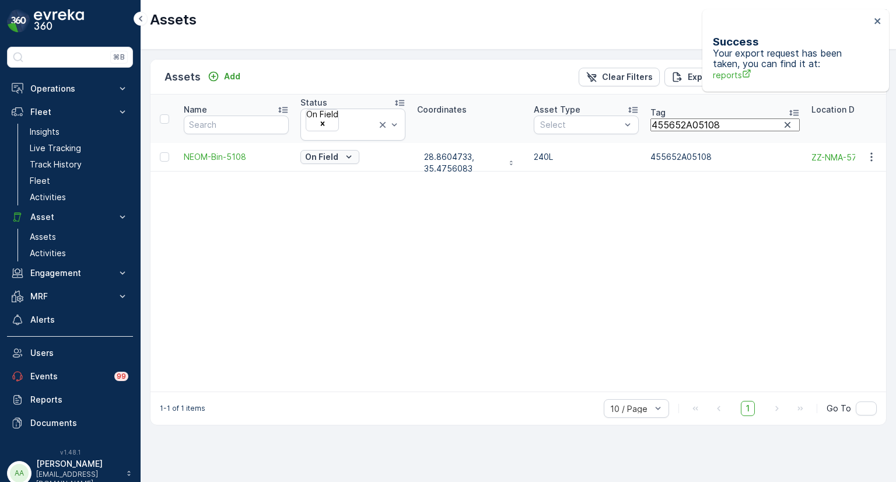
click at [355, 152] on div "On Field" at bounding box center [330, 157] width 50 height 12
click at [315, 176] on span "Ready" at bounding box center [329, 172] width 28 height 11
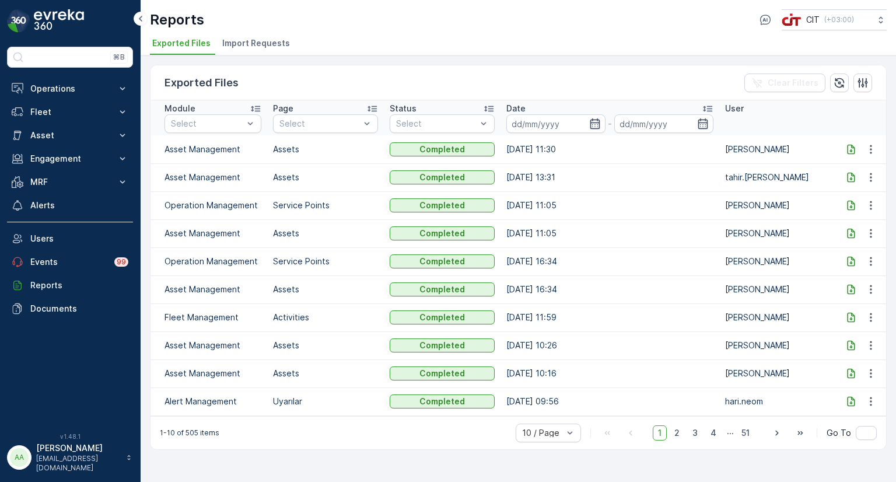
click at [854, 145] on icon at bounding box center [852, 150] width 12 height 12
click at [48, 114] on p "Fleet" at bounding box center [69, 112] width 79 height 12
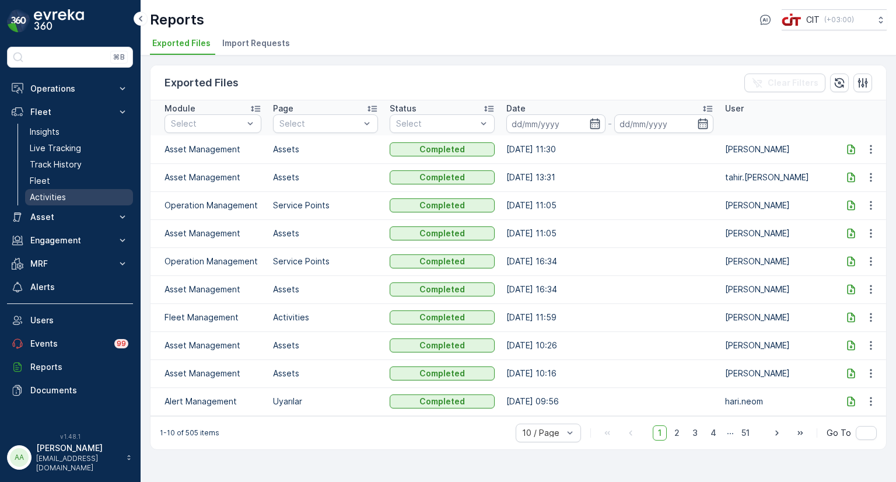
click at [50, 193] on p "Activities" at bounding box center [48, 197] width 36 height 12
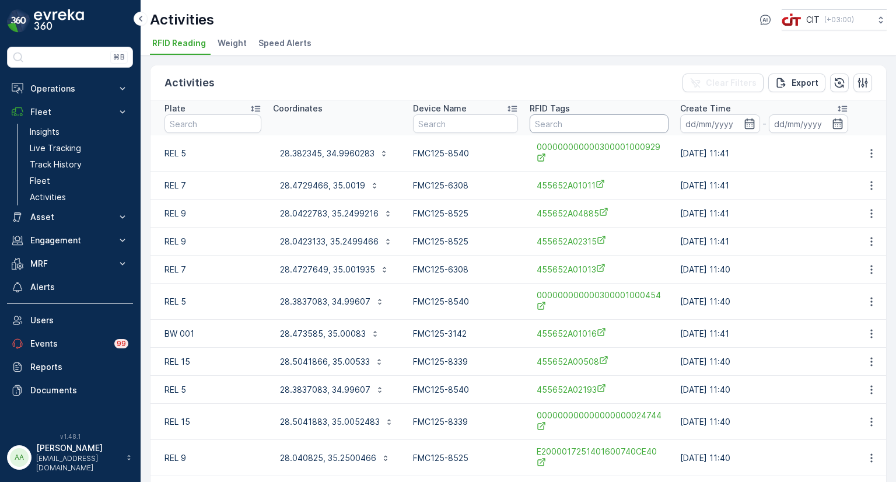
click at [567, 122] on input "text" at bounding box center [599, 123] width 139 height 19
paste input "455652A05108"
type input "455652A05108"
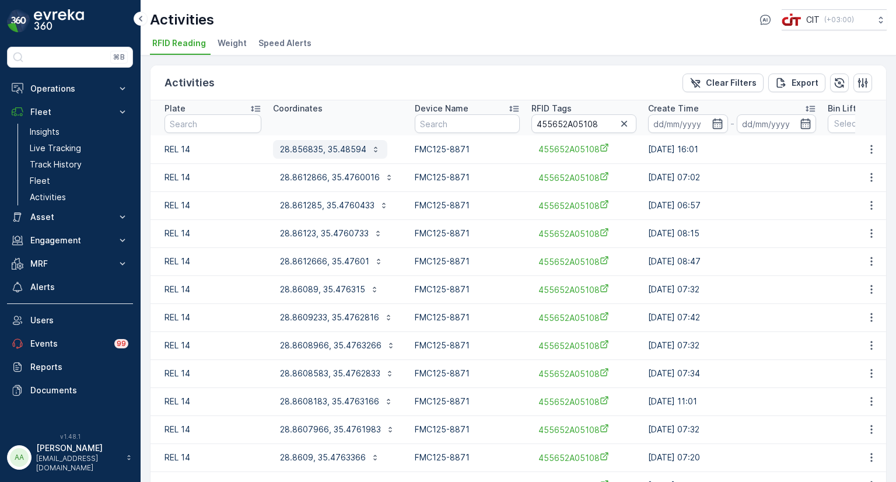
click at [326, 153] on p "28.856835, 35.48594" at bounding box center [323, 150] width 86 height 12
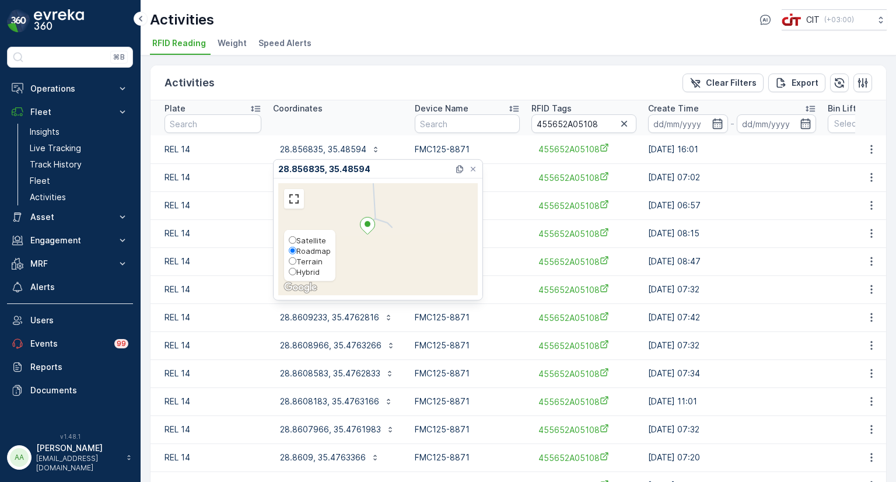
click at [305, 273] on span "Hybrid" at bounding box center [307, 271] width 23 height 9
click at [296, 273] on input "Hybrid" at bounding box center [293, 272] width 8 height 8
radio input "true"
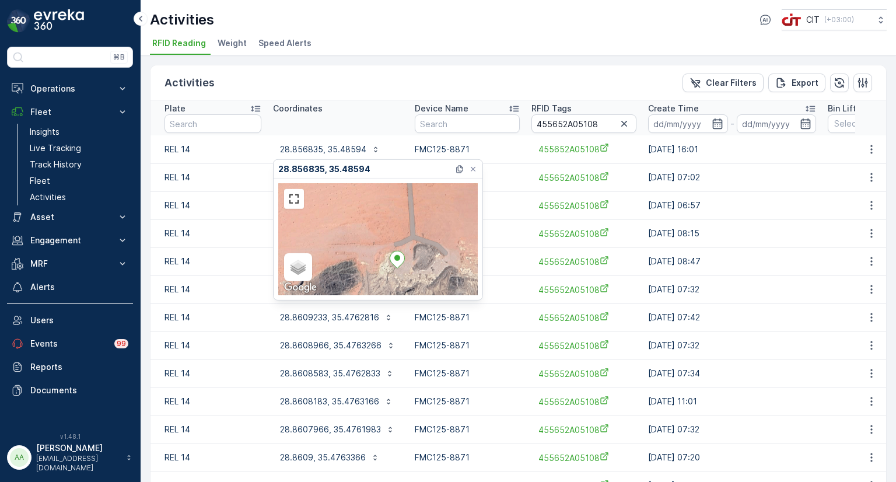
drag, startPoint x: 389, startPoint y: 238, endPoint x: 397, endPoint y: 271, distance: 34.3
click at [397, 271] on div "Satellite Roadmap Terrain Hybrid Leaflet Keyboard shortcuts Map Data Map data ©…" at bounding box center [378, 239] width 200 height 112
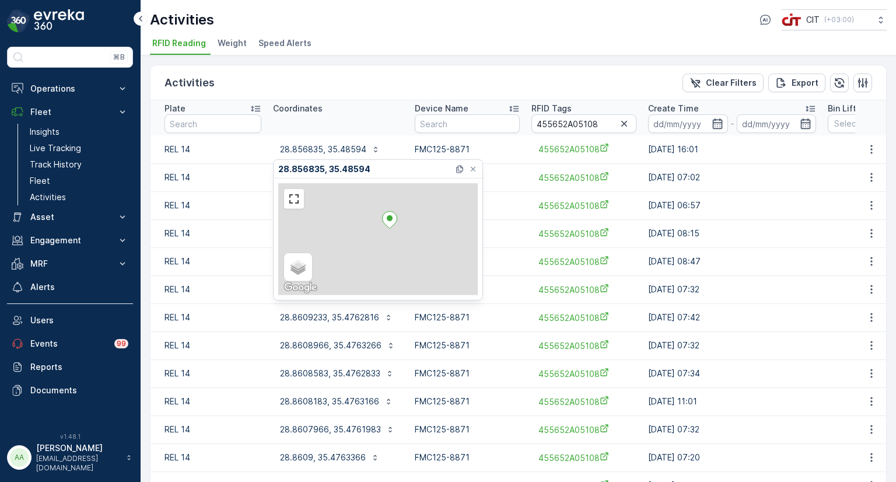
drag, startPoint x: 410, startPoint y: 269, endPoint x: 404, endPoint y: 229, distance: 40.1
click at [404, 229] on div "Satellite Roadmap Terrain Hybrid Leaflet Keyboard shortcuts Map Data Map data ©…" at bounding box center [378, 239] width 200 height 112
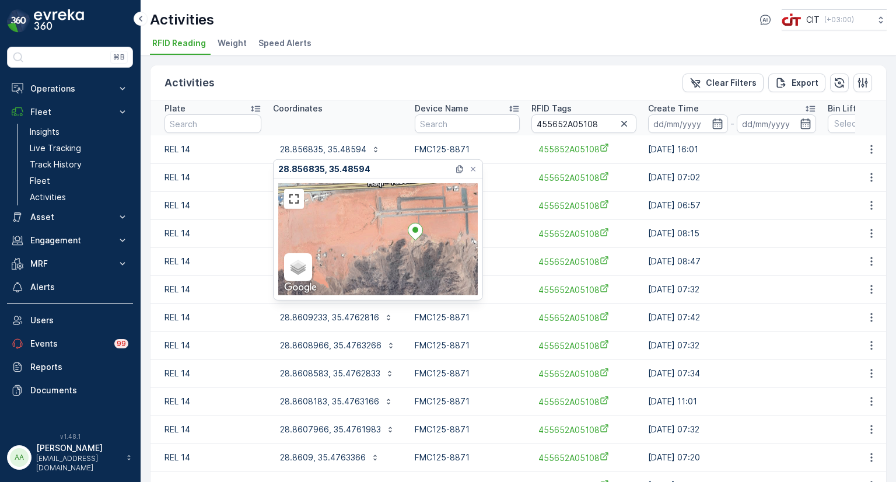
drag, startPoint x: 405, startPoint y: 261, endPoint x: 401, endPoint y: 246, distance: 16.1
click at [401, 246] on div "Satellite Roadmap Terrain Hybrid Leaflet Keyboard shortcuts Map Data Map data ©…" at bounding box center [378, 239] width 200 height 112
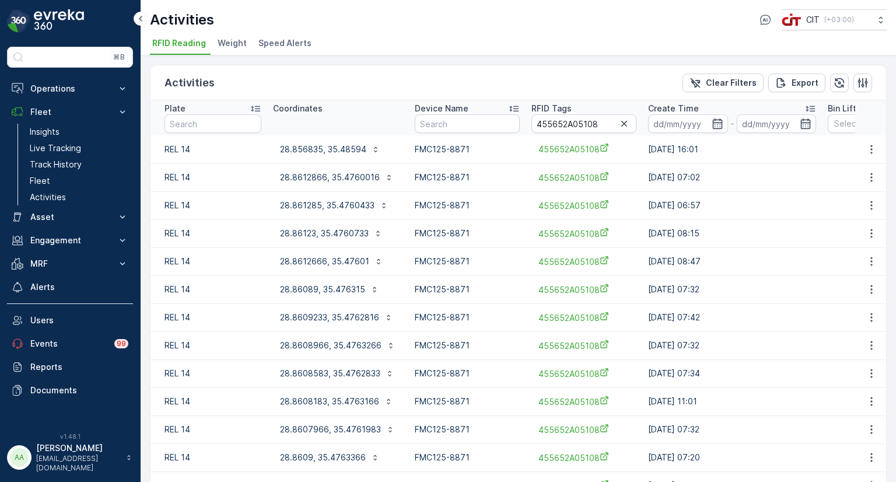
click at [763, 196] on td "20.08.2025 06:57" at bounding box center [732, 205] width 180 height 28
click at [322, 174] on p "28.8612866, 35.4760016" at bounding box center [330, 178] width 100 height 12
drag, startPoint x: 601, startPoint y: 124, endPoint x: 505, endPoint y: 114, distance: 96.7
click at [505, 114] on tr "Plate Coordinates Device Name RFID Tags 455652A05108 Create Time - Bin Lifting …" at bounding box center [812, 117] width 1322 height 35
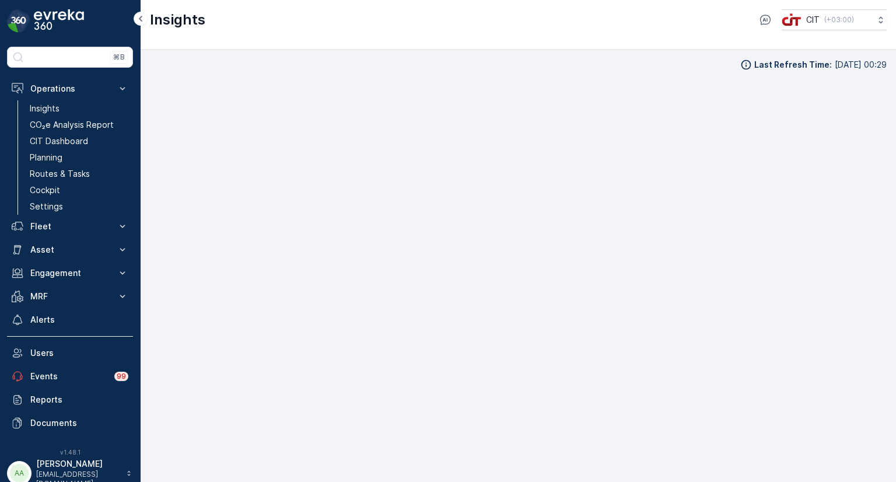
scroll to position [9, 0]
click at [51, 174] on p "Routes & Tasks" at bounding box center [60, 174] width 60 height 12
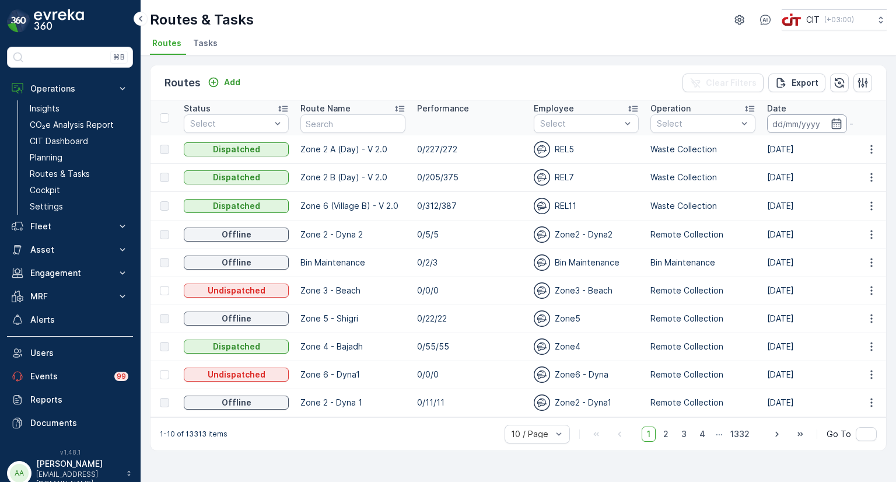
click at [788, 125] on input at bounding box center [807, 123] width 80 height 19
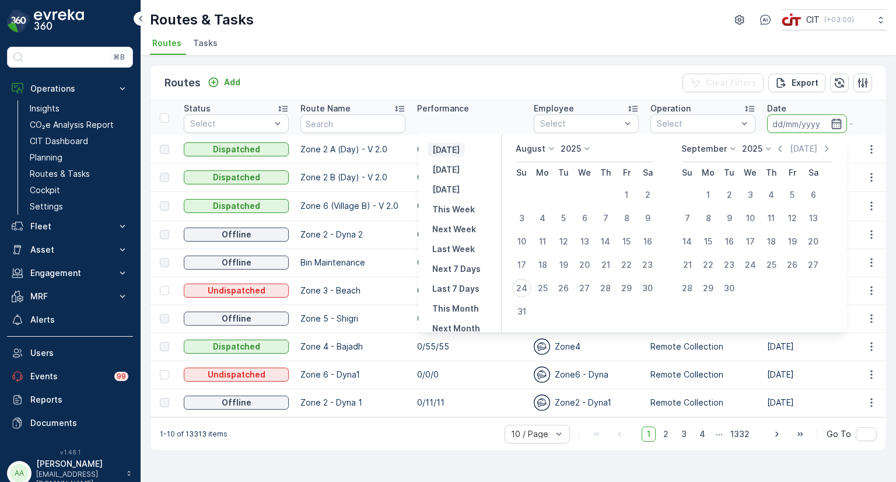
click at [457, 151] on p "[DATE]" at bounding box center [445, 150] width 27 height 12
type input "[DATE]"
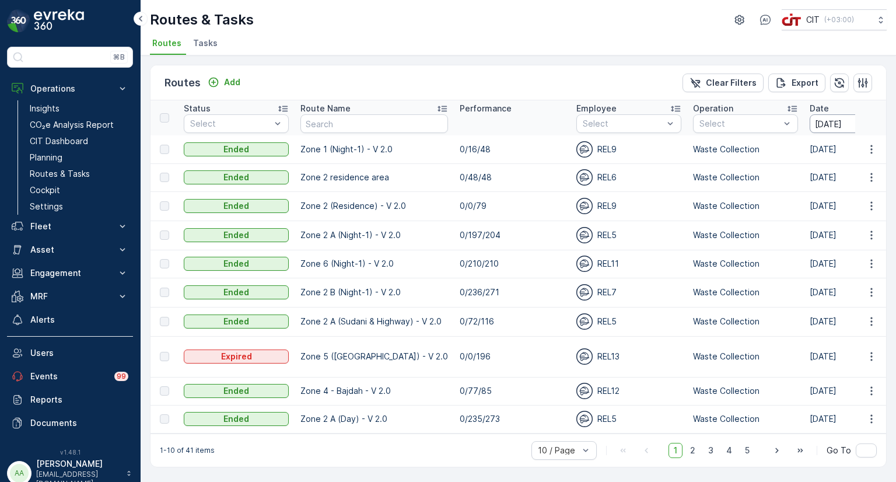
click at [839, 124] on input "[DATE]" at bounding box center [850, 123] width 80 height 19
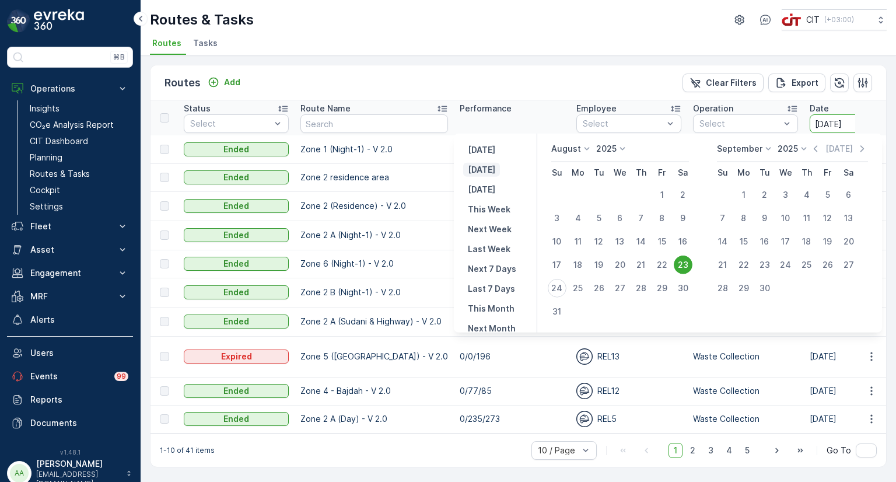
click at [486, 168] on p "[DATE]" at bounding box center [481, 170] width 27 height 12
type input "[DATE]"
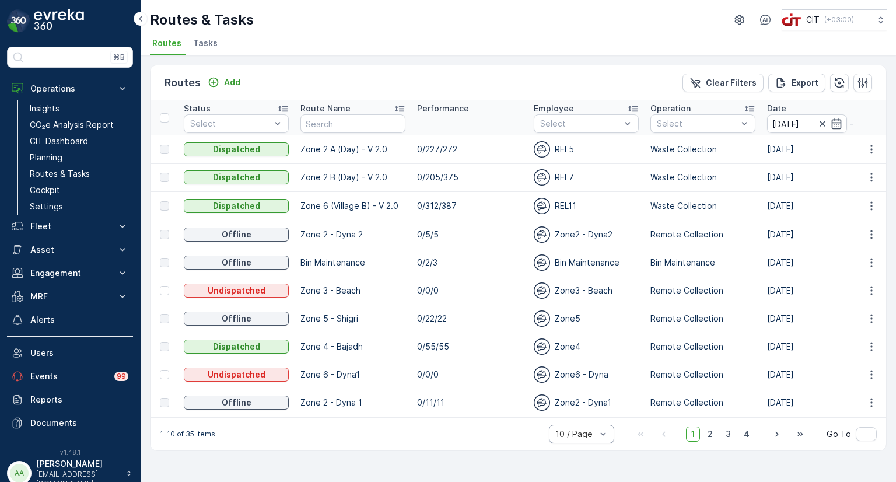
click at [581, 436] on div at bounding box center [575, 433] width 43 height 9
click at [570, 376] on span "20 / Page" at bounding box center [575, 370] width 38 height 9
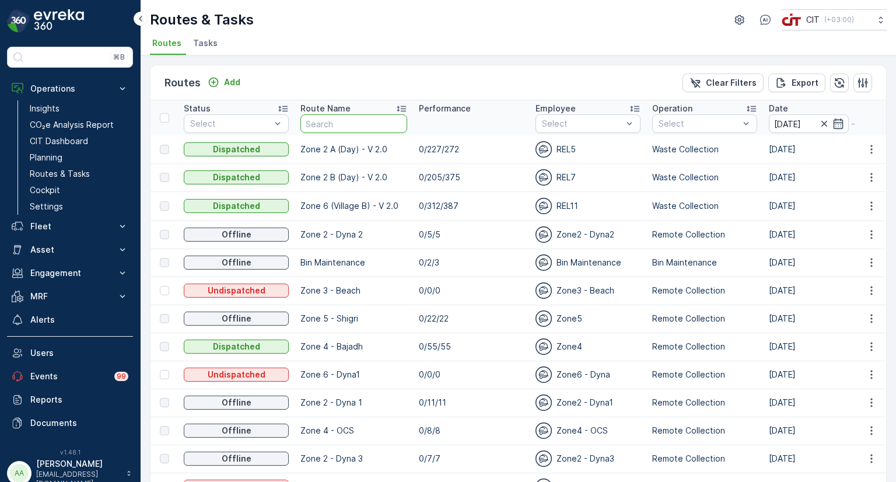
click at [352, 127] on input "text" at bounding box center [354, 123] width 107 height 19
click at [697, 122] on div at bounding box center [699, 123] width 83 height 9
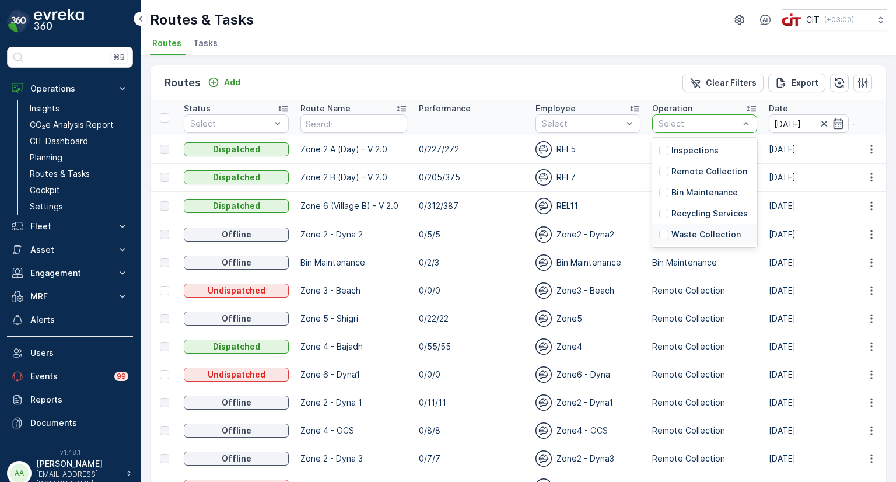
click at [712, 229] on p "Waste Collection" at bounding box center [706, 235] width 69 height 12
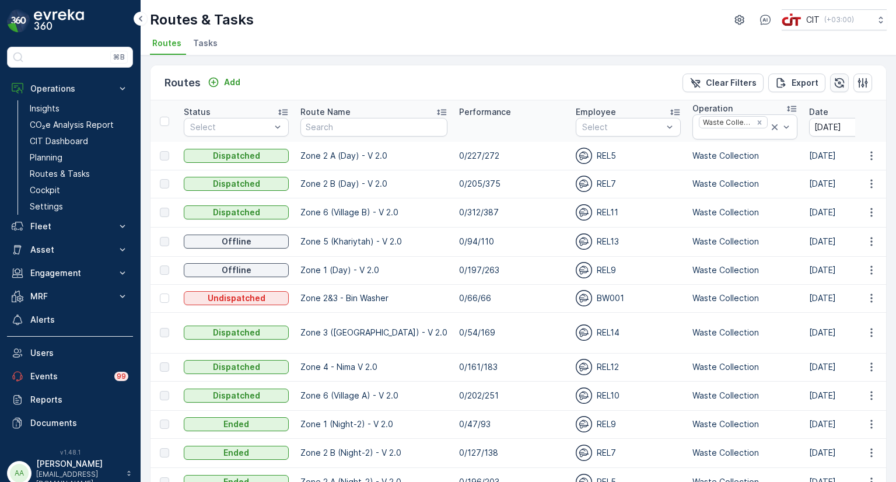
click at [834, 78] on icon "button" at bounding box center [840, 83] width 12 height 12
click at [836, 83] on icon "button" at bounding box center [840, 83] width 10 height 10
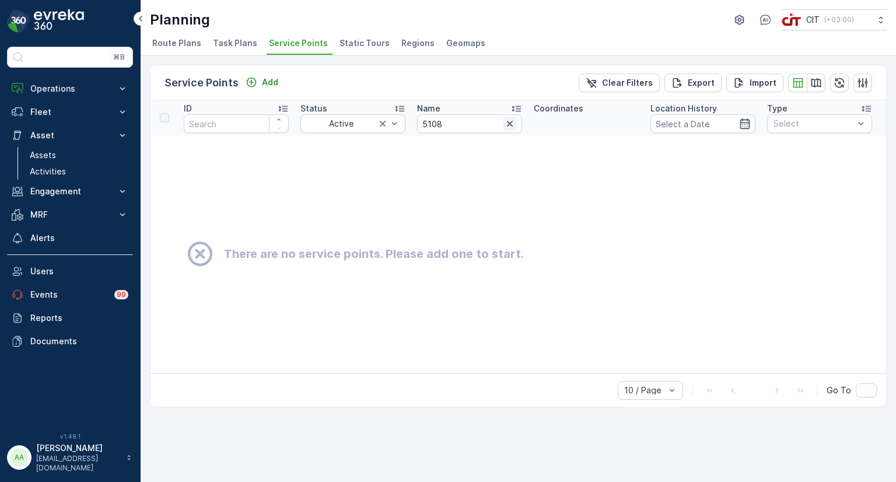
click at [511, 126] on icon "button" at bounding box center [510, 124] width 12 height 12
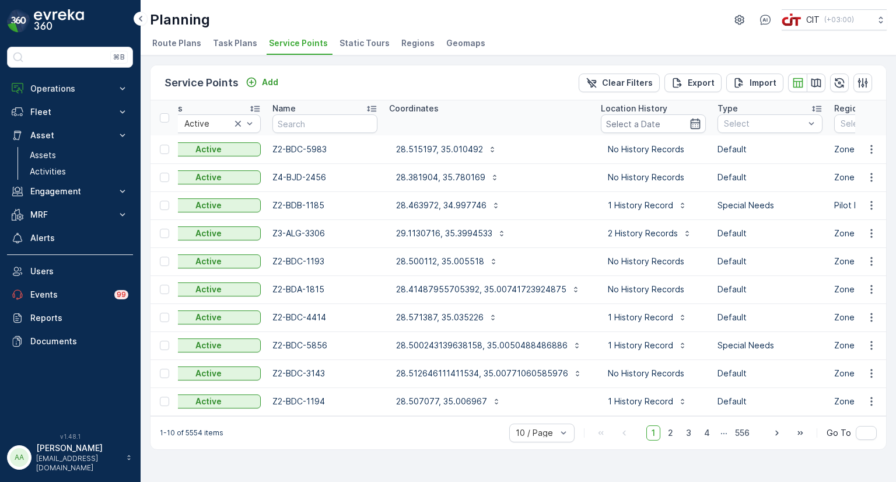
scroll to position [0, 145]
click at [315, 127] on input "text" at bounding box center [325, 123] width 105 height 19
type input "Z2-BDB"
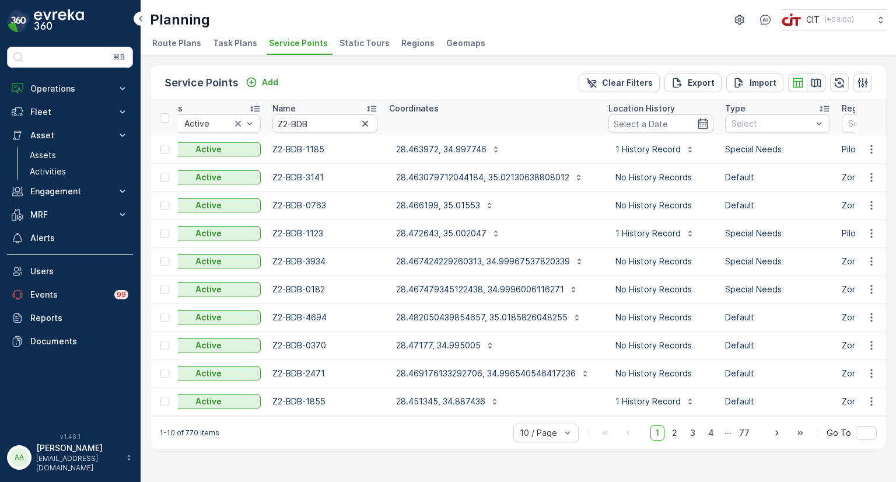
click at [818, 81] on icon "button" at bounding box center [817, 82] width 10 height 9
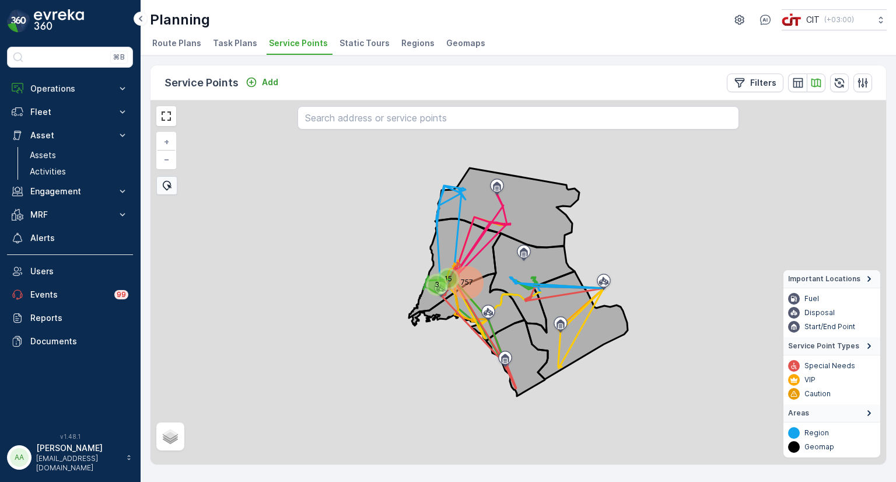
click at [466, 288] on div "757" at bounding box center [467, 282] width 29 height 29
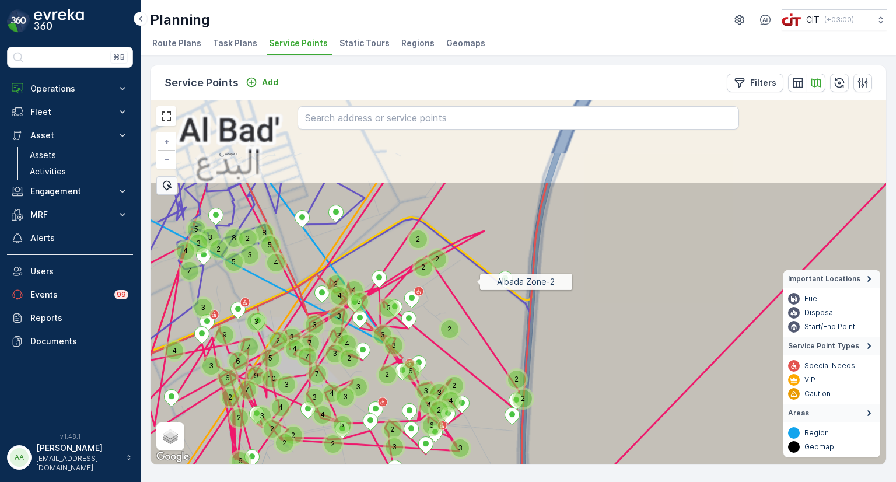
drag, startPoint x: 467, startPoint y: 169, endPoint x: 476, endPoint y: 280, distance: 111.8
click at [476, 280] on icon at bounding box center [527, 401] width 886 height 441
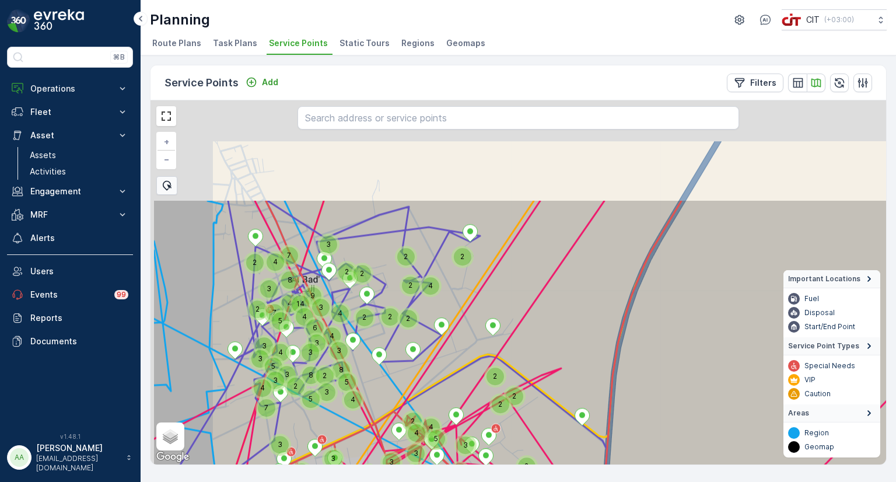
drag, startPoint x: 376, startPoint y: 207, endPoint x: 453, endPoint y: 344, distance: 157.3
click at [453, 344] on icon at bounding box center [595, 419] width 886 height 441
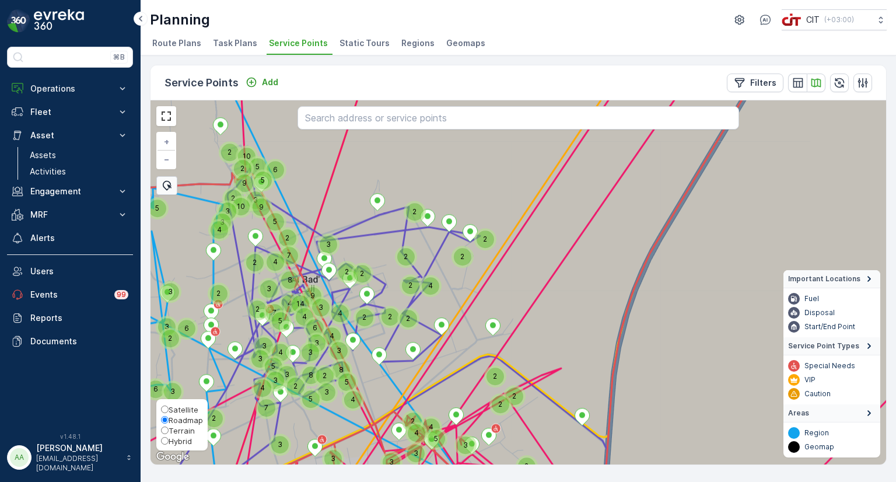
click at [166, 440] on input "Hybrid" at bounding box center [165, 441] width 8 height 8
radio input "true"
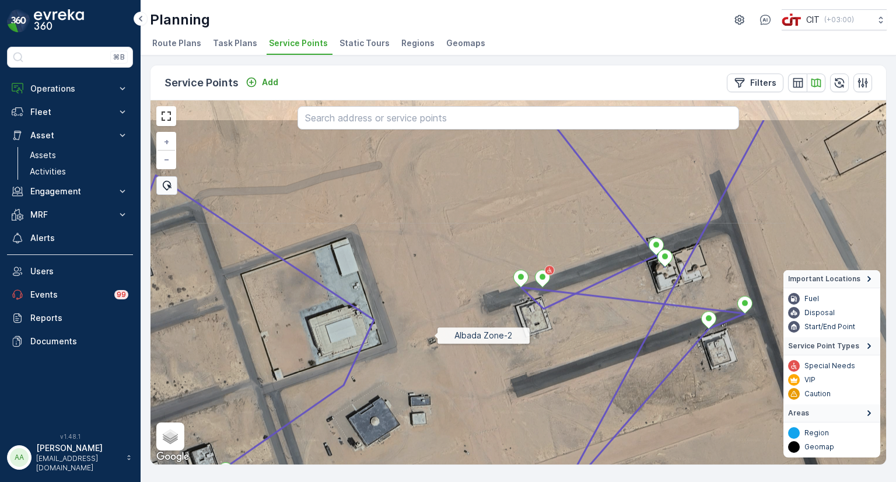
drag, startPoint x: 406, startPoint y: 278, endPoint x: 434, endPoint y: 335, distance: 63.2
click at [434, 335] on icon at bounding box center [546, 338] width 886 height 441
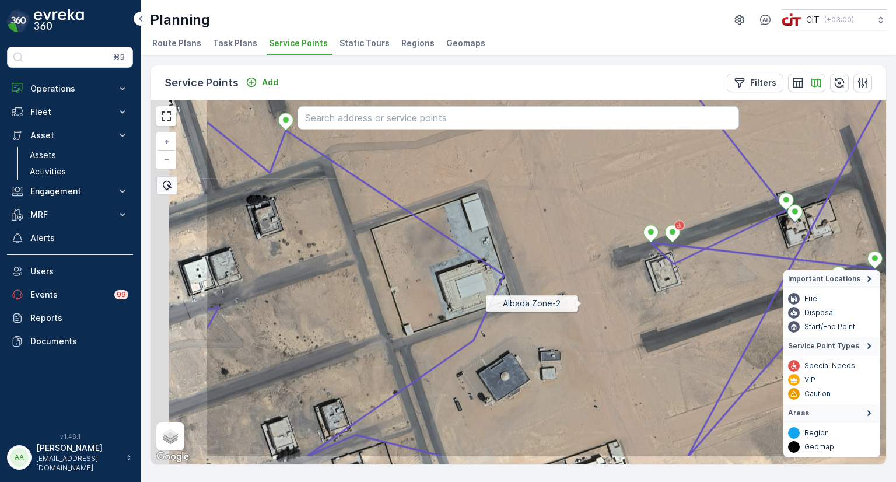
drag, startPoint x: 480, startPoint y: 337, endPoint x: 581, endPoint y: 302, distance: 106.9
click at [581, 302] on icon at bounding box center [648, 237] width 886 height 441
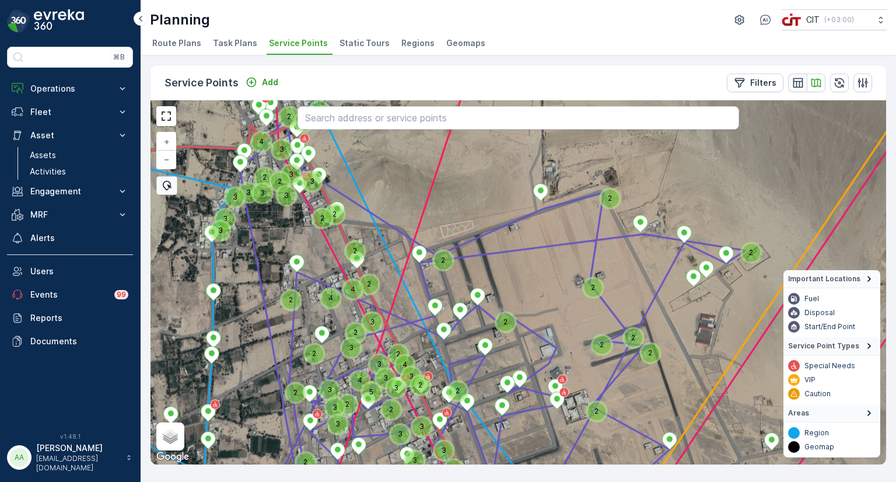
click at [801, 83] on icon "button" at bounding box center [798, 83] width 12 height 12
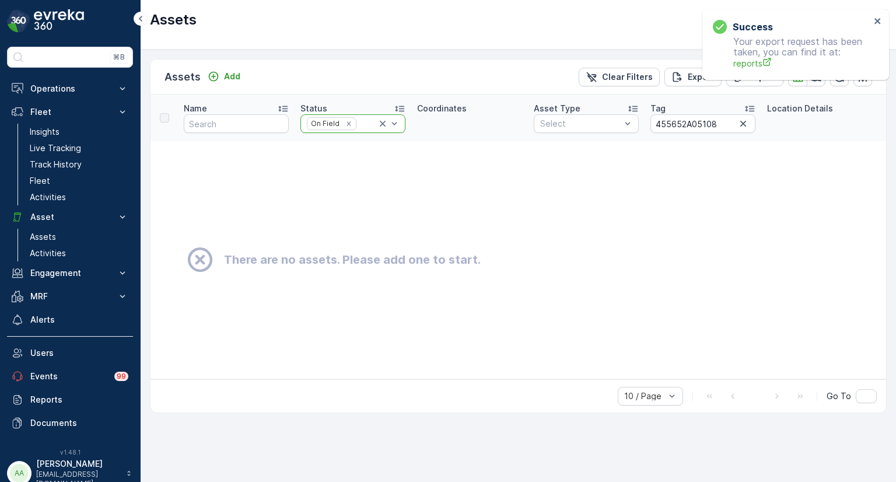
click at [383, 120] on icon at bounding box center [383, 124] width 12 height 12
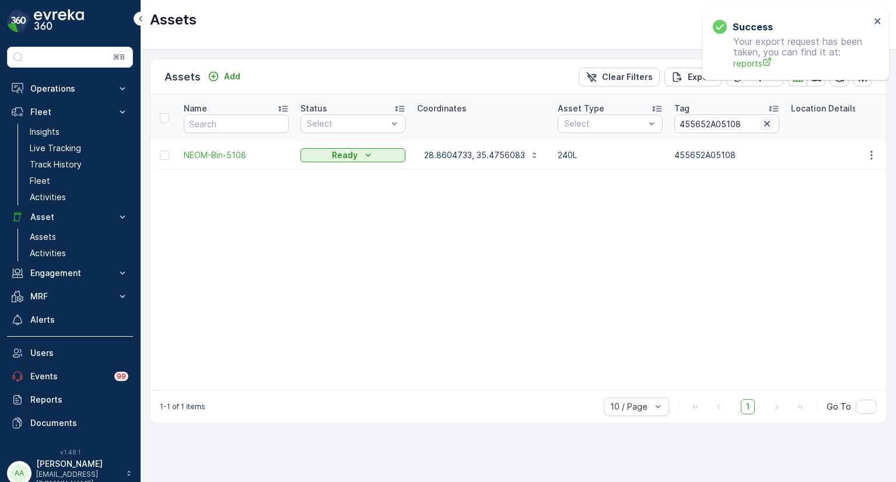
click at [762, 123] on icon "button" at bounding box center [768, 124] width 12 height 12
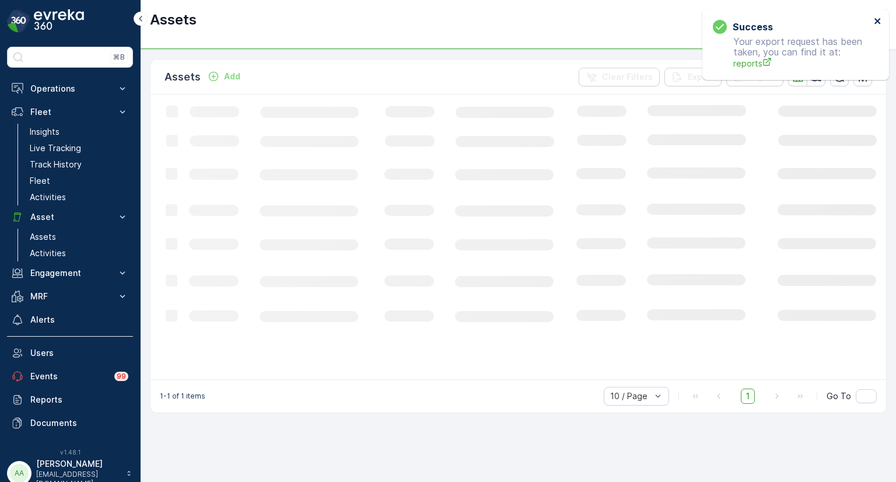
click at [876, 21] on icon "close" at bounding box center [878, 20] width 8 height 9
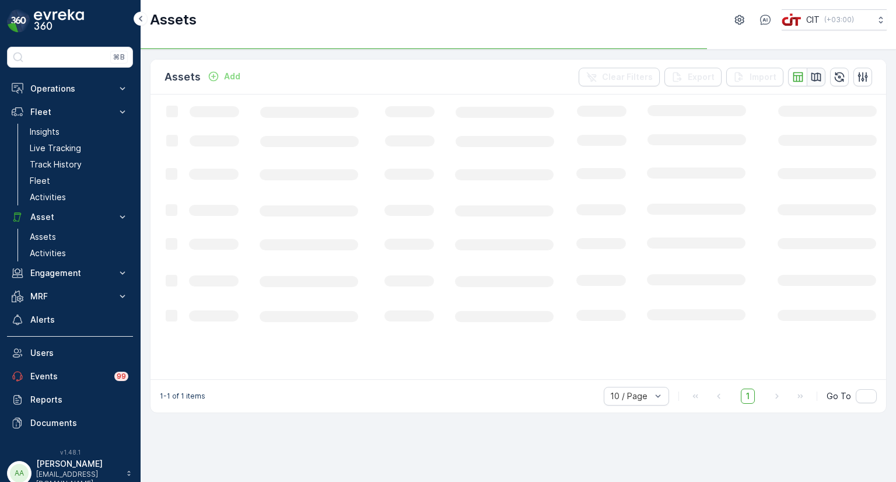
click at [822, 76] on icon "button" at bounding box center [817, 77] width 12 height 12
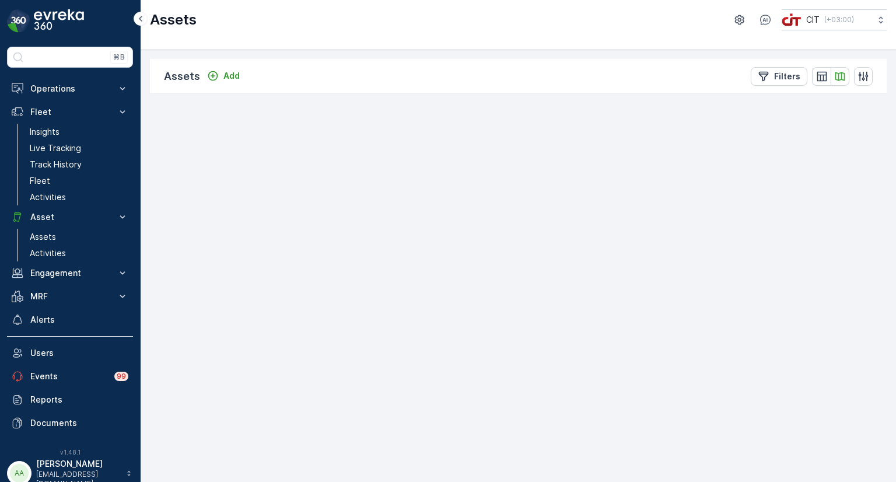
click at [462, 269] on span "2401" at bounding box center [464, 268] width 17 height 9
click at [598, 269] on div "305" at bounding box center [590, 275] width 23 height 23
click at [177, 86] on span "Hybrid" at bounding box center [176, 80] width 23 height 9
click at [165, 85] on input "Hybrid" at bounding box center [161, 81] width 8 height 8
radio input "true"
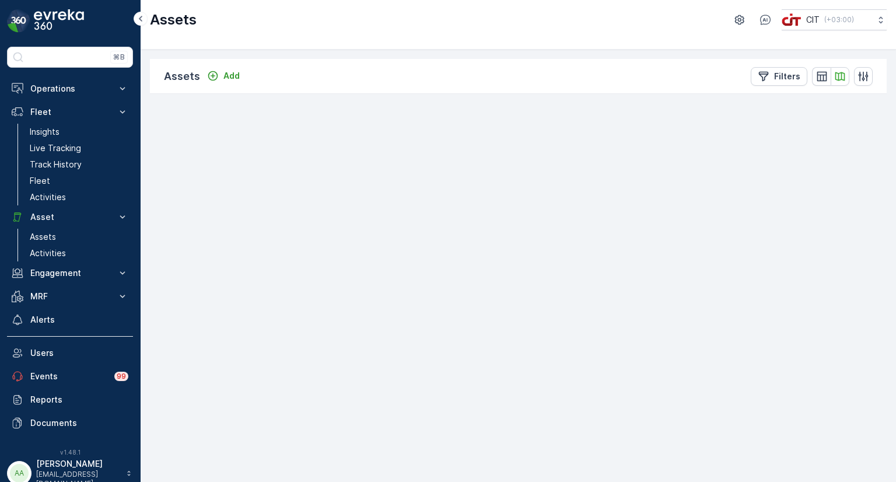
drag, startPoint x: 673, startPoint y: 203, endPoint x: 677, endPoint y: 253, distance: 50.3
click at [655, 94] on div "2 4 2 4 2 2 2 2 3 2 2 2 2 3 2 3 3 2 2 2 2 2 2 2 2 3 2 2 2 2 2 2 2 2 2 3 2 2 2 2…" at bounding box center [518, 94] width 737 height 0
click at [687, 94] on div "2 2 3 2 2 2 3 2 2 3 2 2 2 2 2 2 2 2 2 2 2 2 2 2 2 2 2 2 2 2 2 2 2 2 2 2 2 4 3 2…" at bounding box center [518, 94] width 737 height 0
drag, startPoint x: 689, startPoint y: 231, endPoint x: 648, endPoint y: 293, distance: 74.1
click at [648, 94] on div "2 2 3 2 2 2 3 2 2 3 2 2 2 2 2 2 2 2 2 2 2 2 2 2 2 2 2 2 2 2 2 2 2 2 2 2 2 4 3 2…" at bounding box center [518, 94] width 737 height 0
